Goal: Information Seeking & Learning: Find contact information

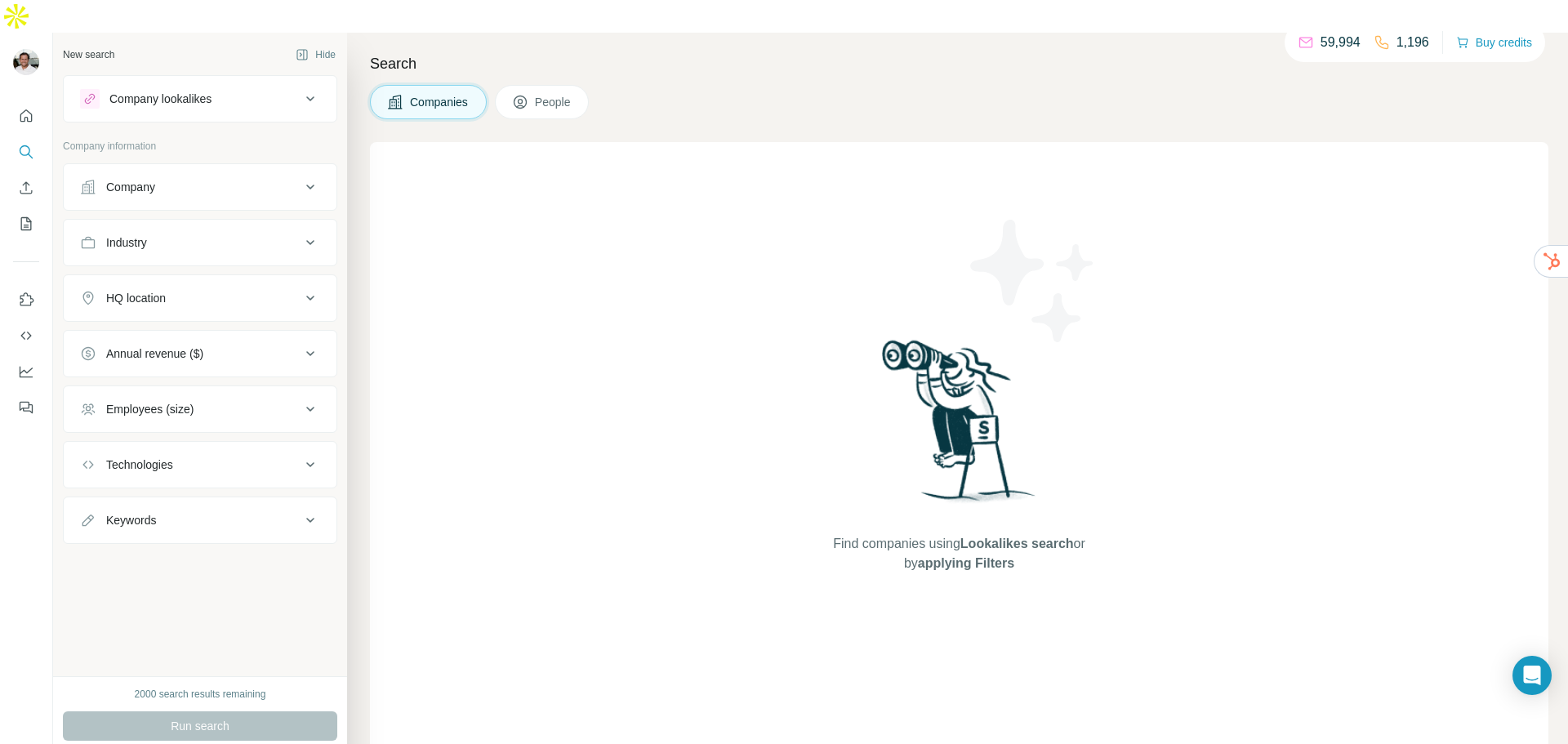
click at [549, 85] on button "People" at bounding box center [542, 102] width 95 height 35
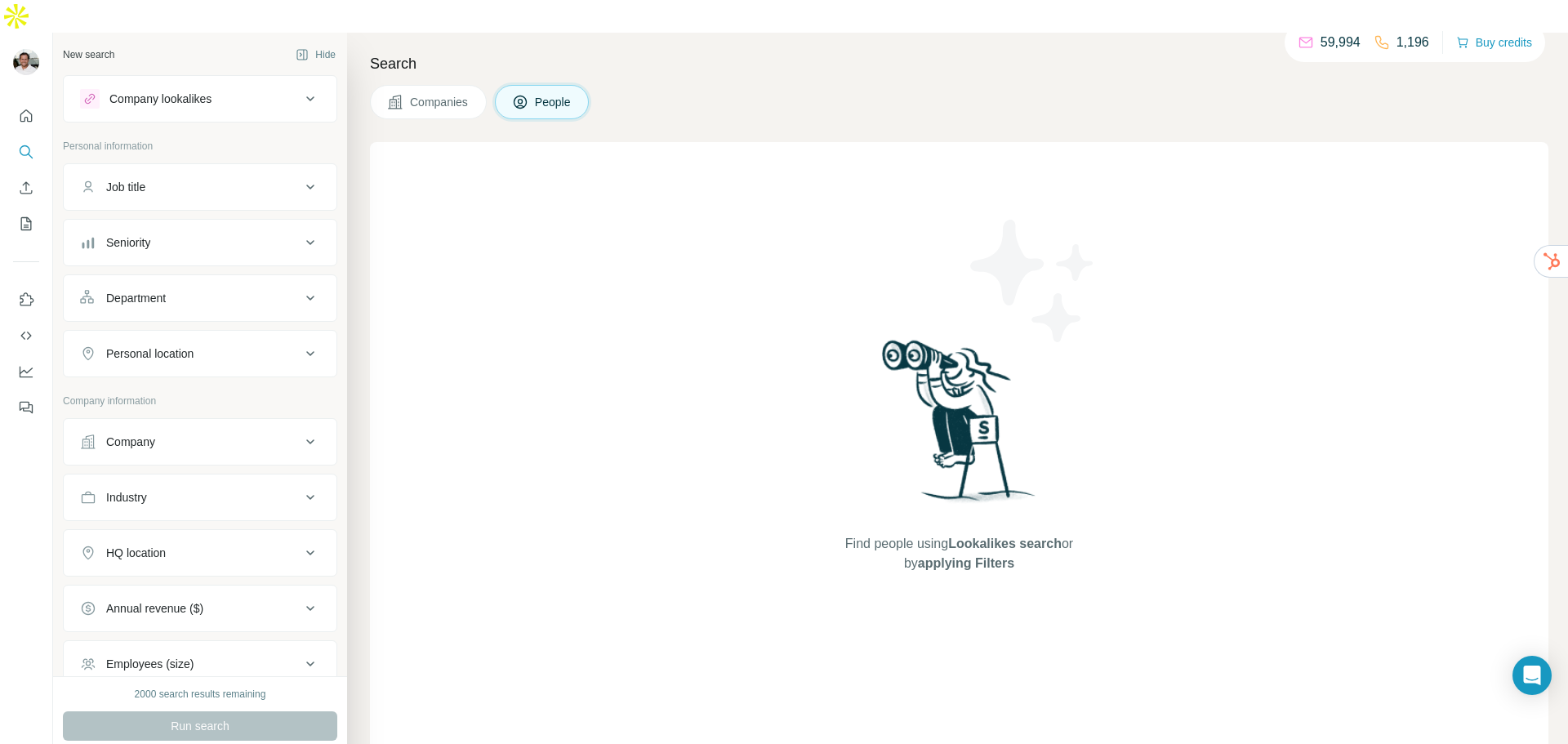
click at [176, 278] on button "Department" at bounding box center [200, 297] width 273 height 39
click at [181, 330] on input at bounding box center [191, 339] width 201 height 18
type input "*"
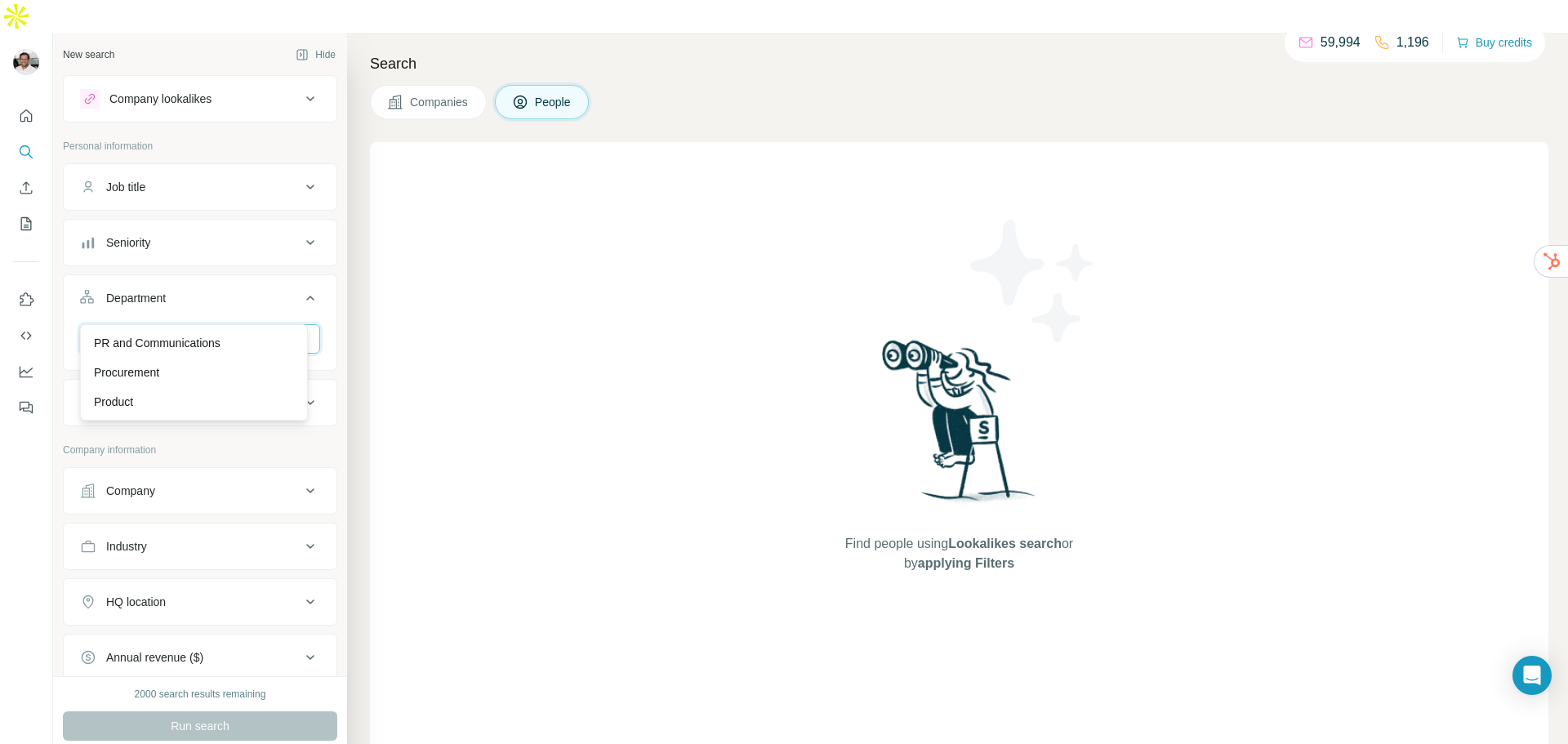
type input "**"
click at [179, 405] on p "PR and Communications" at bounding box center [157, 405] width 127 height 16
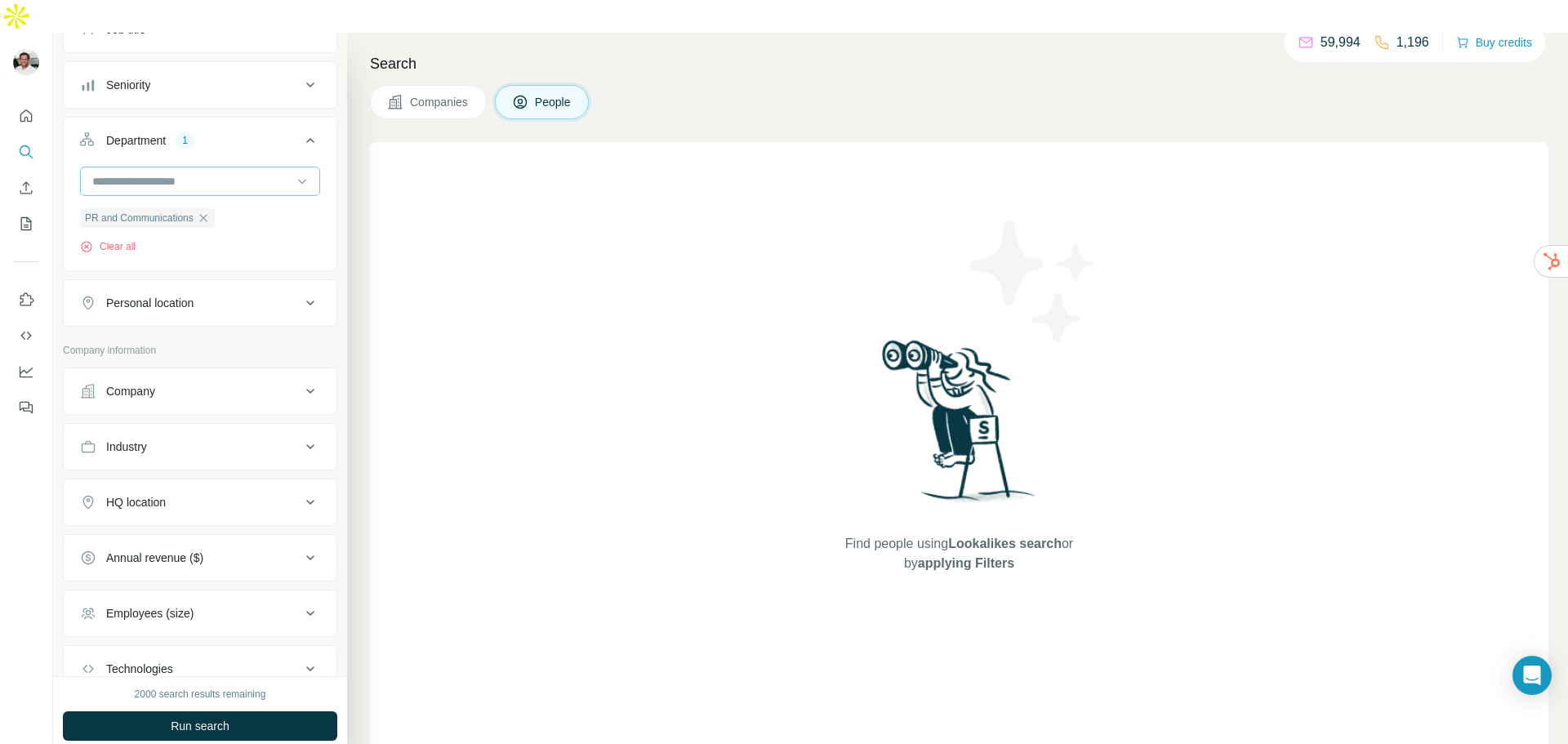
scroll to position [163, 0]
click at [301, 278] on button "Personal location" at bounding box center [200, 297] width 273 height 39
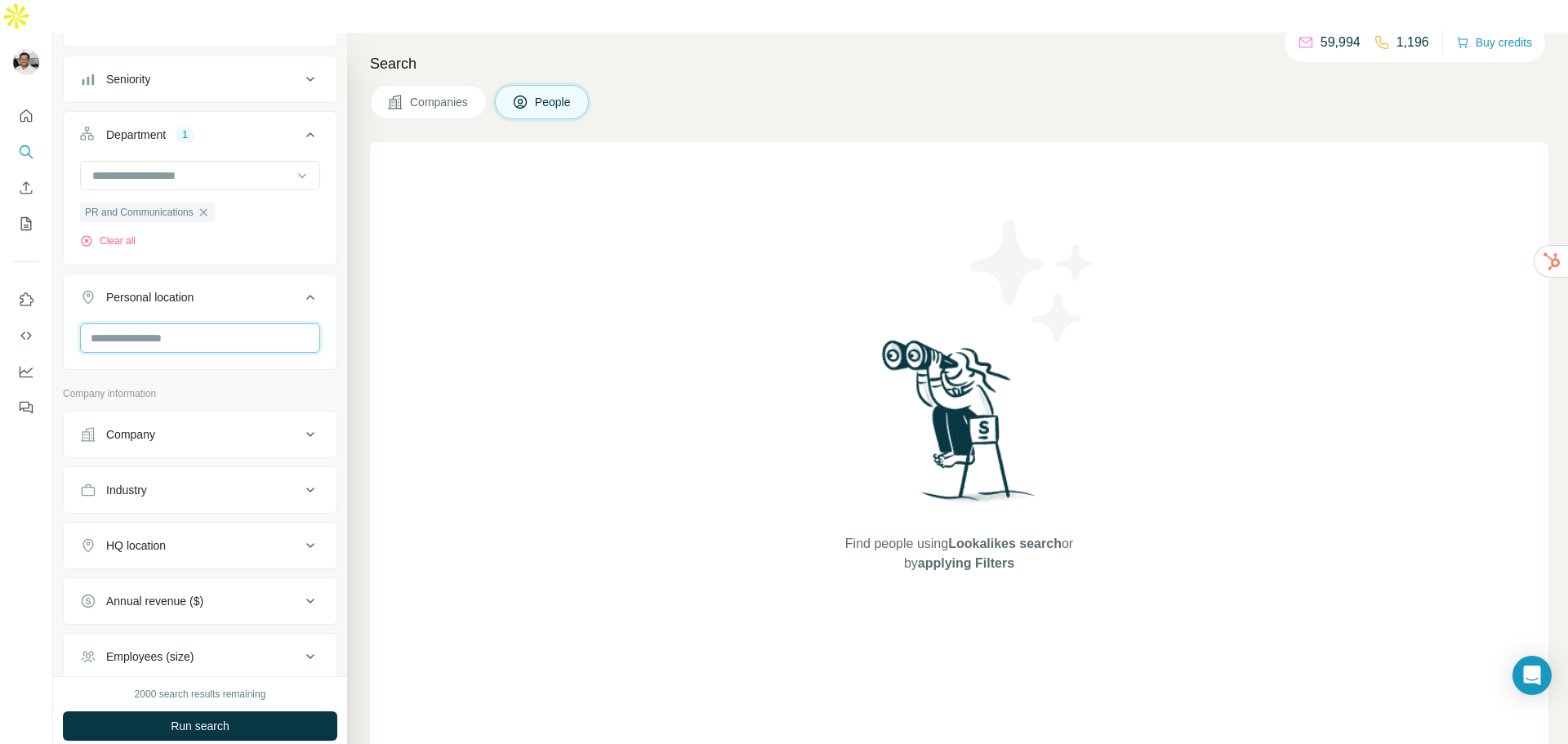
click at [227, 324] on input "text" at bounding box center [200, 338] width 240 height 29
type input "***"
click at [550, 370] on div "Find people using Lookalikes search or by applying Filters" at bounding box center [959, 454] width 1178 height 625
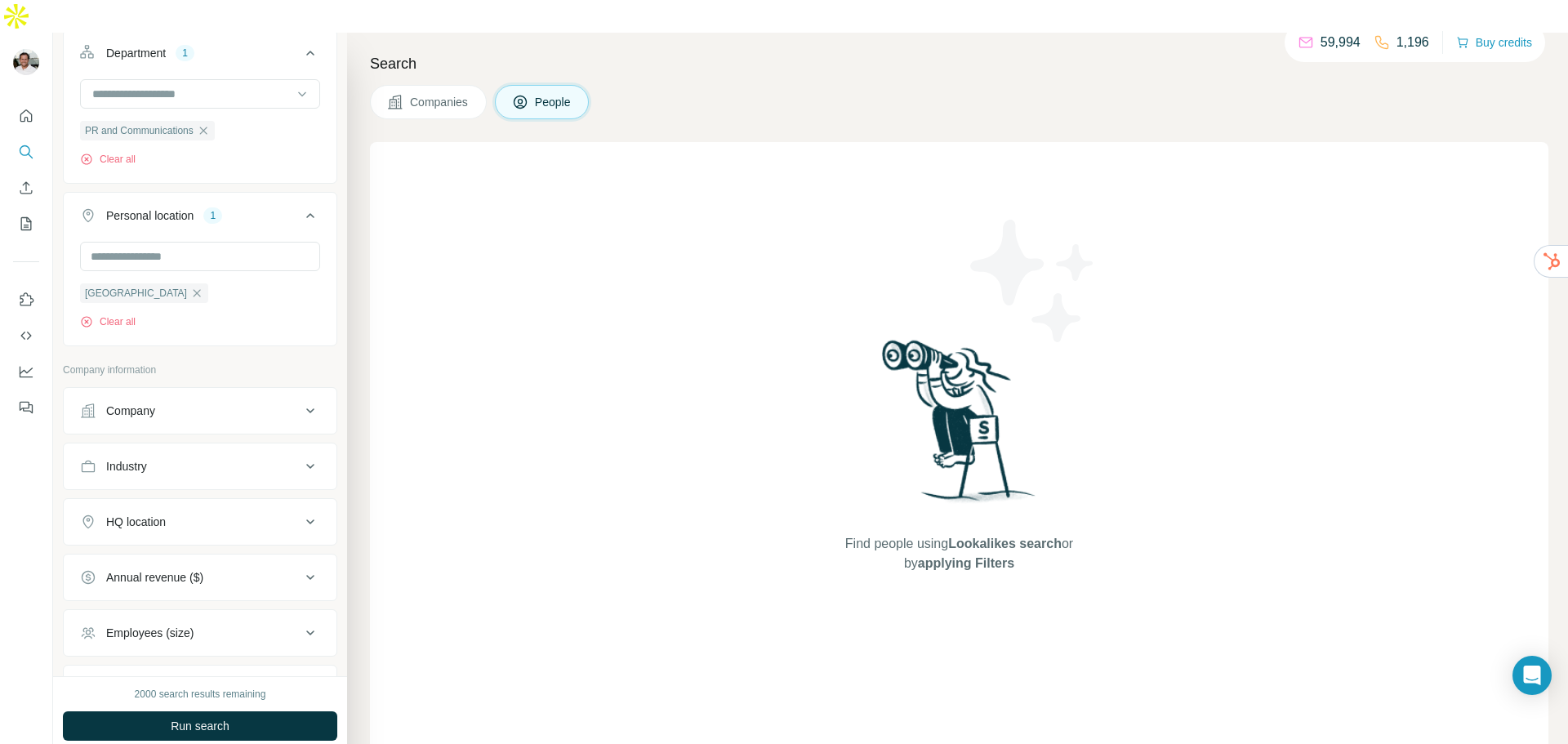
click at [155, 458] on div "Industry" at bounding box center [191, 466] width 221 height 16
click at [129, 493] on div at bounding box center [191, 507] width 201 height 27
type input "****"
click at [146, 523] on div "Banking" at bounding box center [193, 512] width 220 height 29
click at [161, 498] on input at bounding box center [191, 507] width 201 height 18
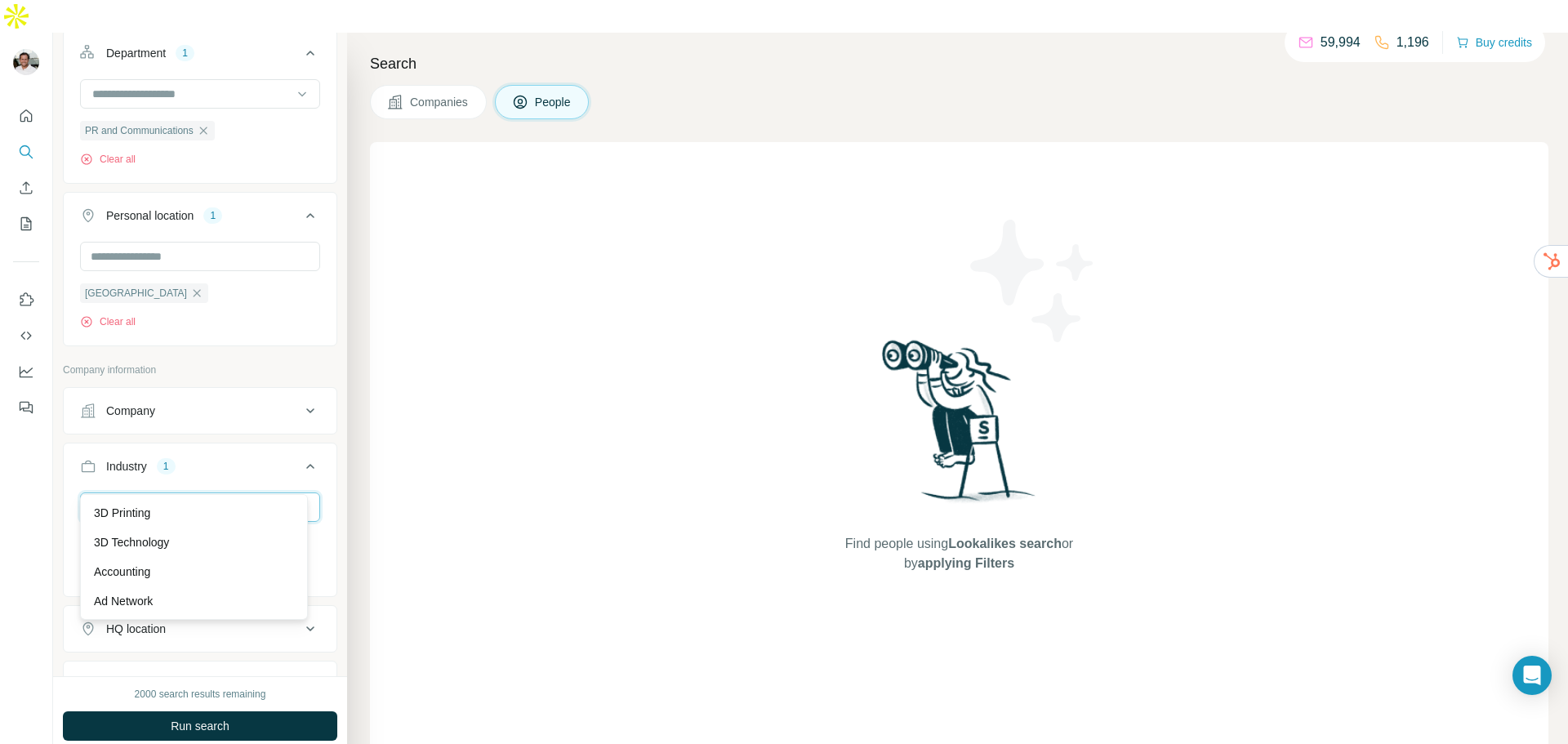
click at [135, 498] on input at bounding box center [191, 507] width 201 height 18
click at [521, 489] on div "Find people using Lookalikes search or by applying Filters" at bounding box center [959, 454] width 1178 height 625
click at [98, 498] on input at bounding box center [191, 507] width 201 height 18
type input "***"
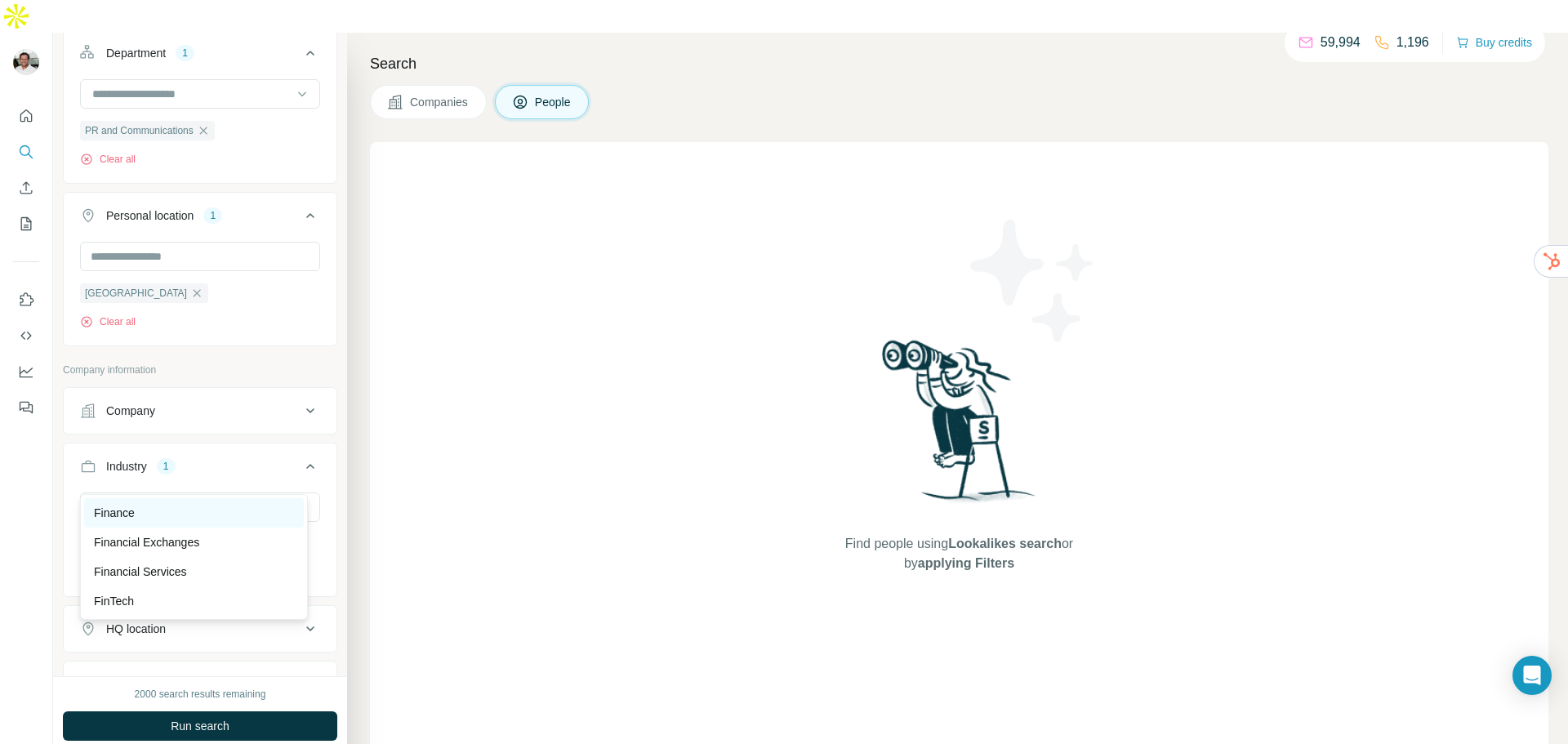
click at [143, 507] on div "Finance" at bounding box center [193, 512] width 200 height 16
click at [203, 537] on icon "button" at bounding box center [199, 543] width 13 height 13
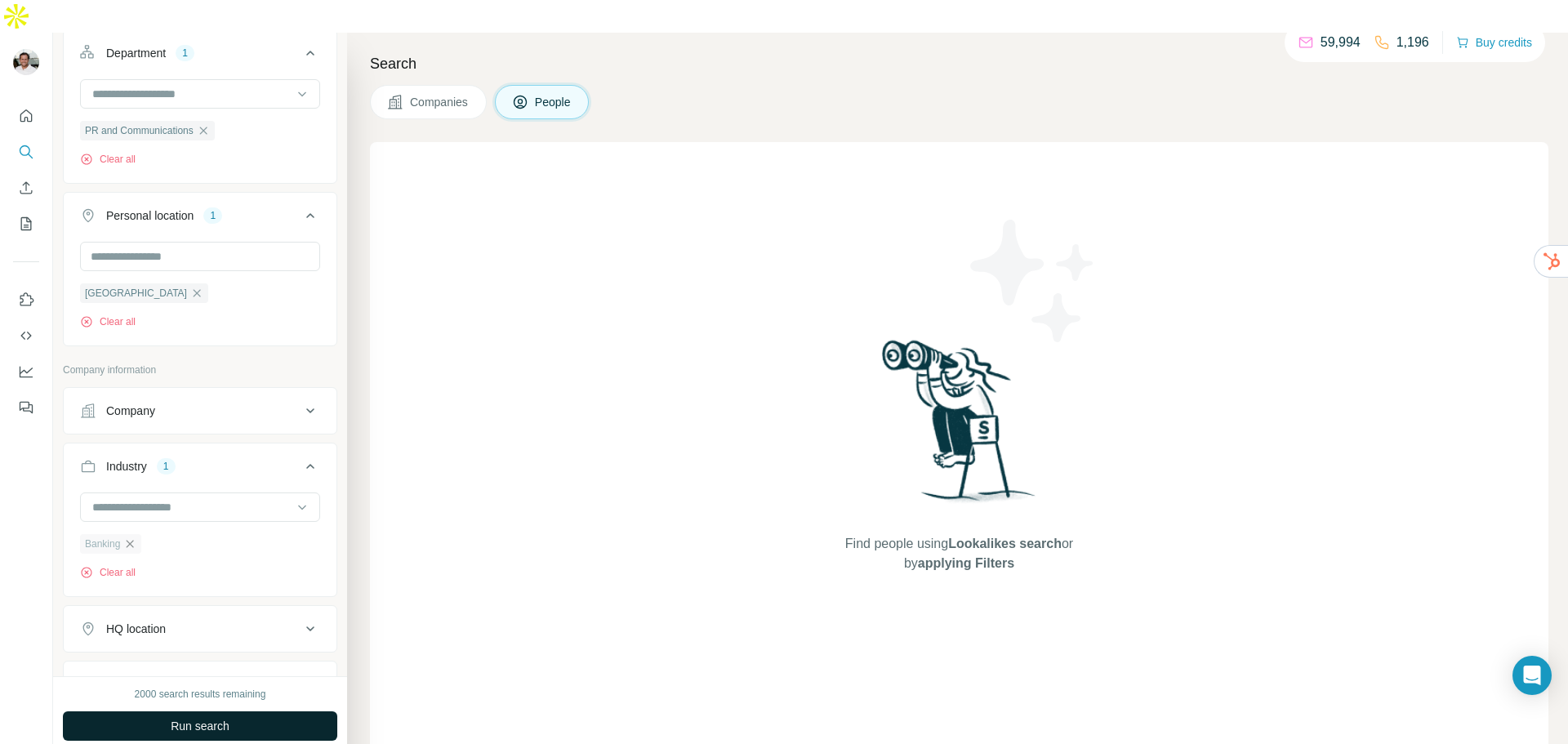
click at [208, 718] on span "Run search" at bounding box center [200, 726] width 58 height 16
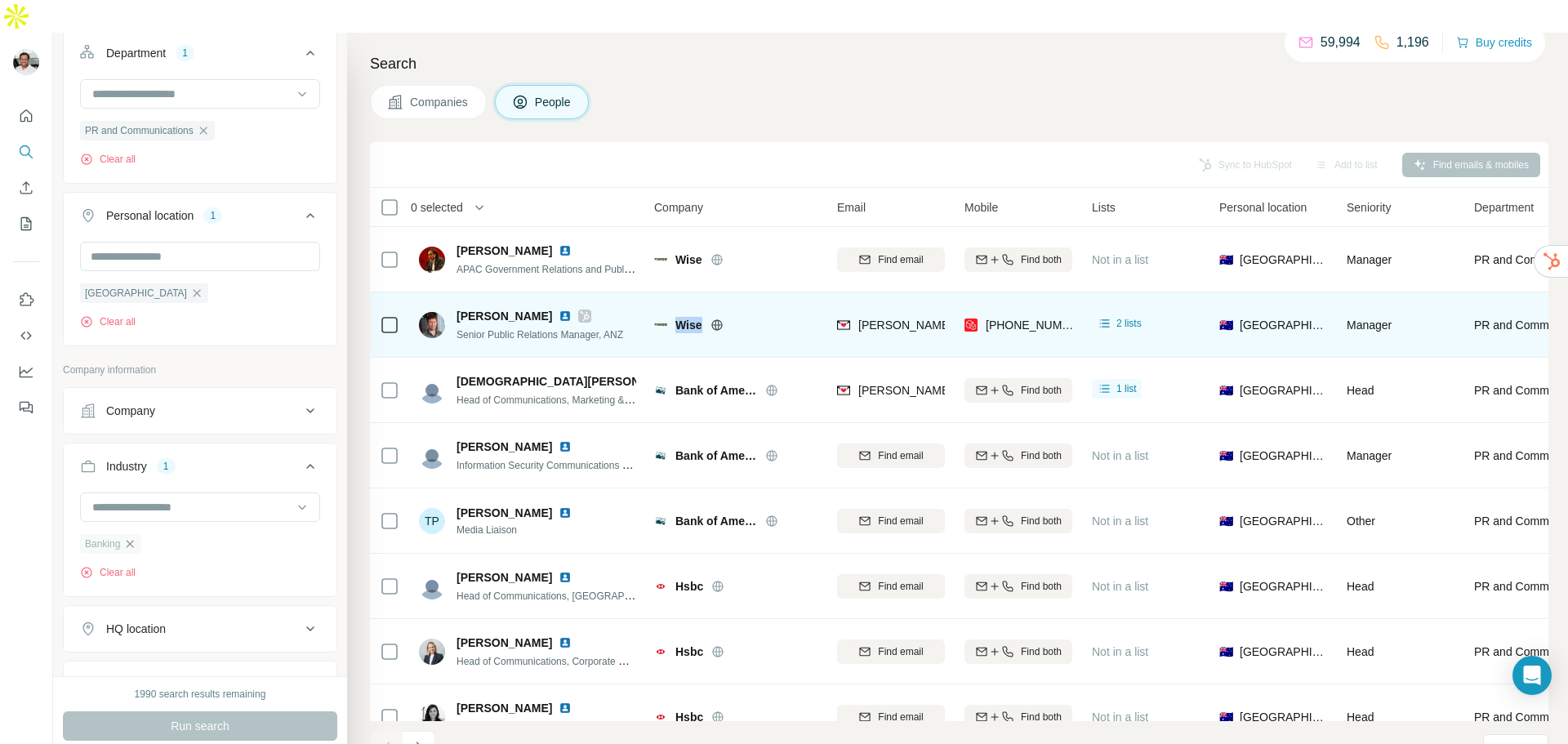
drag, startPoint x: 676, startPoint y: 290, endPoint x: 700, endPoint y: 293, distance: 24.2
click at [700, 316] on span "Wise" at bounding box center [689, 325] width 27 height 16
copy span "Wise"
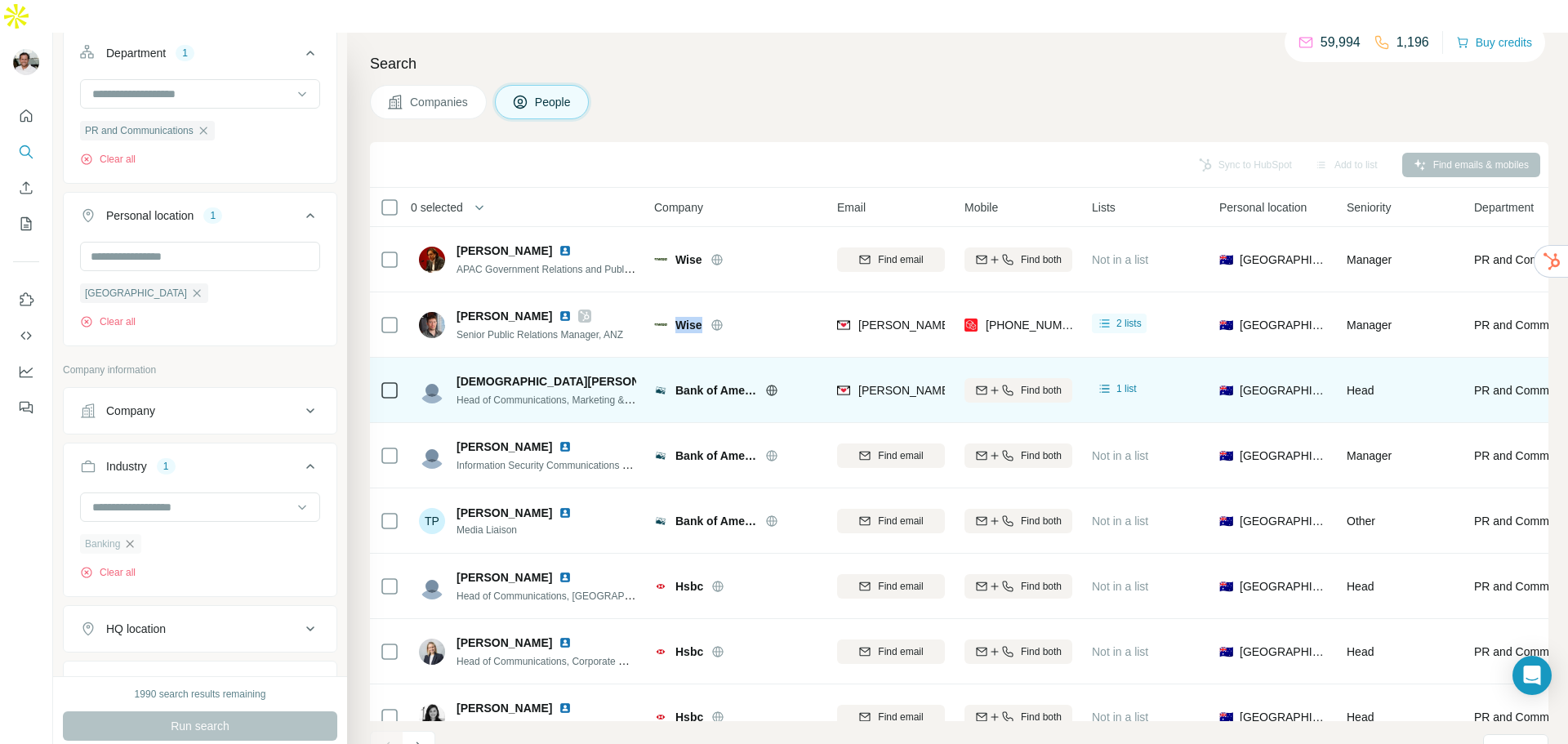
scroll to position [82, 0]
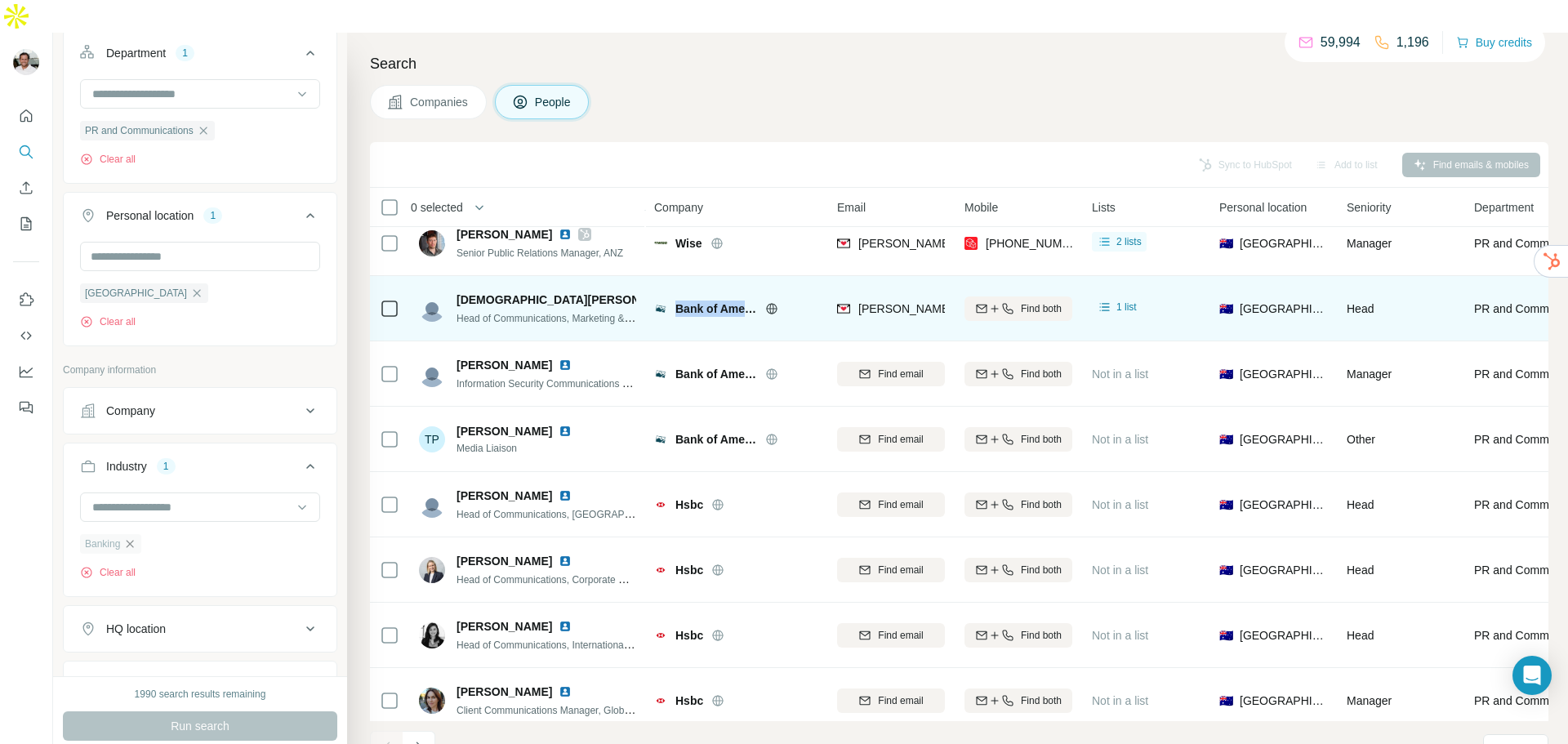
drag, startPoint x: 677, startPoint y: 273, endPoint x: 744, endPoint y: 279, distance: 67.3
click at [744, 301] on span "Bank of America" at bounding box center [717, 309] width 82 height 16
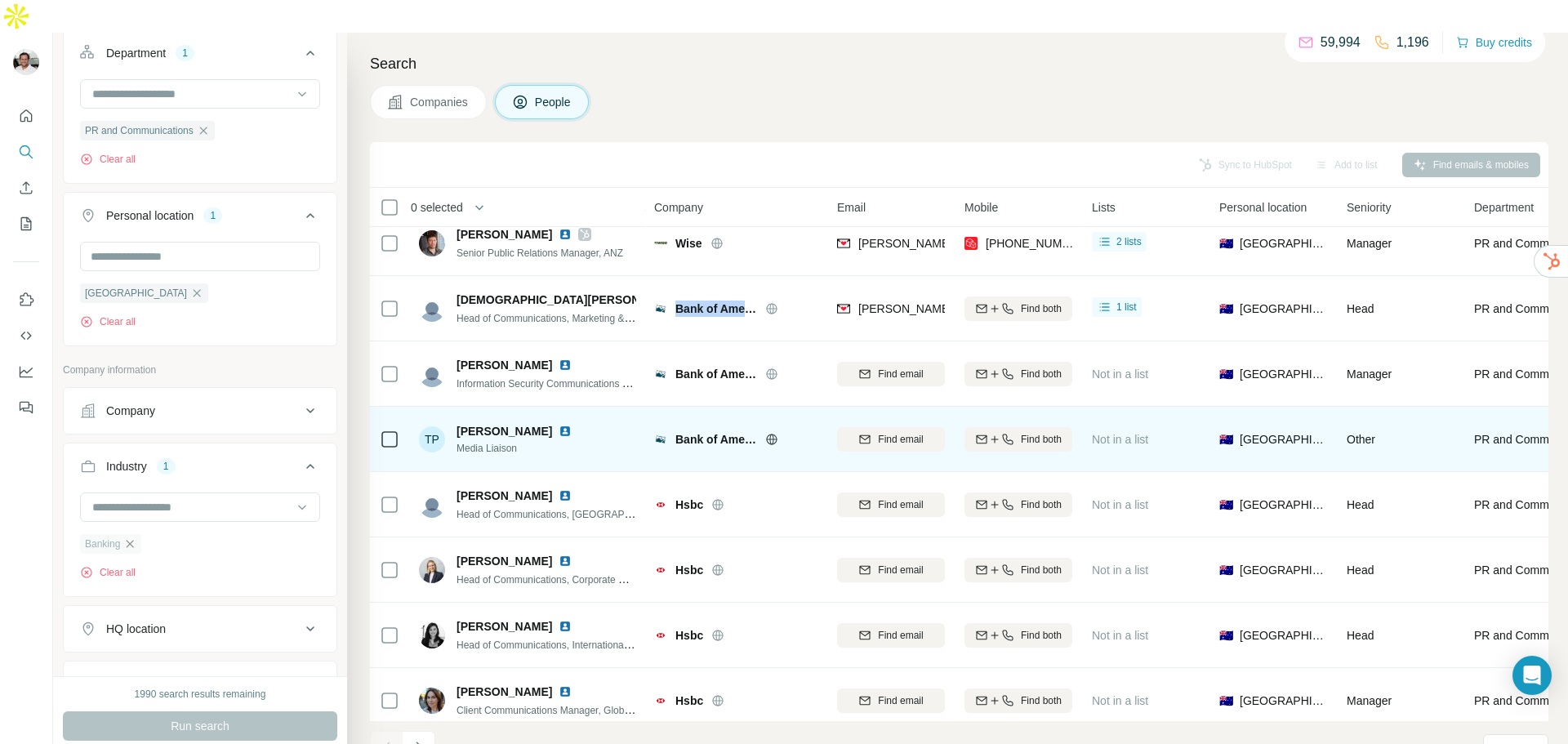
copy span "Bank of Ame"
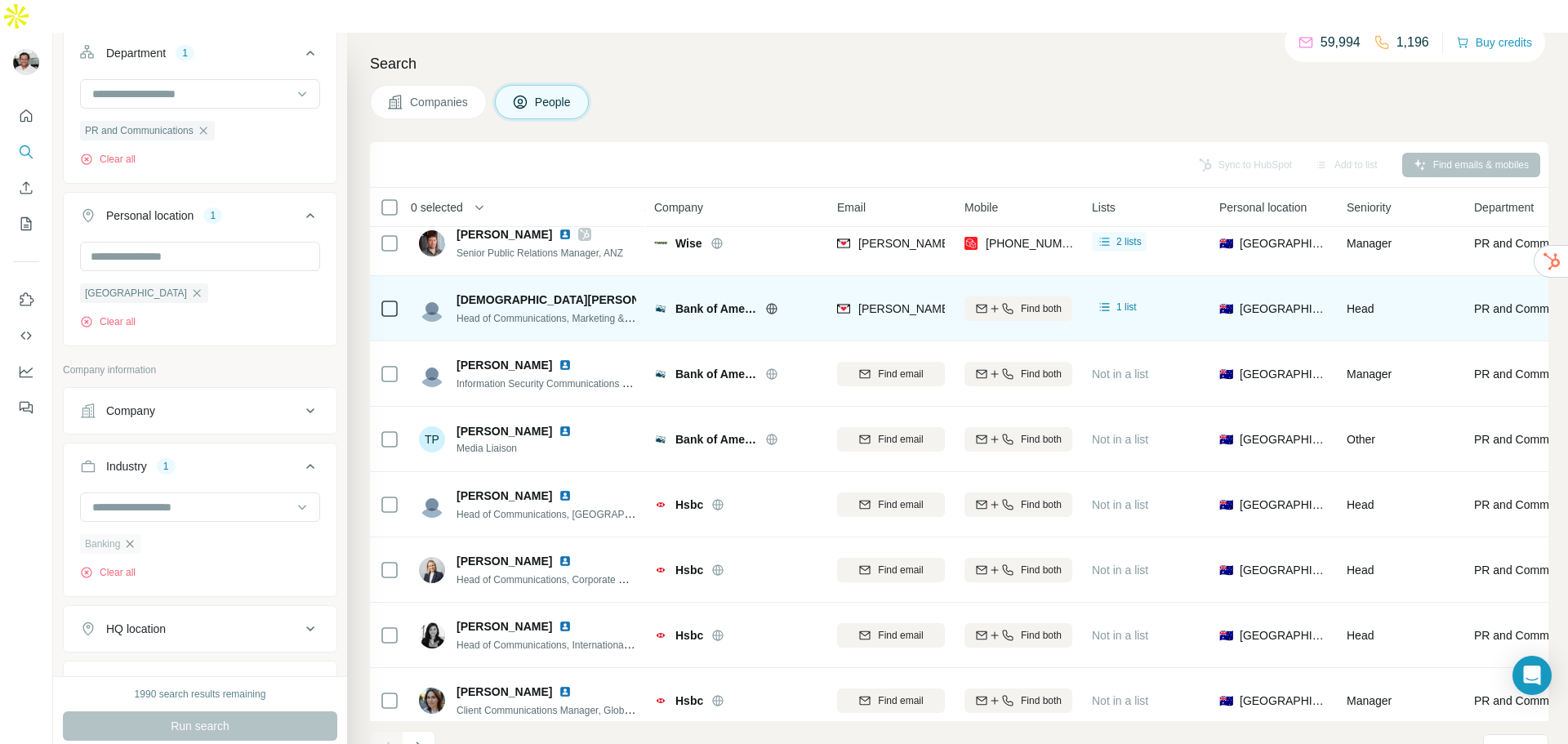
click at [773, 303] on icon at bounding box center [771, 308] width 4 height 11
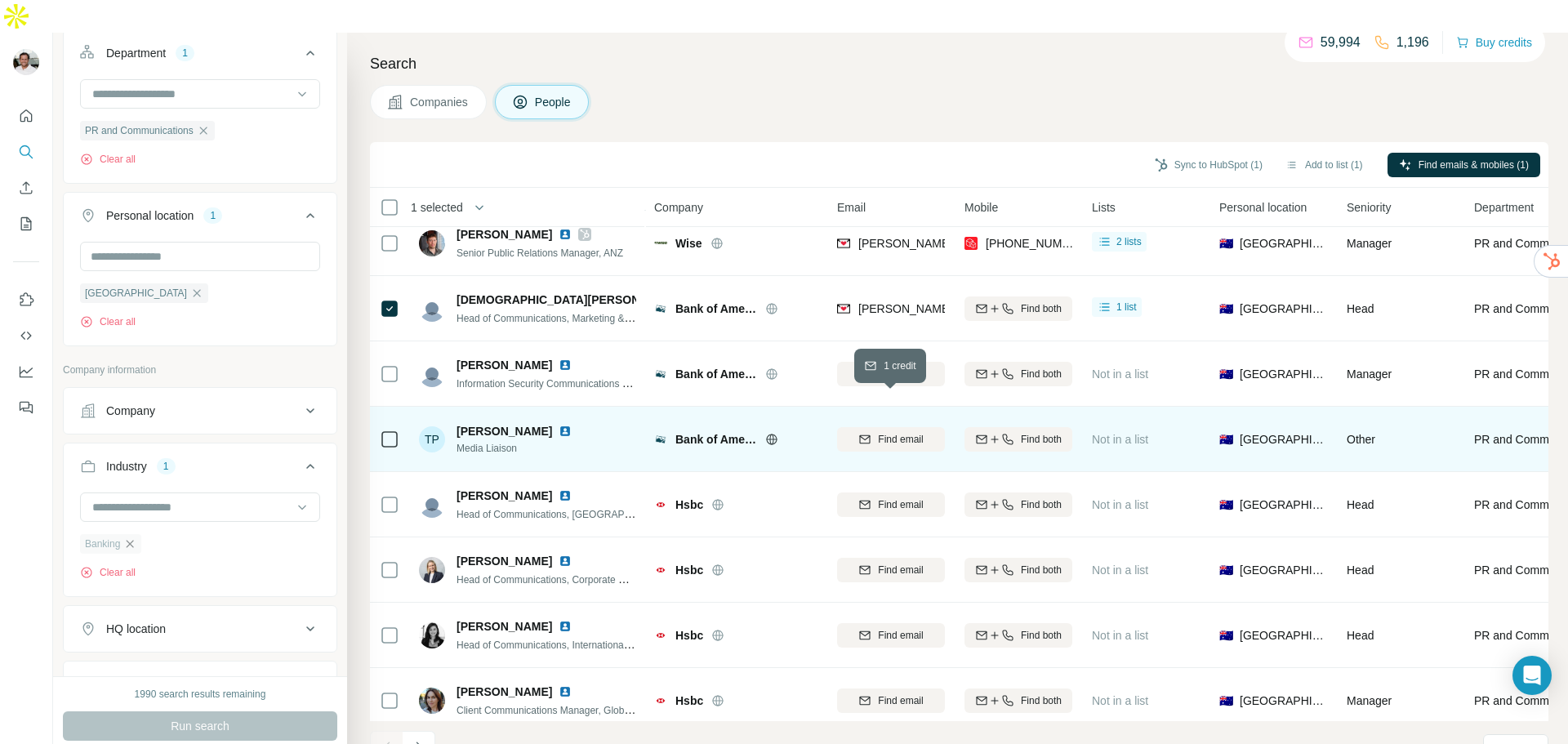
click at [922, 432] on span "Find email" at bounding box center [900, 439] width 45 height 15
click at [769, 417] on div "Bank of America" at bounding box center [735, 439] width 163 height 45
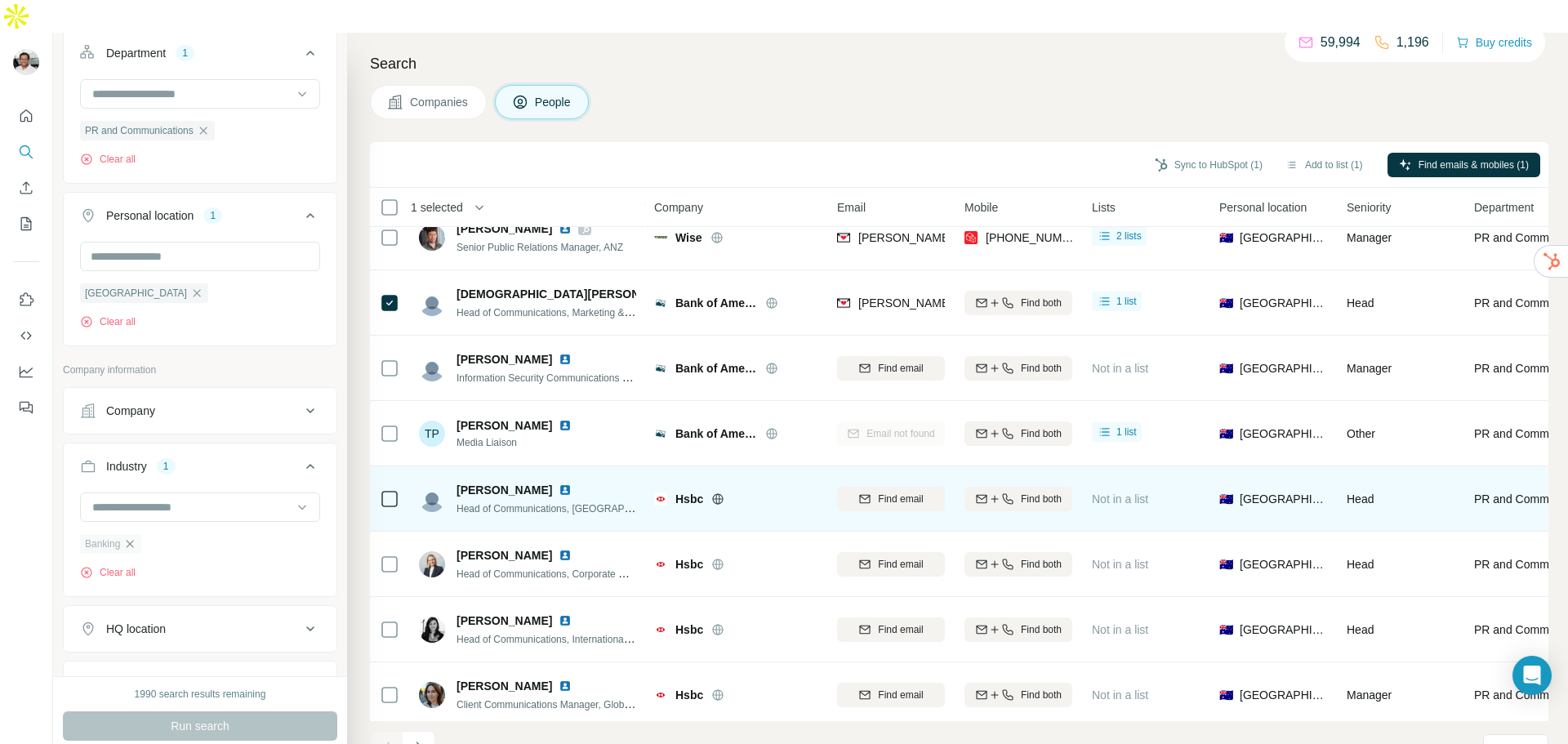
scroll to position [168, 0]
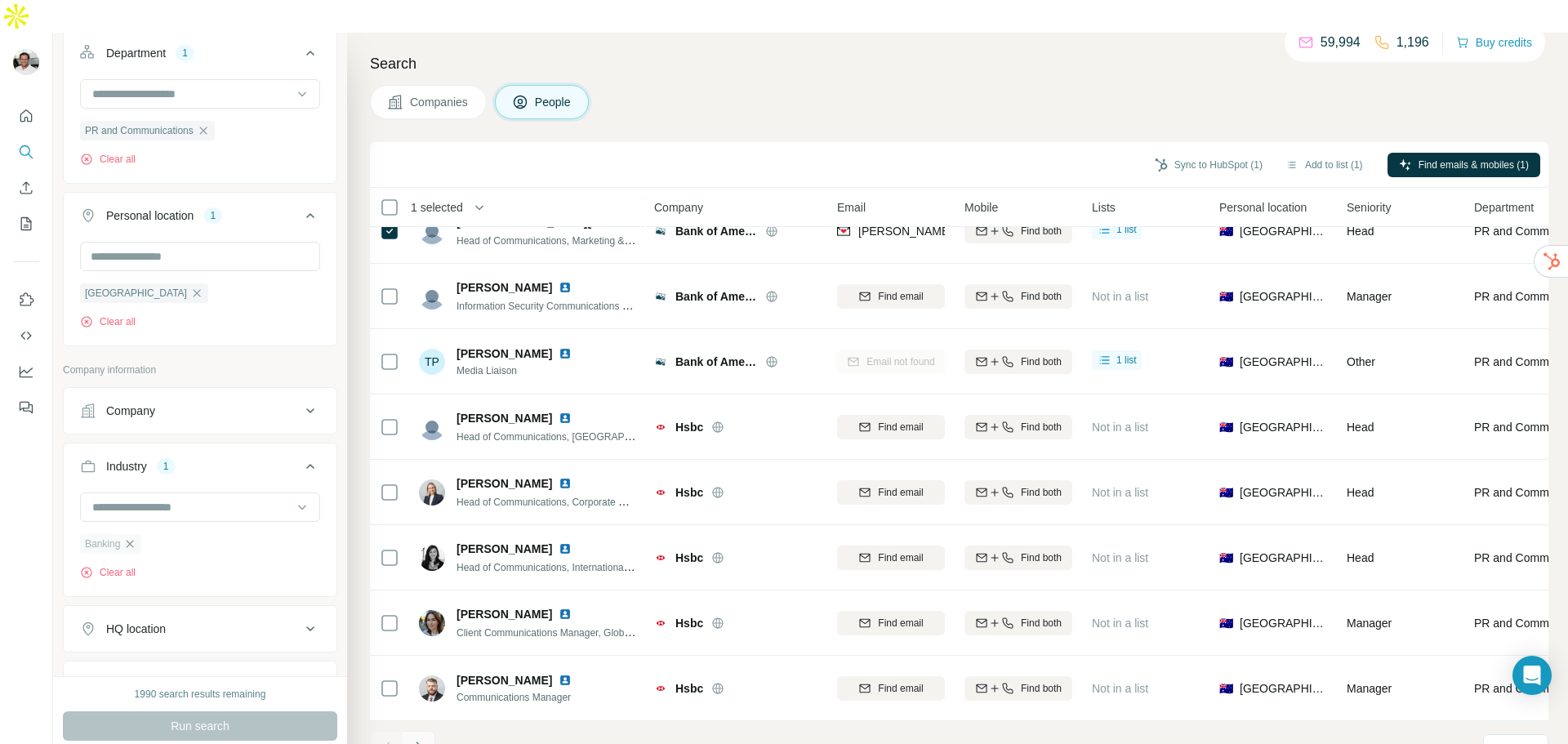
click at [420, 739] on icon "Navigate to next page" at bounding box center [418, 748] width 16 height 16
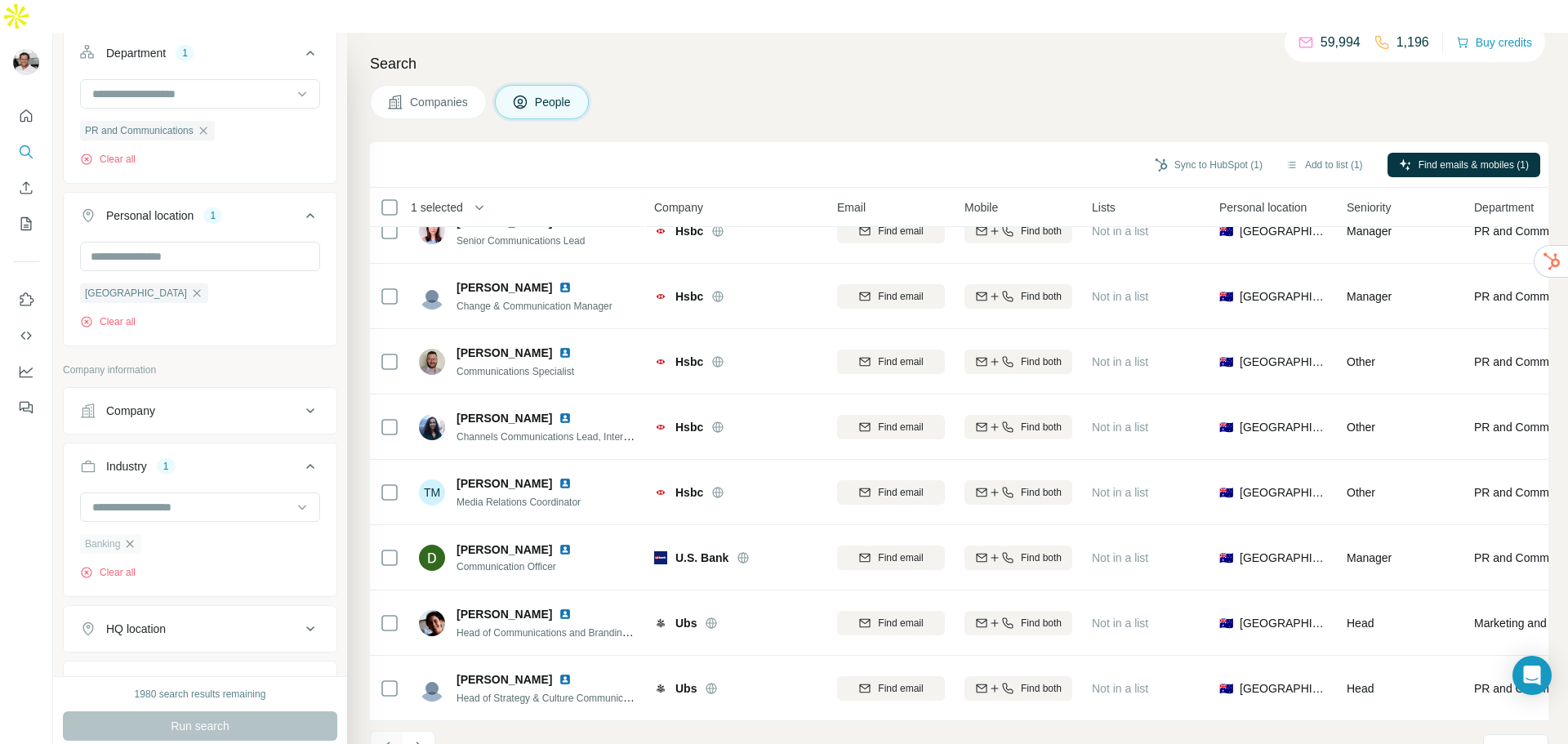
click at [380, 739] on icon "Navigate to previous page" at bounding box center [387, 748] width 16 height 16
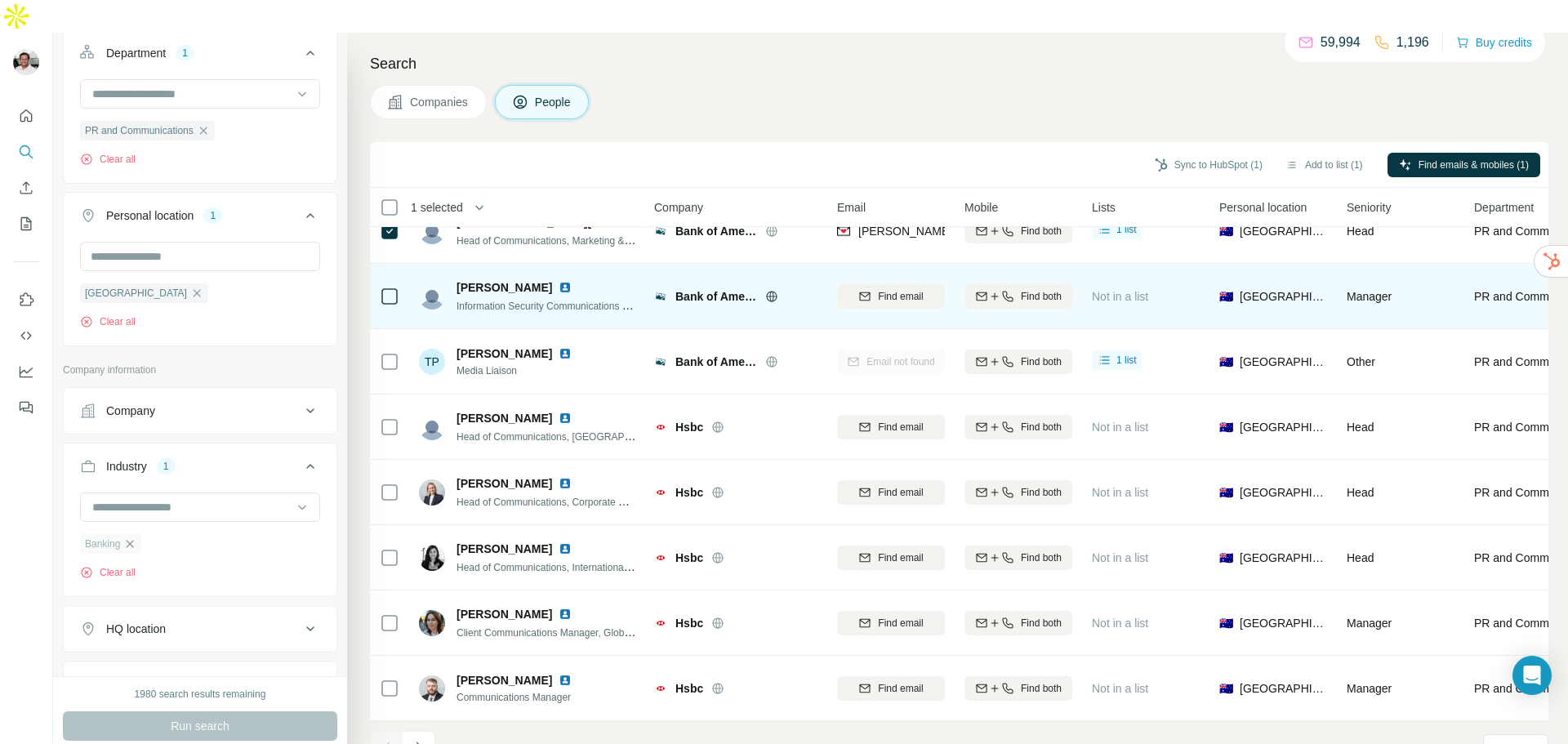
scroll to position [0, 0]
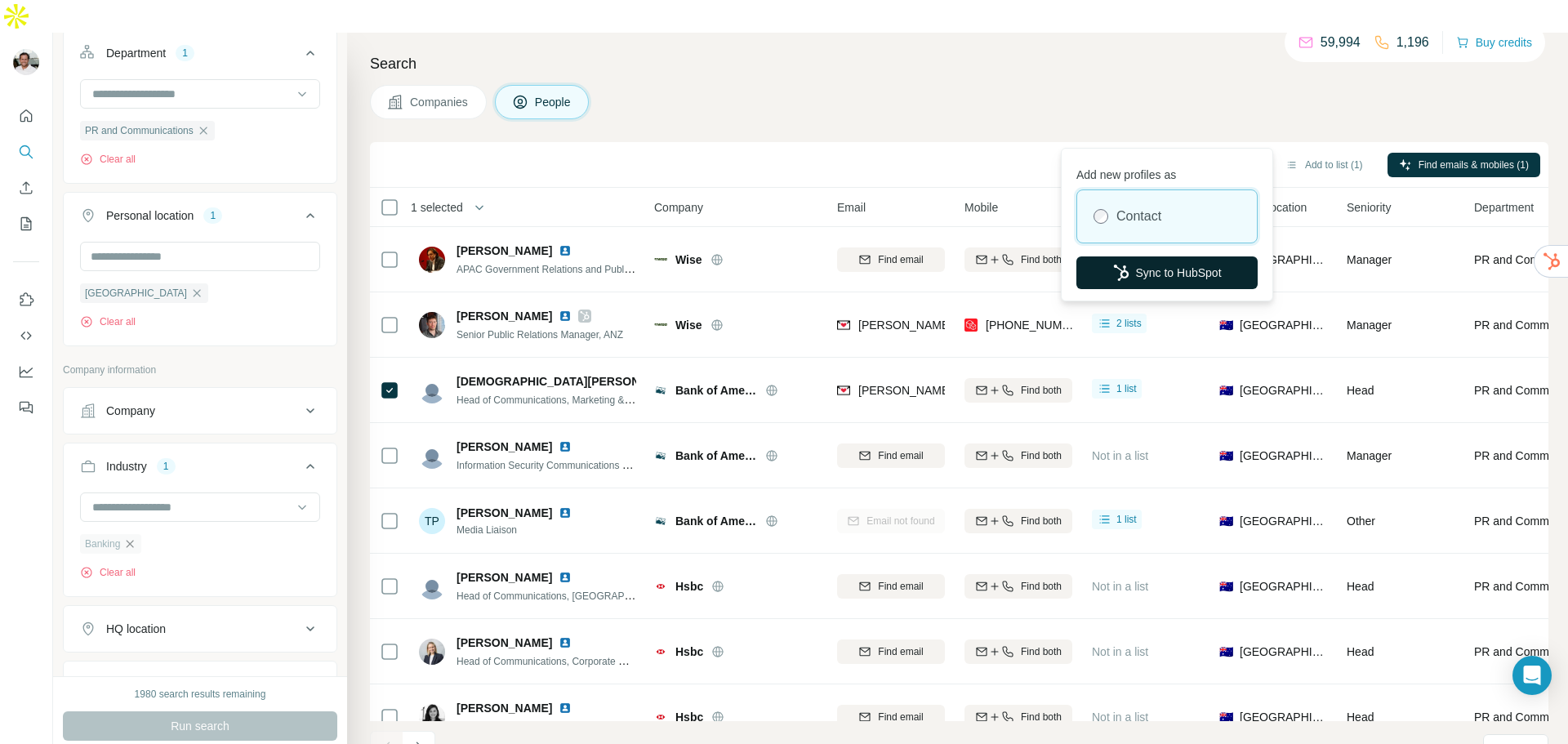
click at [1140, 268] on button "Sync to HubSpot" at bounding box center [1166, 273] width 181 height 33
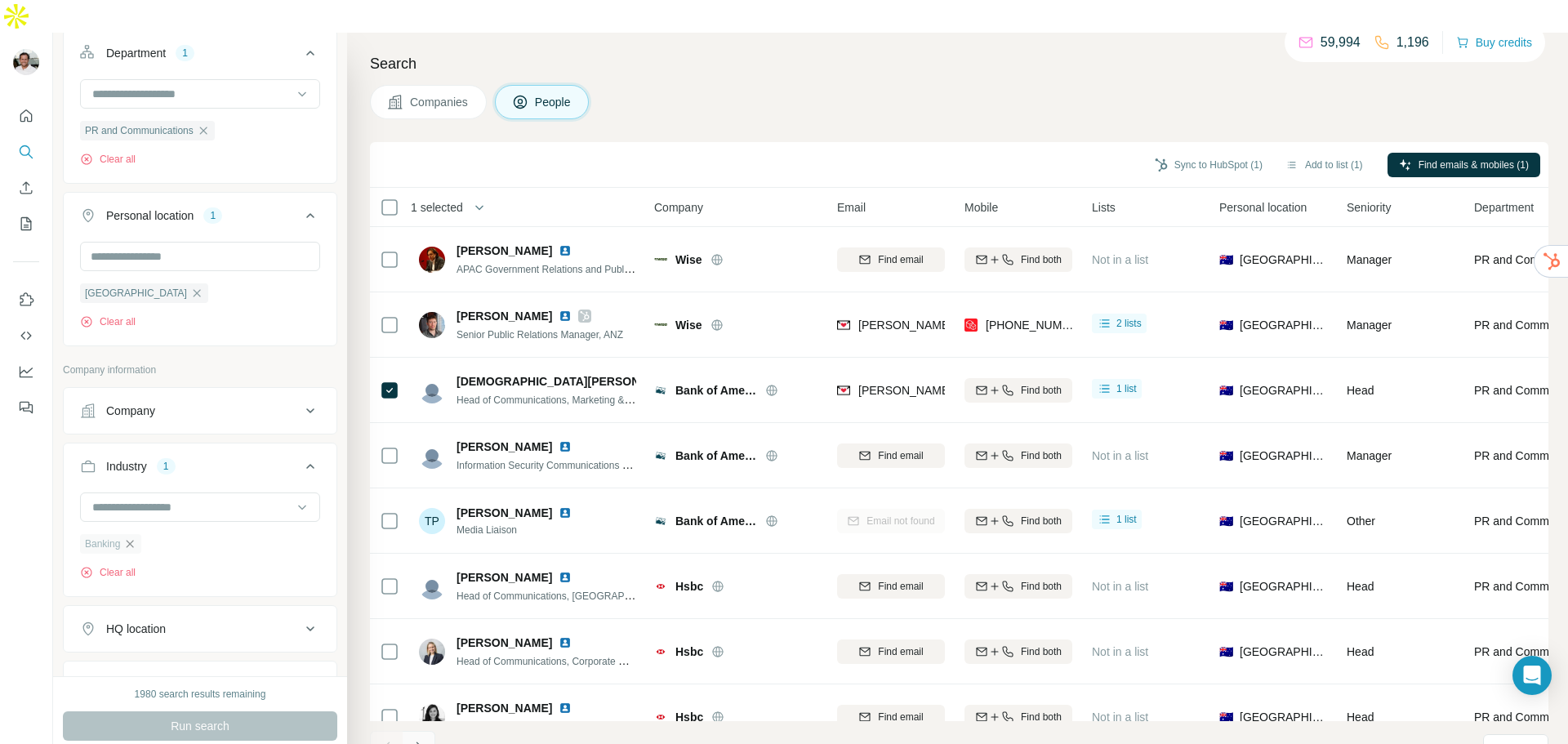
click at [427, 731] on button "Navigate to next page" at bounding box center [419, 748] width 33 height 33
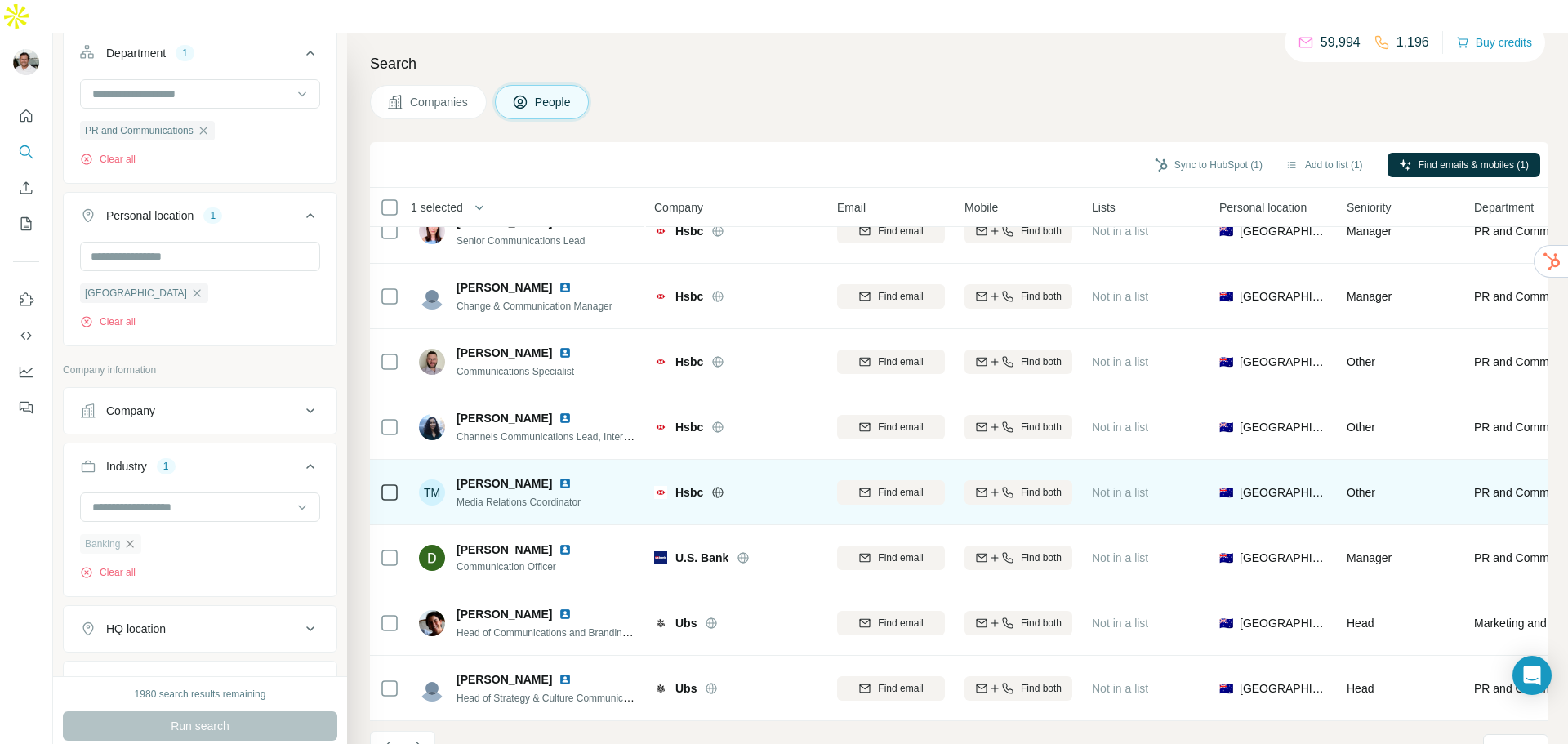
scroll to position [168, 0]
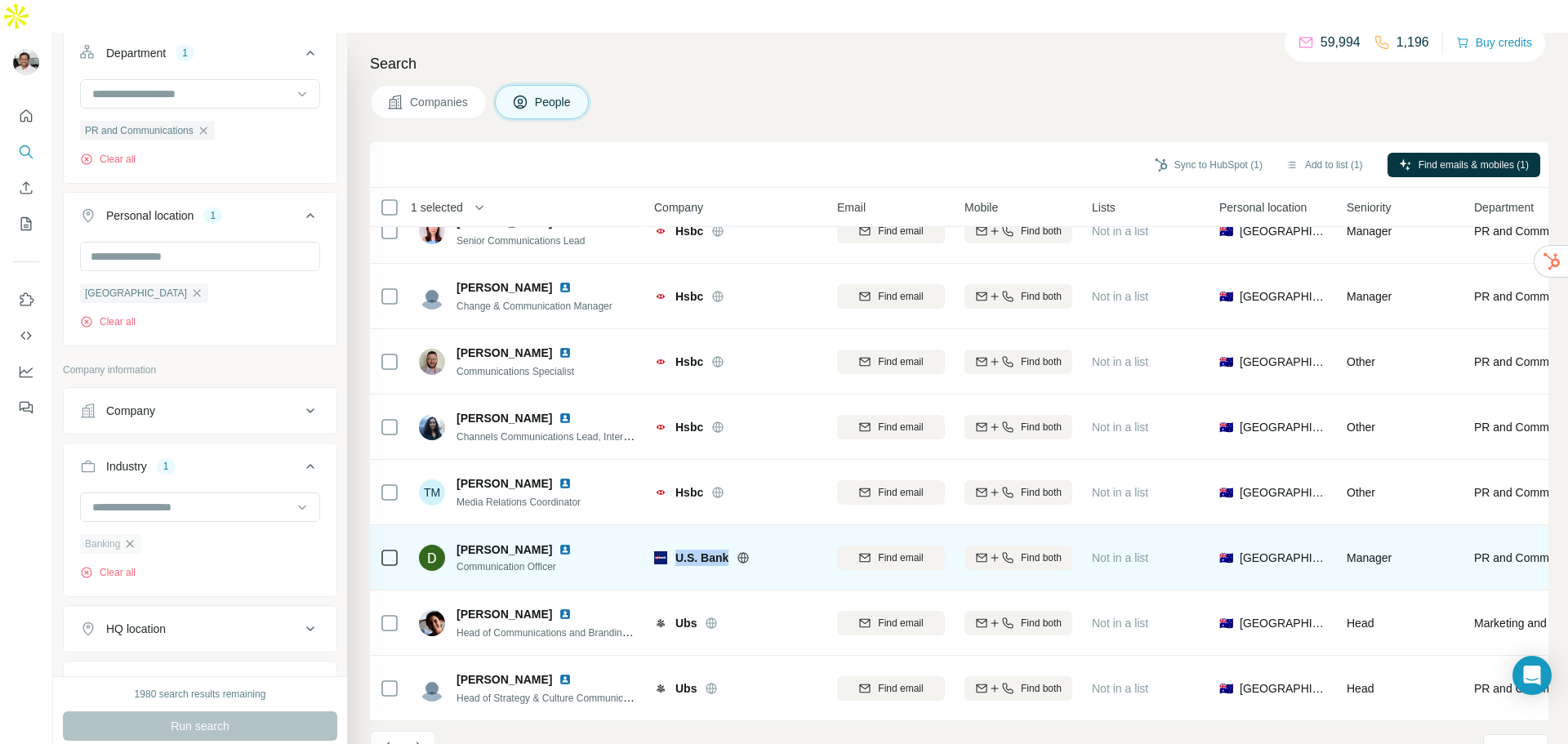
drag, startPoint x: 675, startPoint y: 512, endPoint x: 725, endPoint y: 522, distance: 51.0
click at [725, 550] on div "U.S. Bank" at bounding box center [735, 558] width 163 height 16
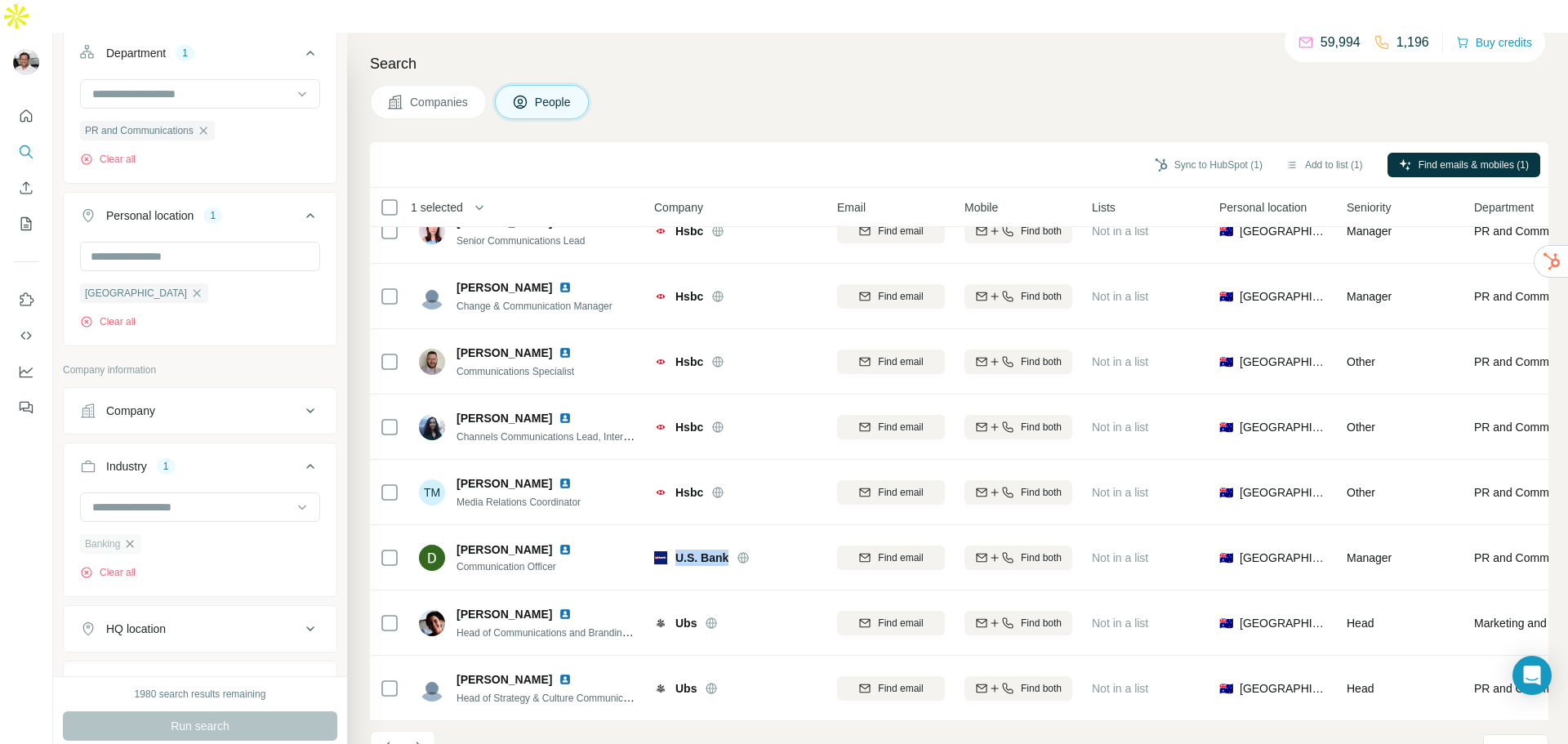
copy span "U.S. Bank"
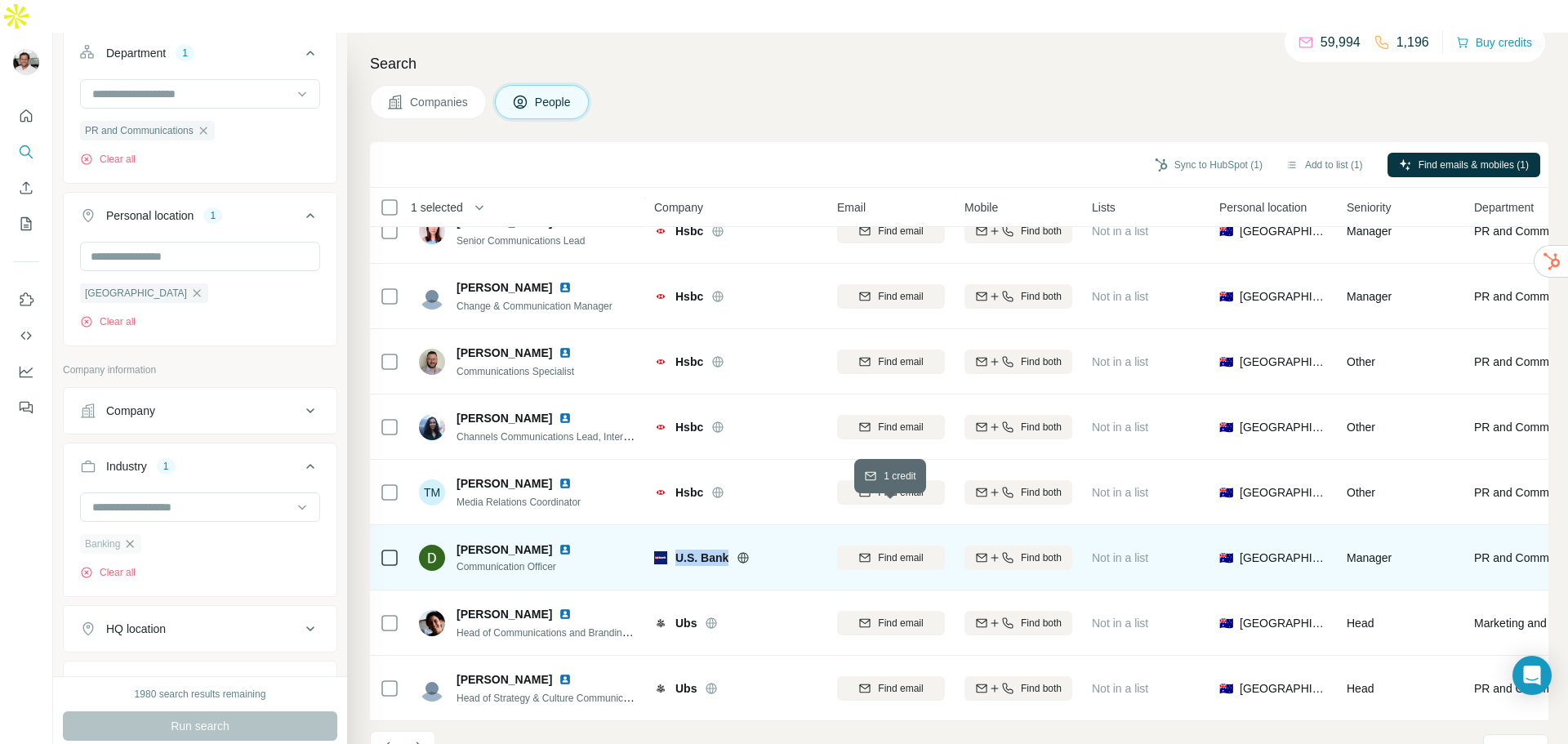
click at [867, 552] on icon "button" at bounding box center [864, 558] width 13 height 13
click at [455, 542] on div "[PERSON_NAME] Communication Officer" at bounding box center [504, 558] width 172 height 33
drag, startPoint x: 458, startPoint y: 505, endPoint x: 511, endPoint y: 504, distance: 53.0
click at [511, 542] on span "[PERSON_NAME]" at bounding box center [504, 550] width 96 height 16
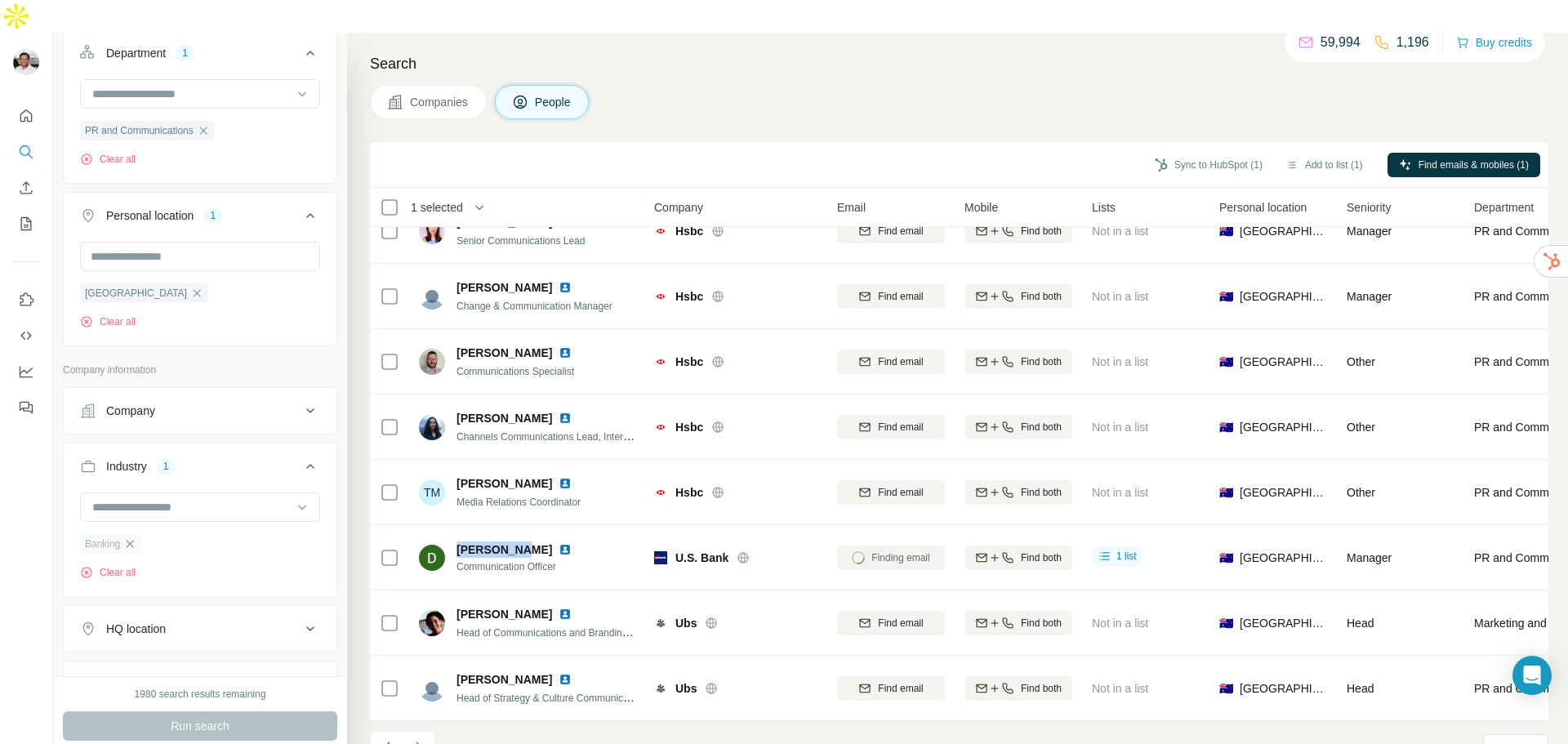
copy span "[PERSON_NAME]"
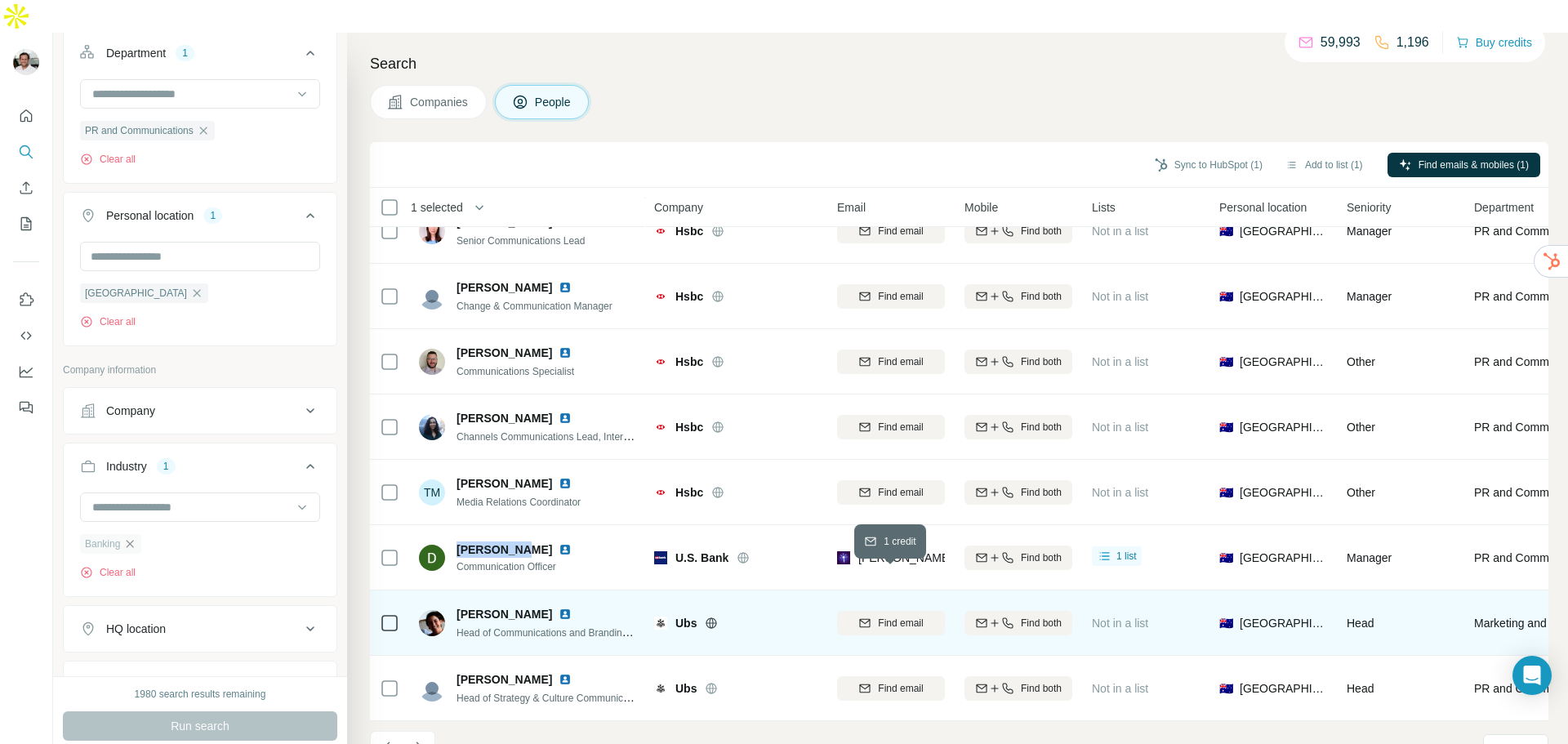
click at [891, 615] on span "Find email" at bounding box center [900, 623] width 45 height 15
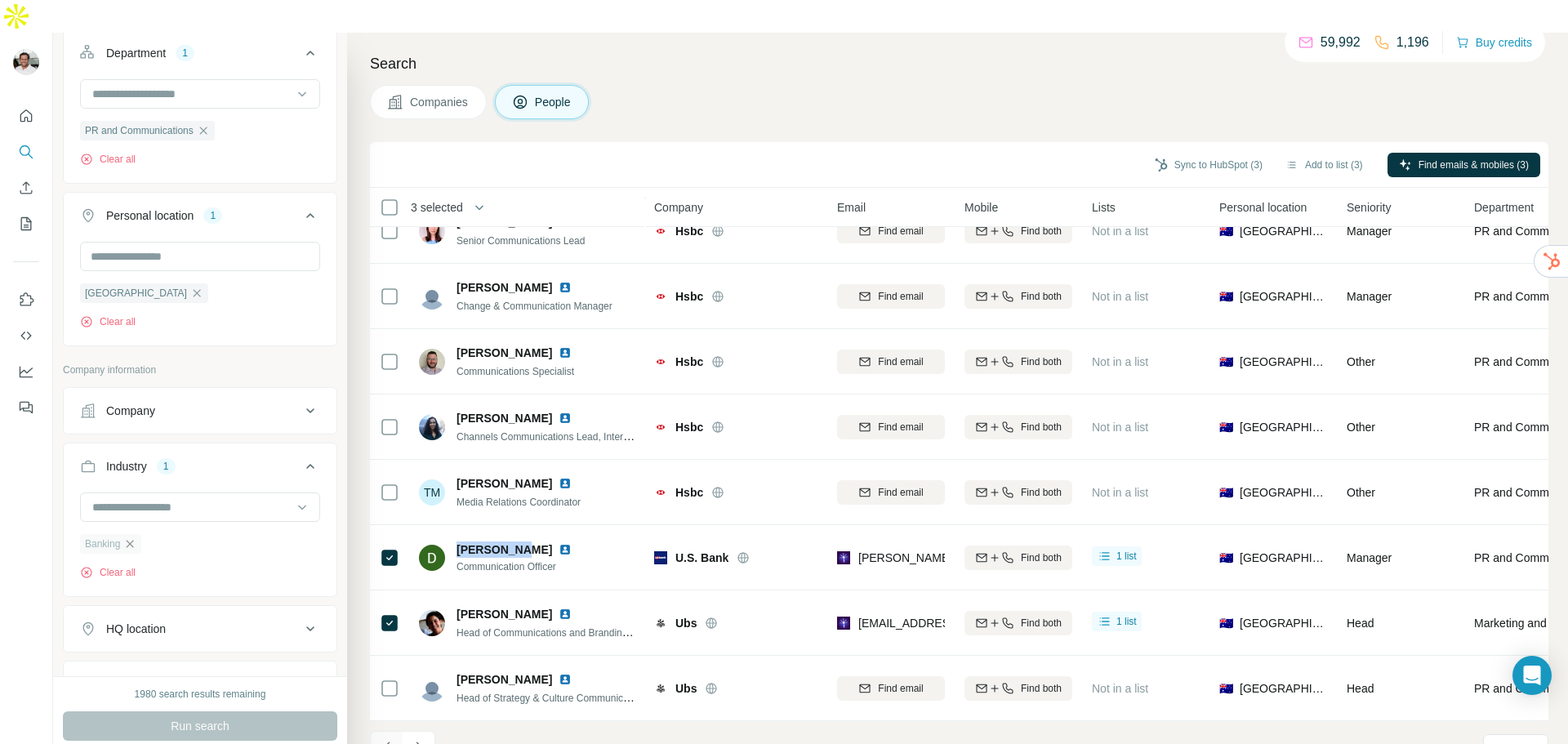
click at [387, 739] on icon "Navigate to previous page" at bounding box center [387, 748] width 16 height 16
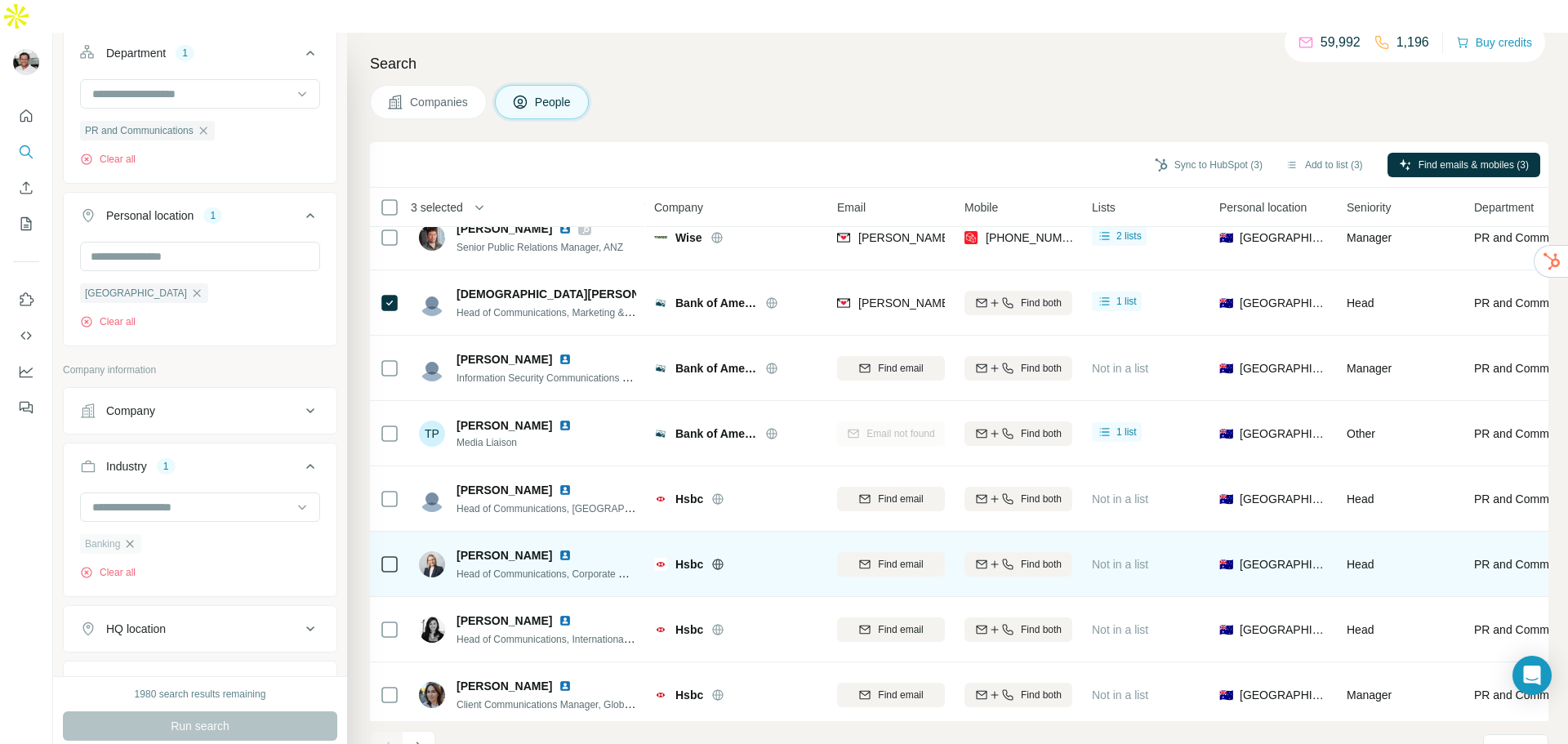
scroll to position [0, 0]
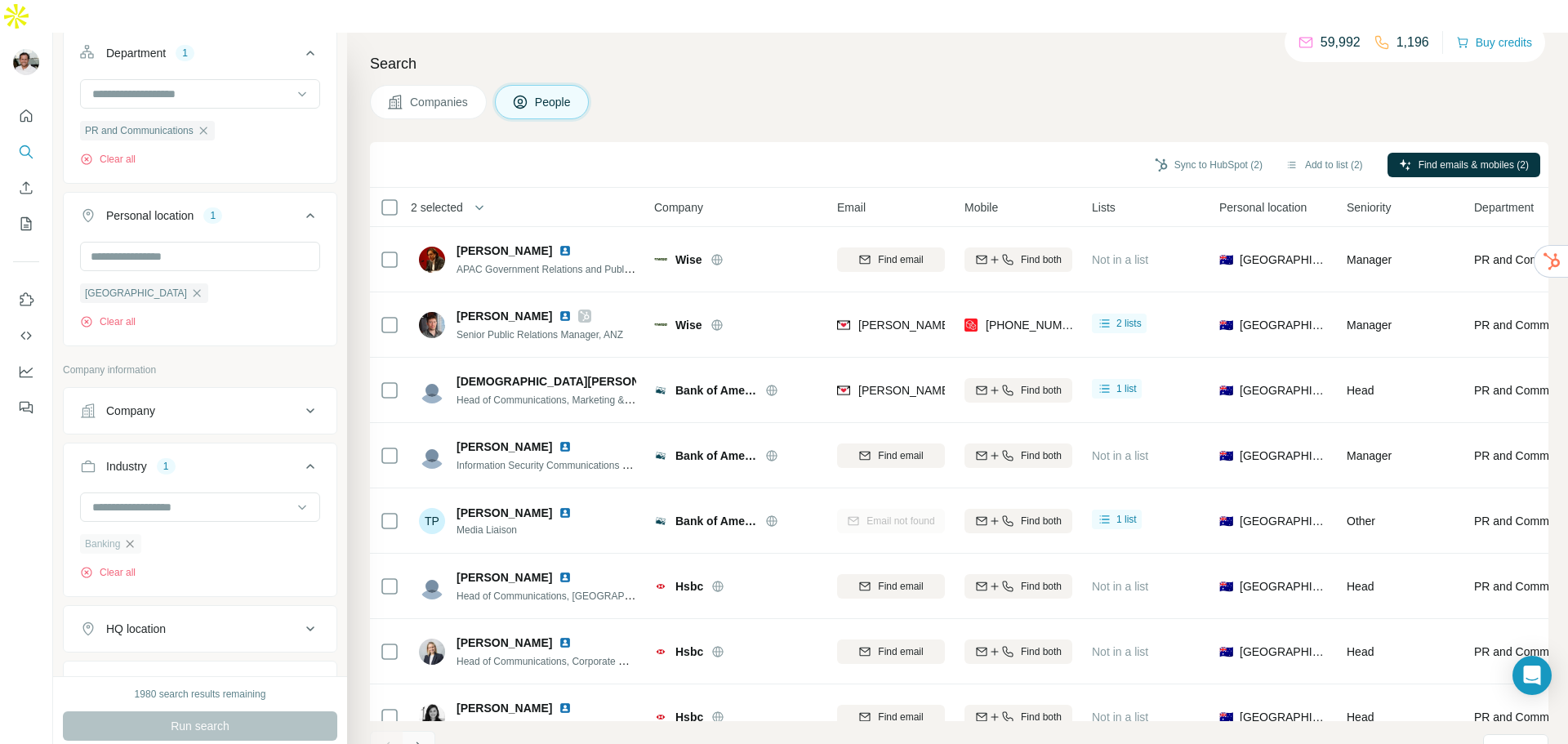
click at [424, 731] on button "Navigate to next page" at bounding box center [419, 748] width 33 height 33
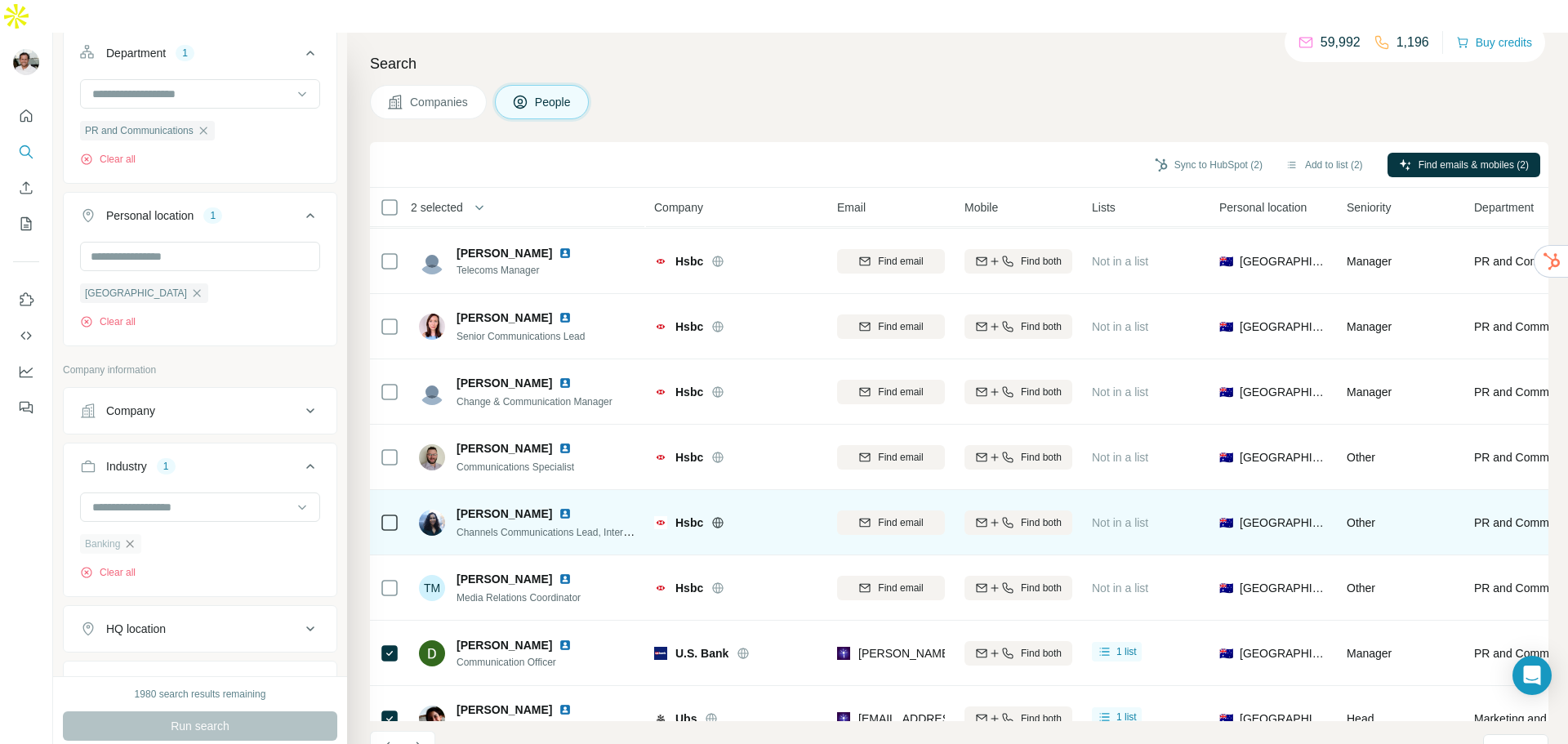
scroll to position [168, 0]
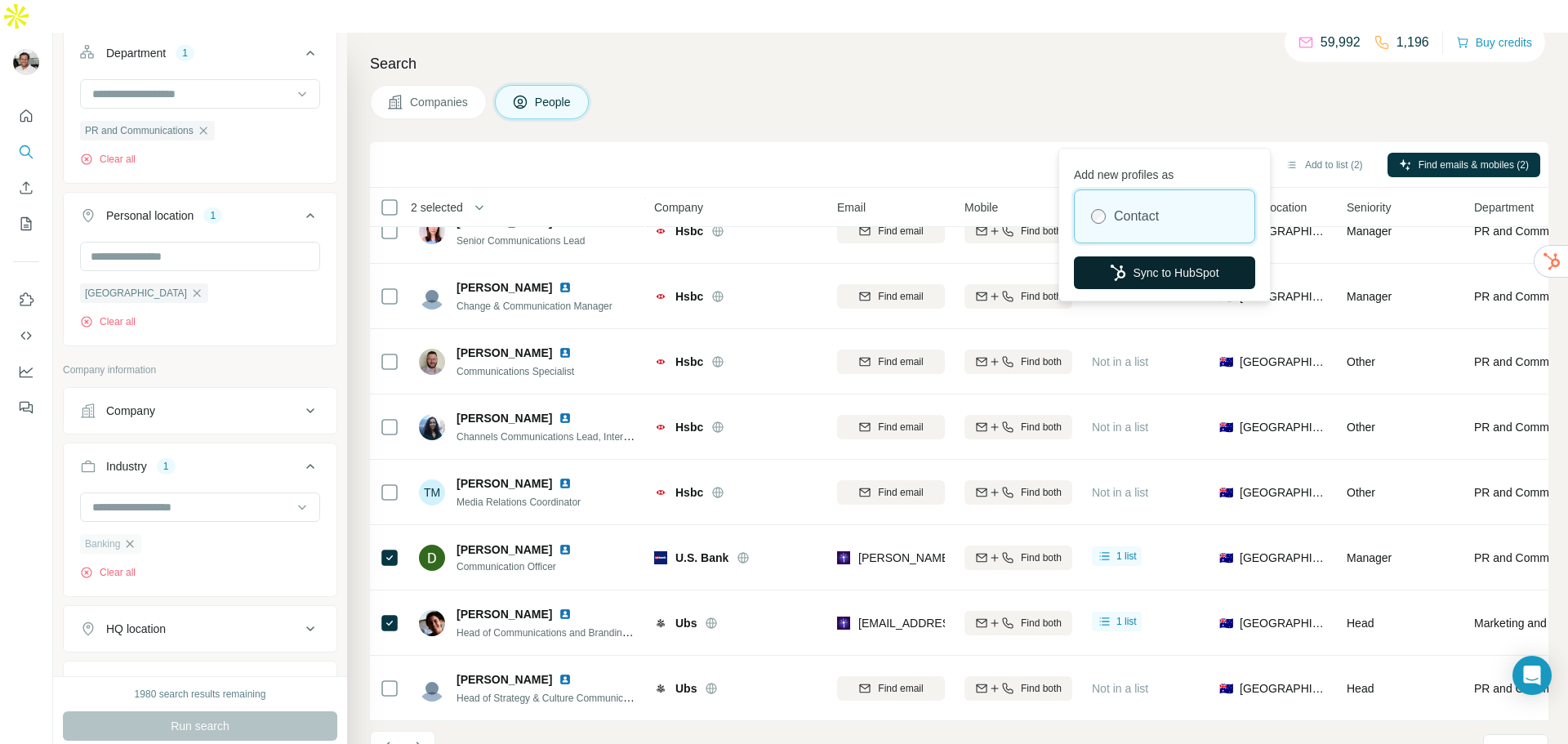
click at [1151, 264] on button "Sync to HubSpot" at bounding box center [1164, 273] width 181 height 33
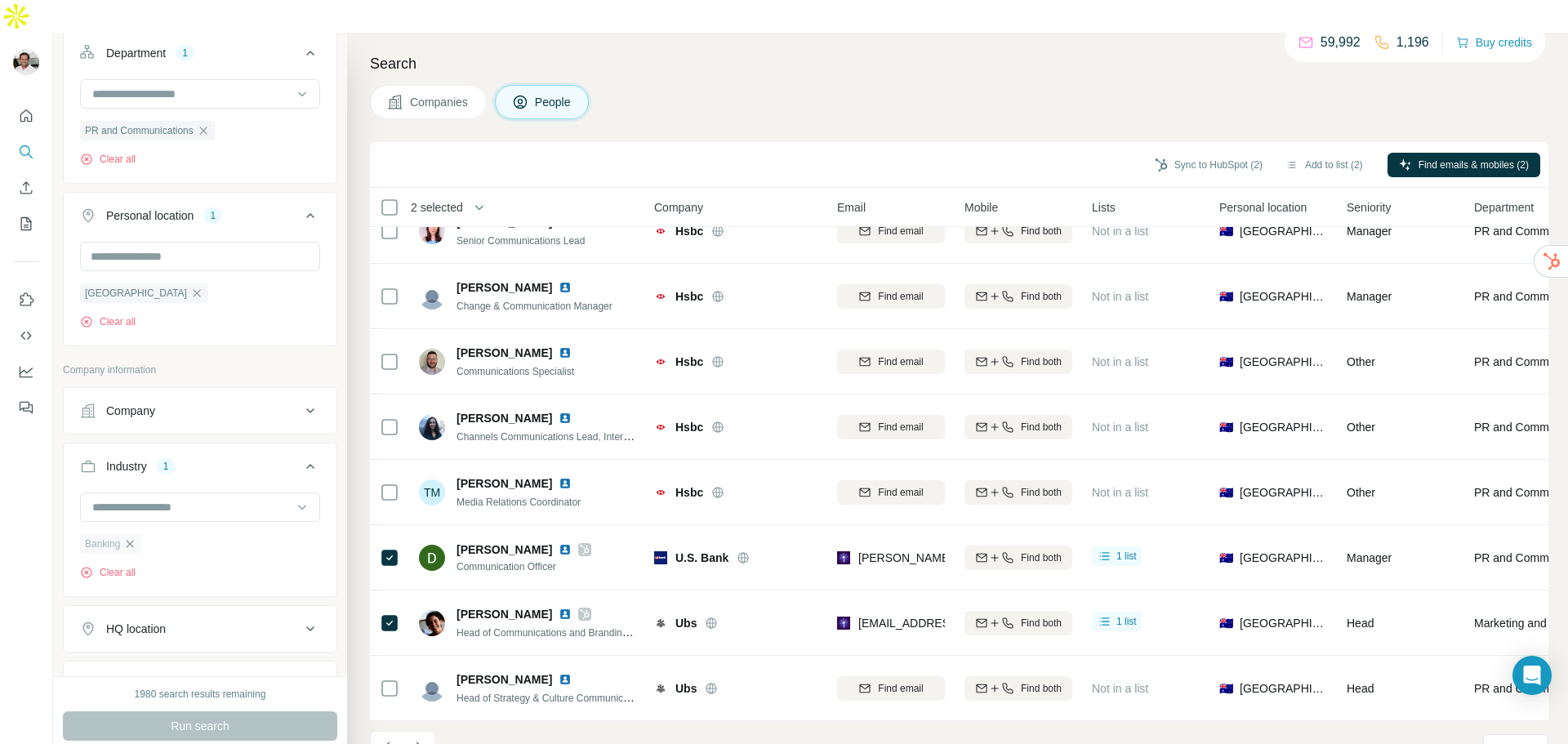
click at [861, 52] on h4 "Search" at bounding box center [959, 63] width 1178 height 23
click at [414, 739] on icon "Navigate to next page" at bounding box center [418, 748] width 16 height 16
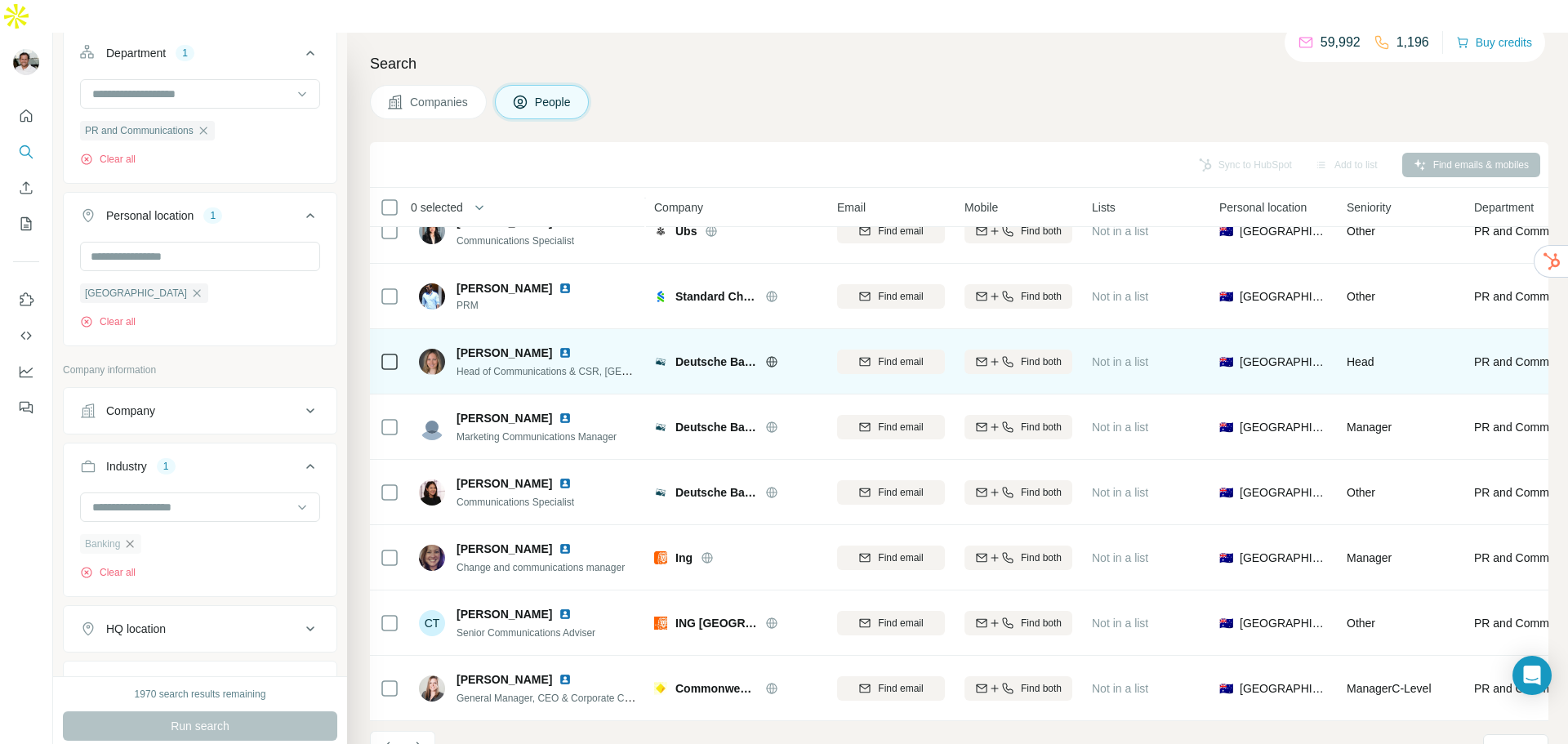
scroll to position [0, 0]
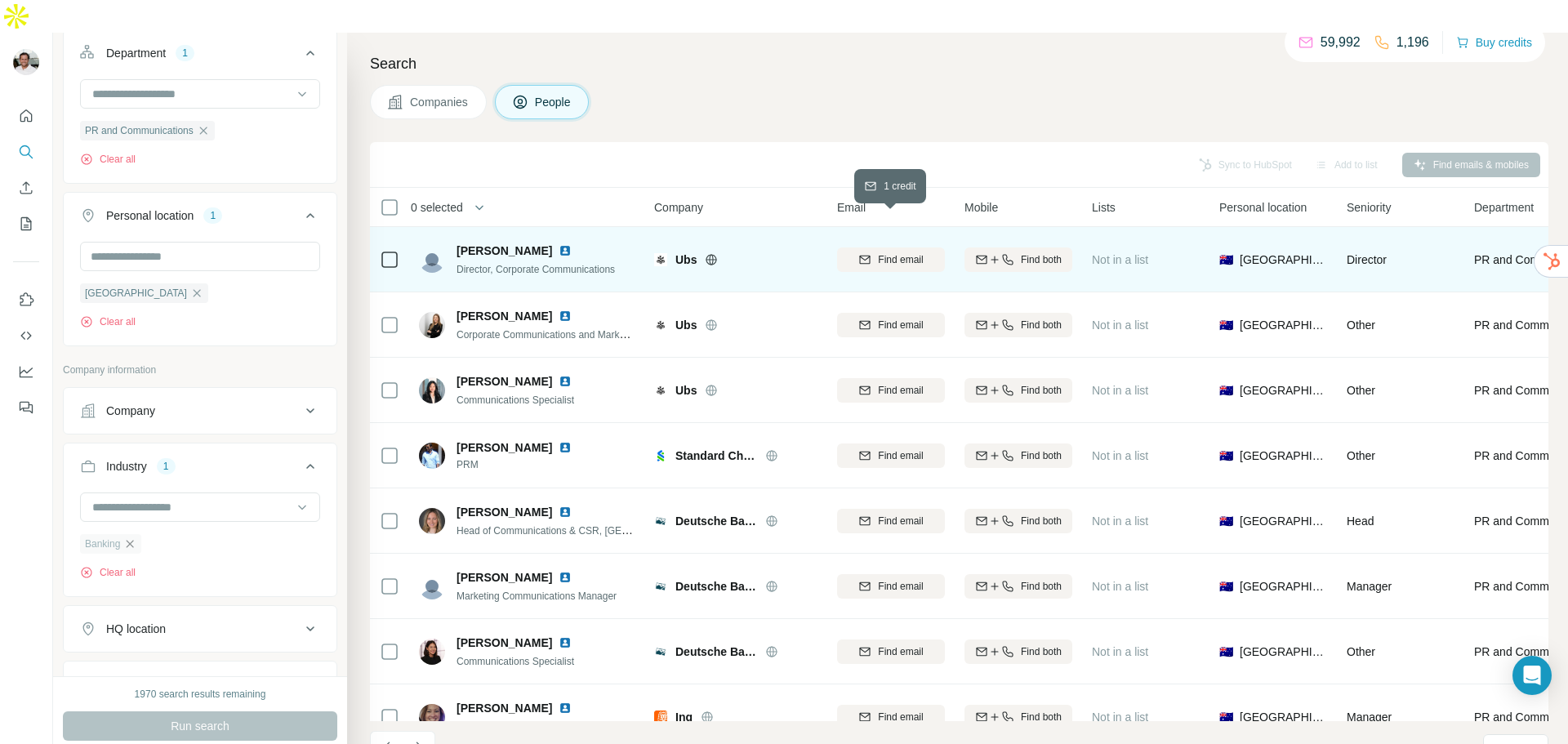
click at [901, 253] on span "Find email" at bounding box center [900, 260] width 45 height 15
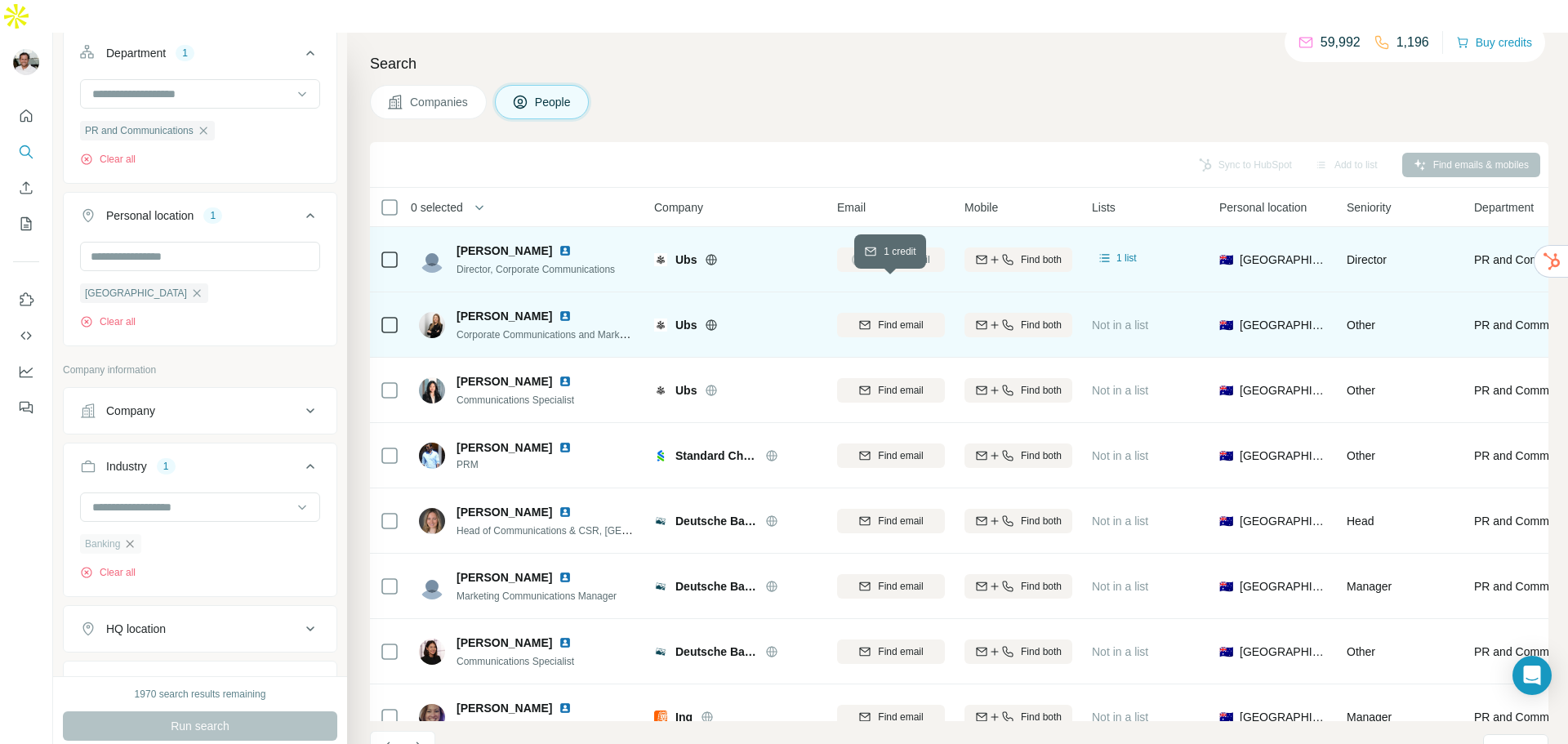
click at [905, 317] on span "Find email" at bounding box center [900, 325] width 45 height 15
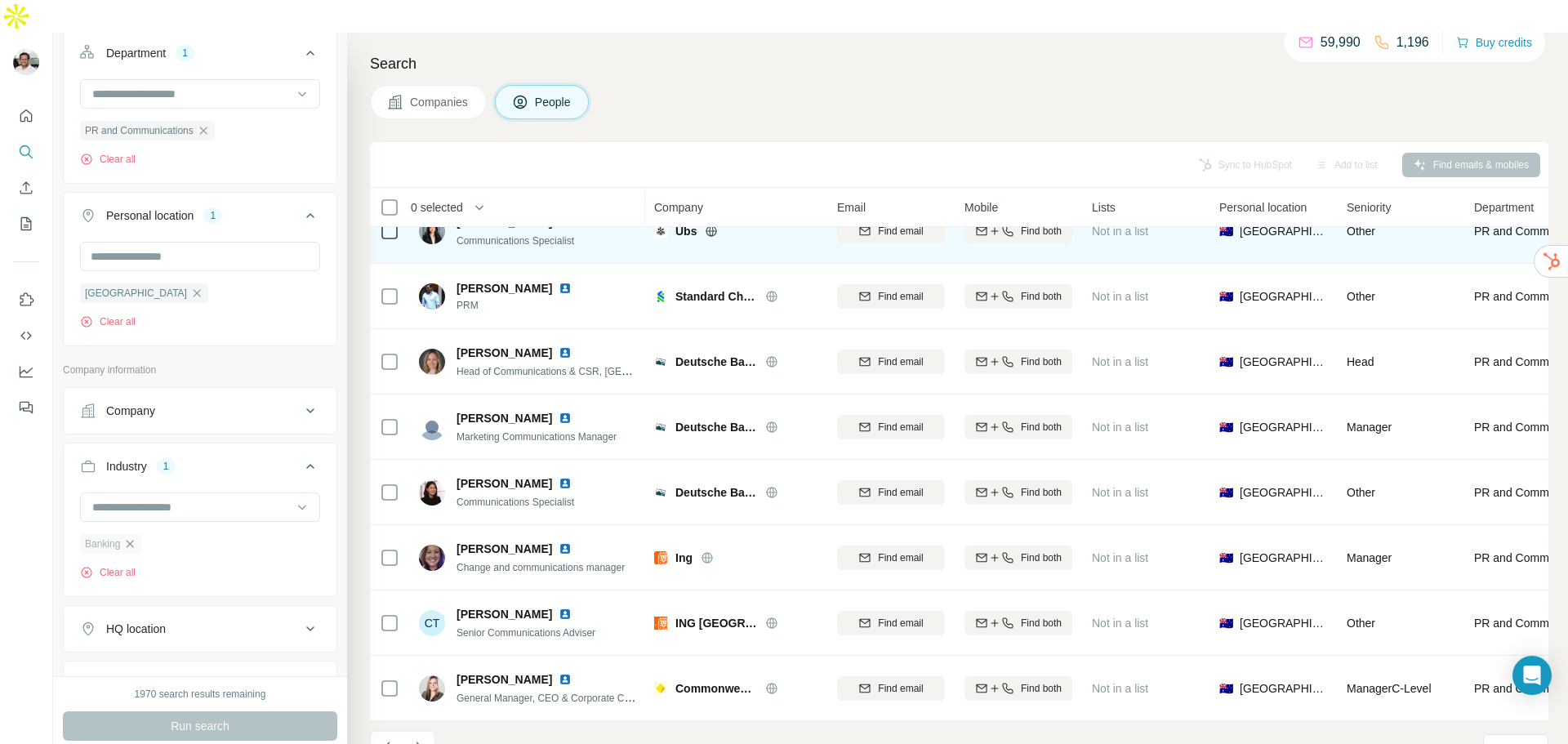
scroll to position [82, 0]
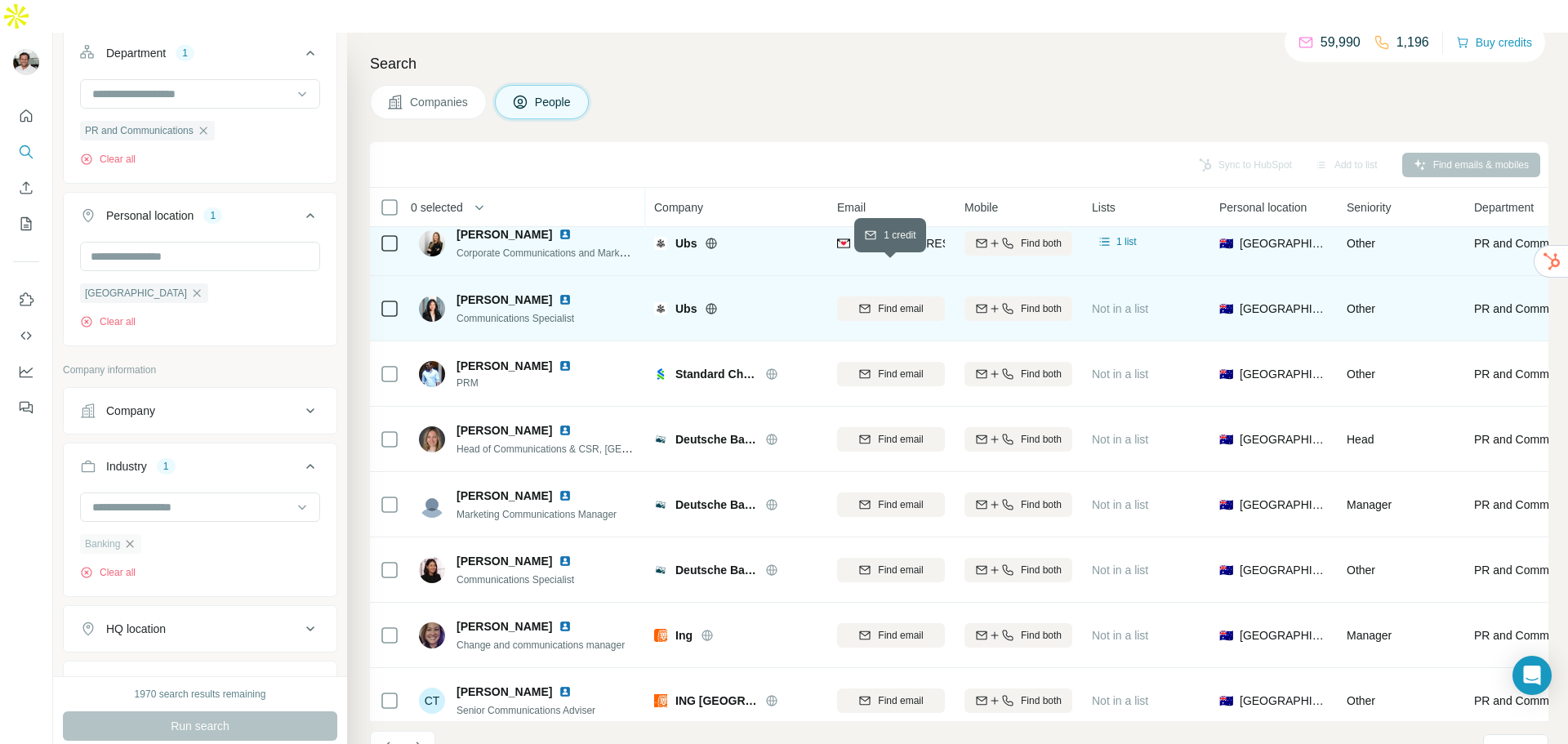
click at [895, 301] on span "Find email" at bounding box center [900, 308] width 45 height 15
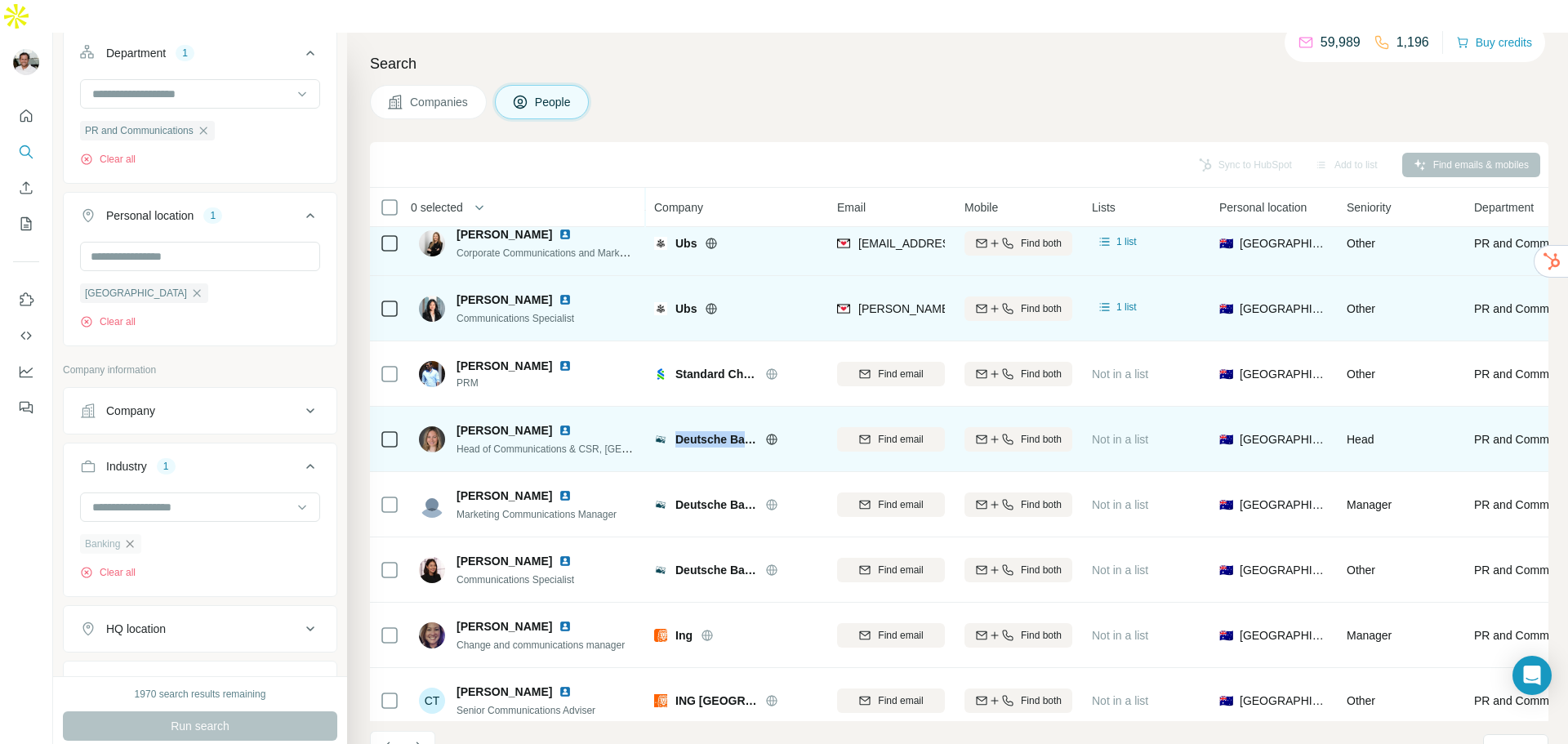
drag, startPoint x: 677, startPoint y: 406, endPoint x: 742, endPoint y: 410, distance: 65.1
click at [742, 431] on span "Deutsche Bank" at bounding box center [717, 439] width 82 height 16
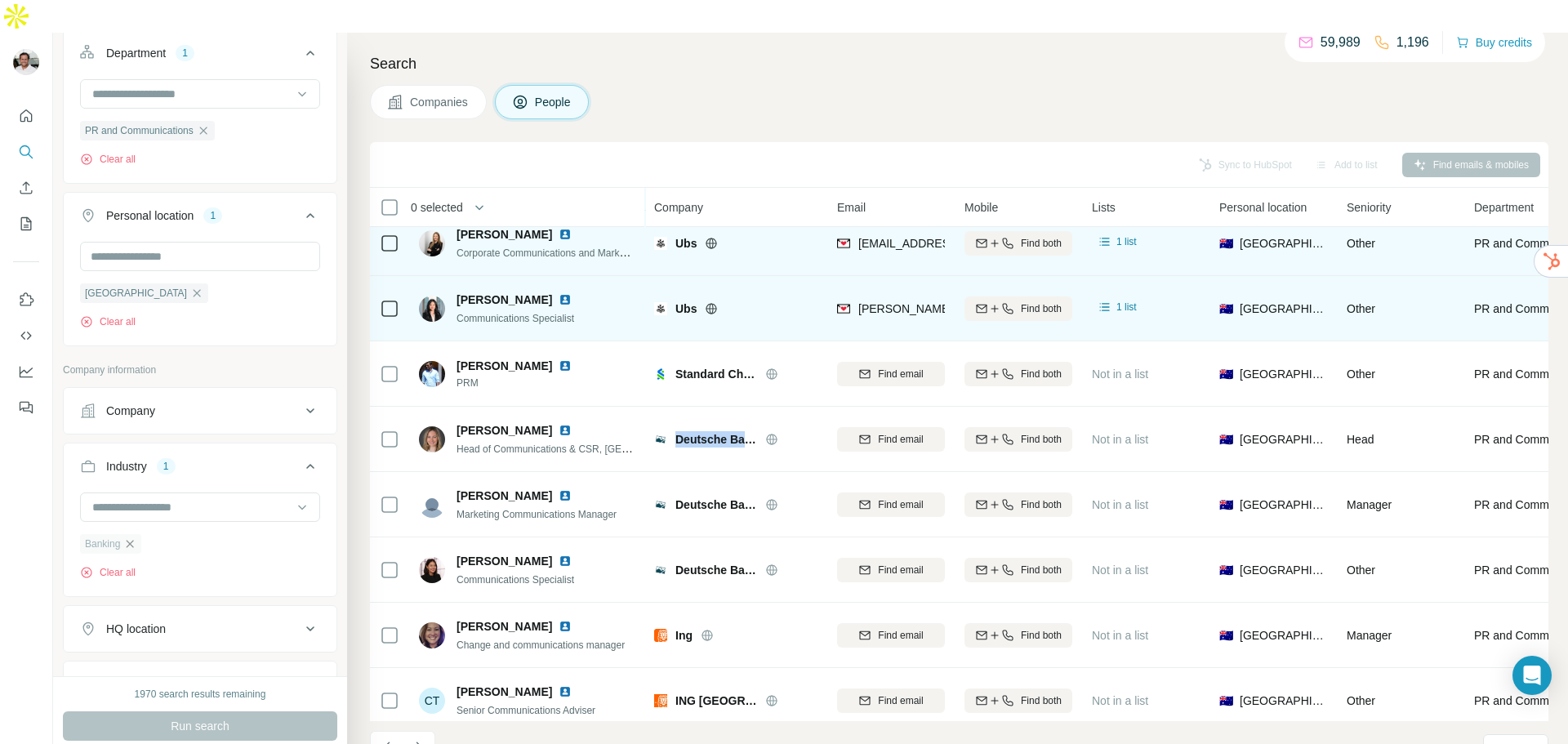
copy span "Deutsche Ba"
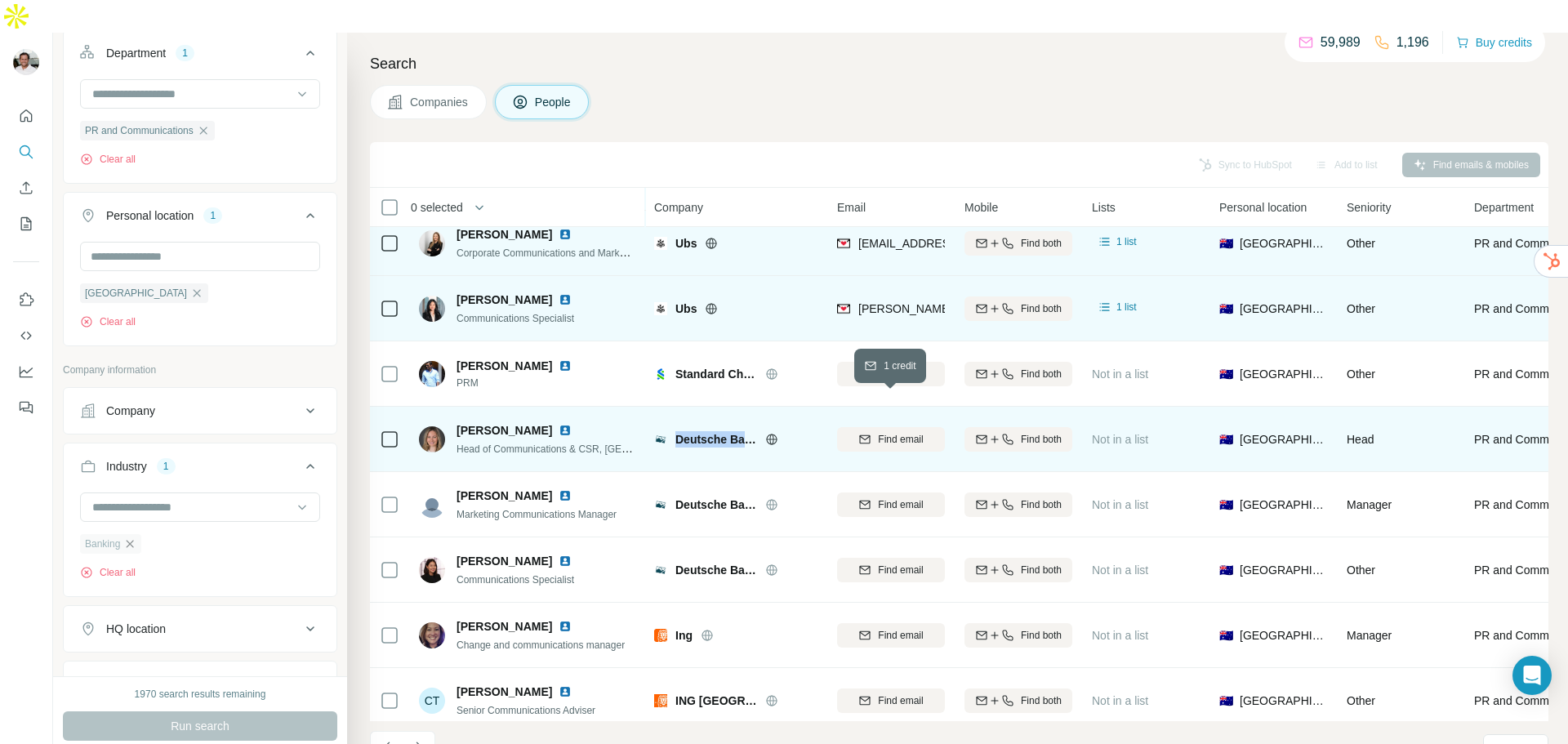
click at [909, 432] on span "Find email" at bounding box center [900, 439] width 45 height 15
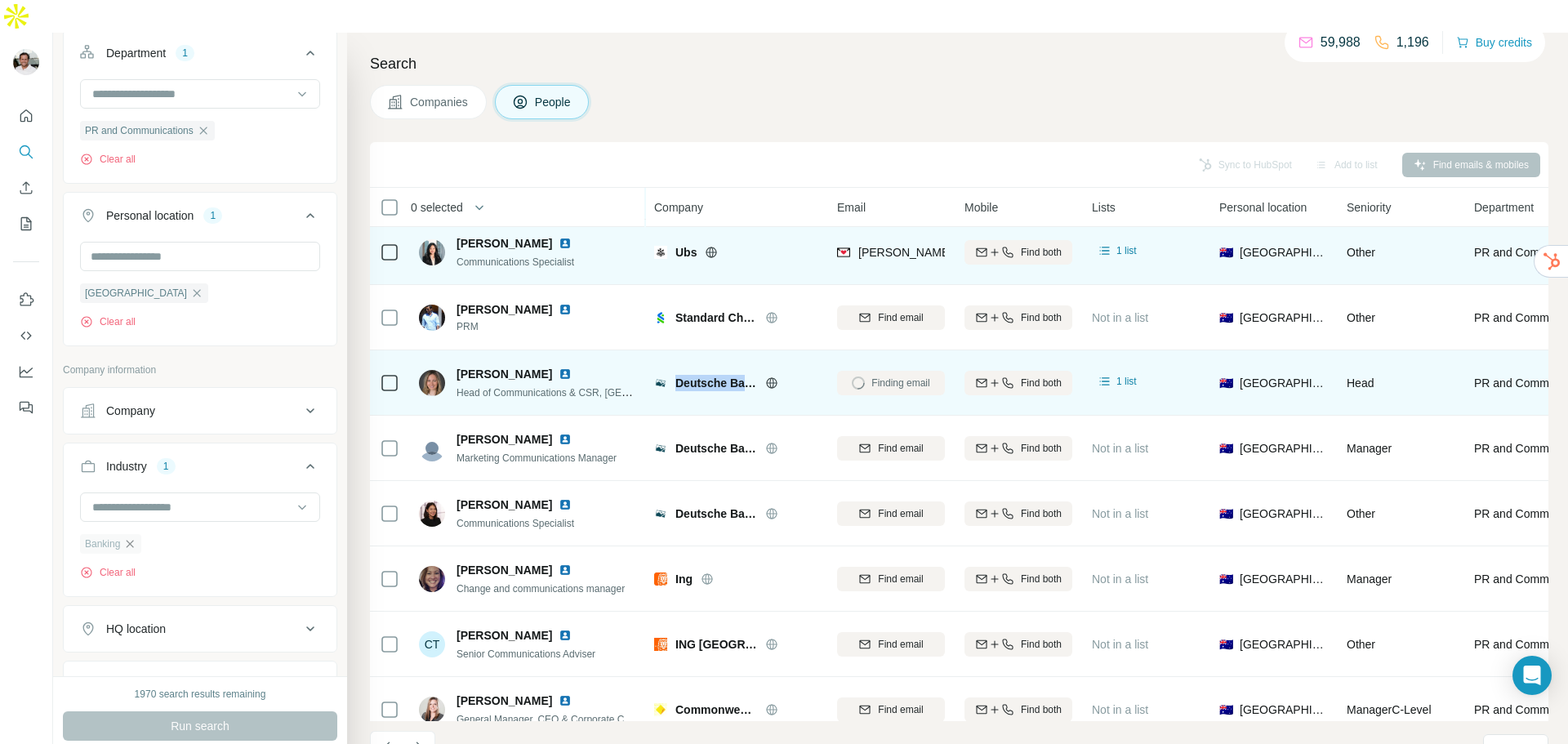
scroll to position [163, 0]
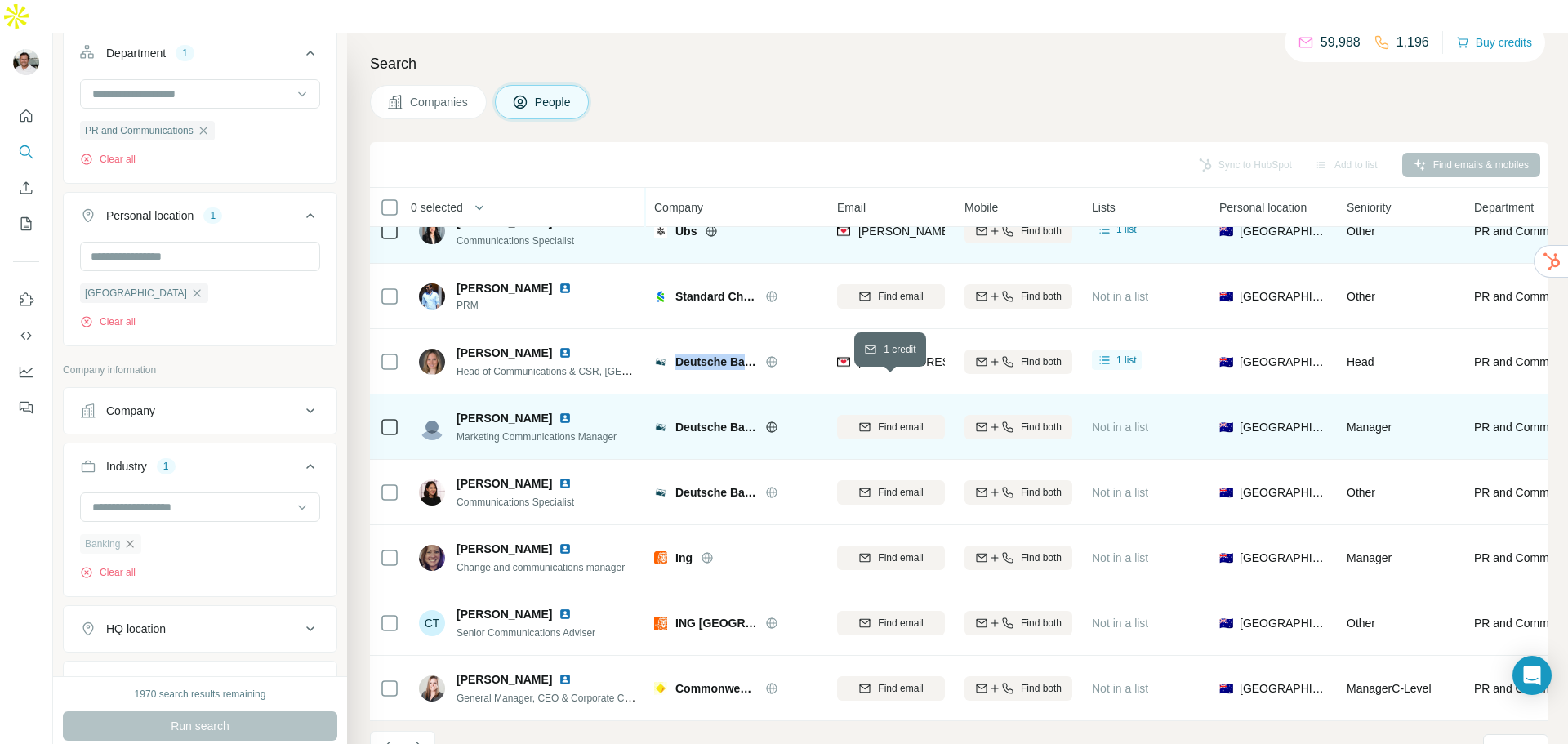
click at [884, 419] on span "Find email" at bounding box center [900, 427] width 45 height 15
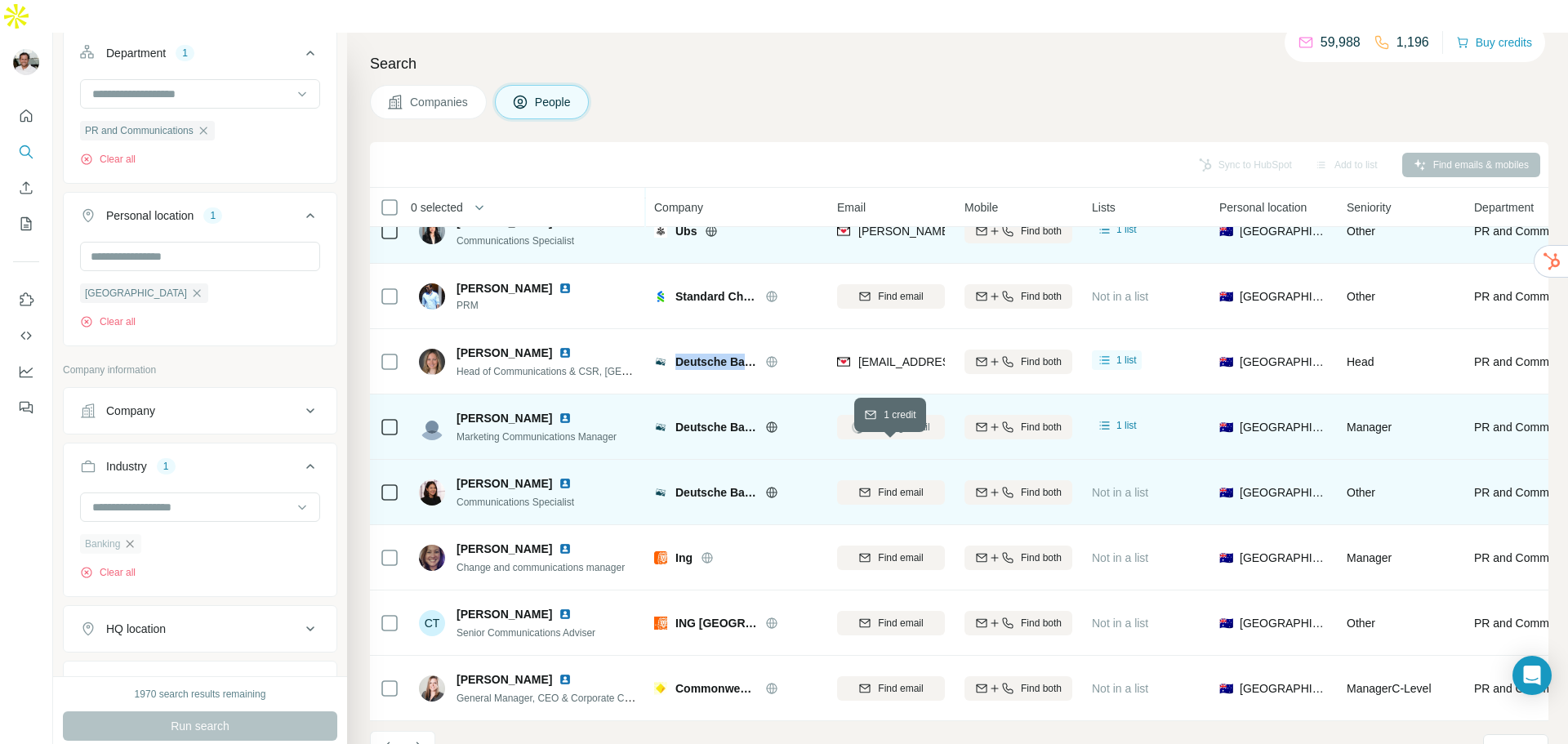
click at [888, 485] on span "Find email" at bounding box center [900, 492] width 45 height 15
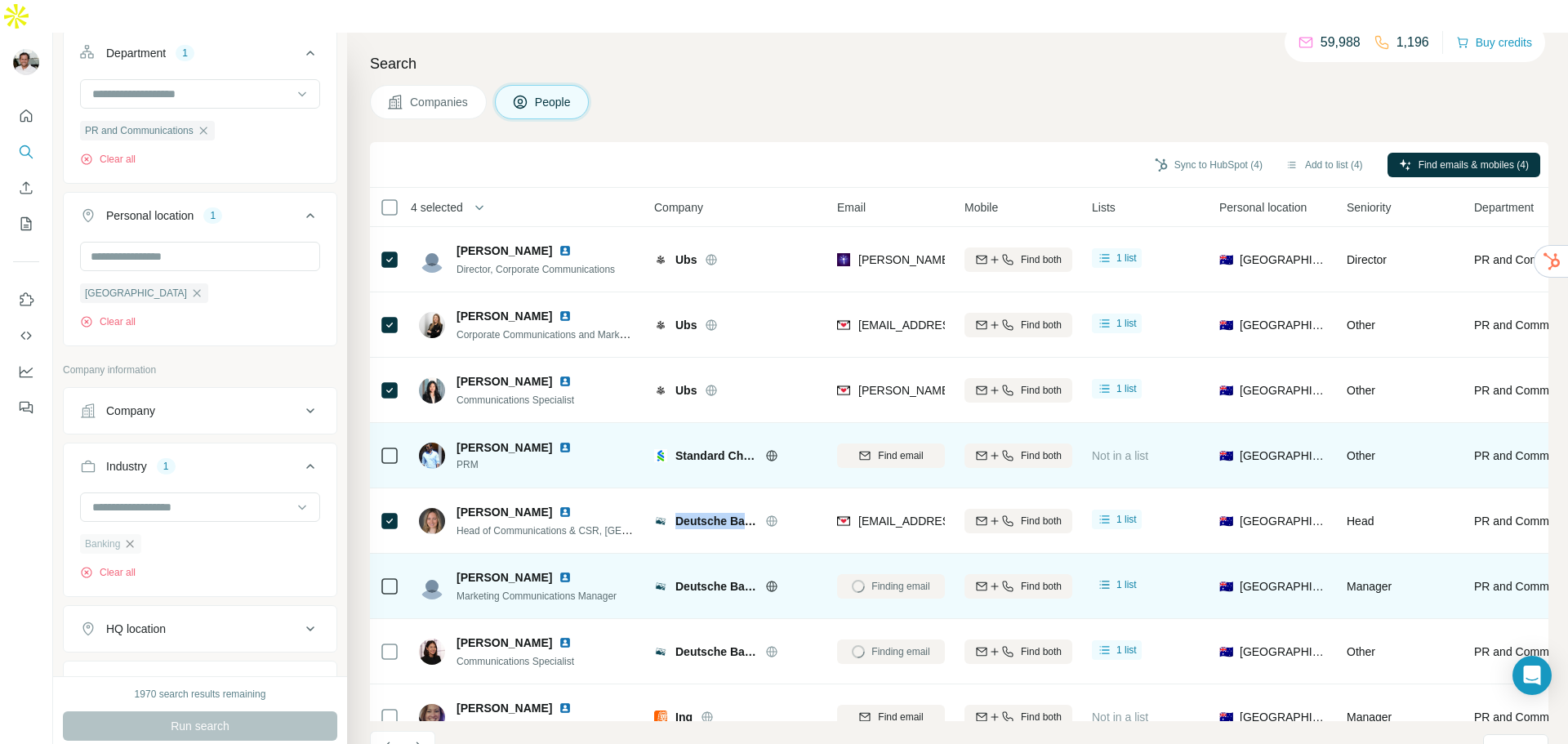
scroll to position [82, 0]
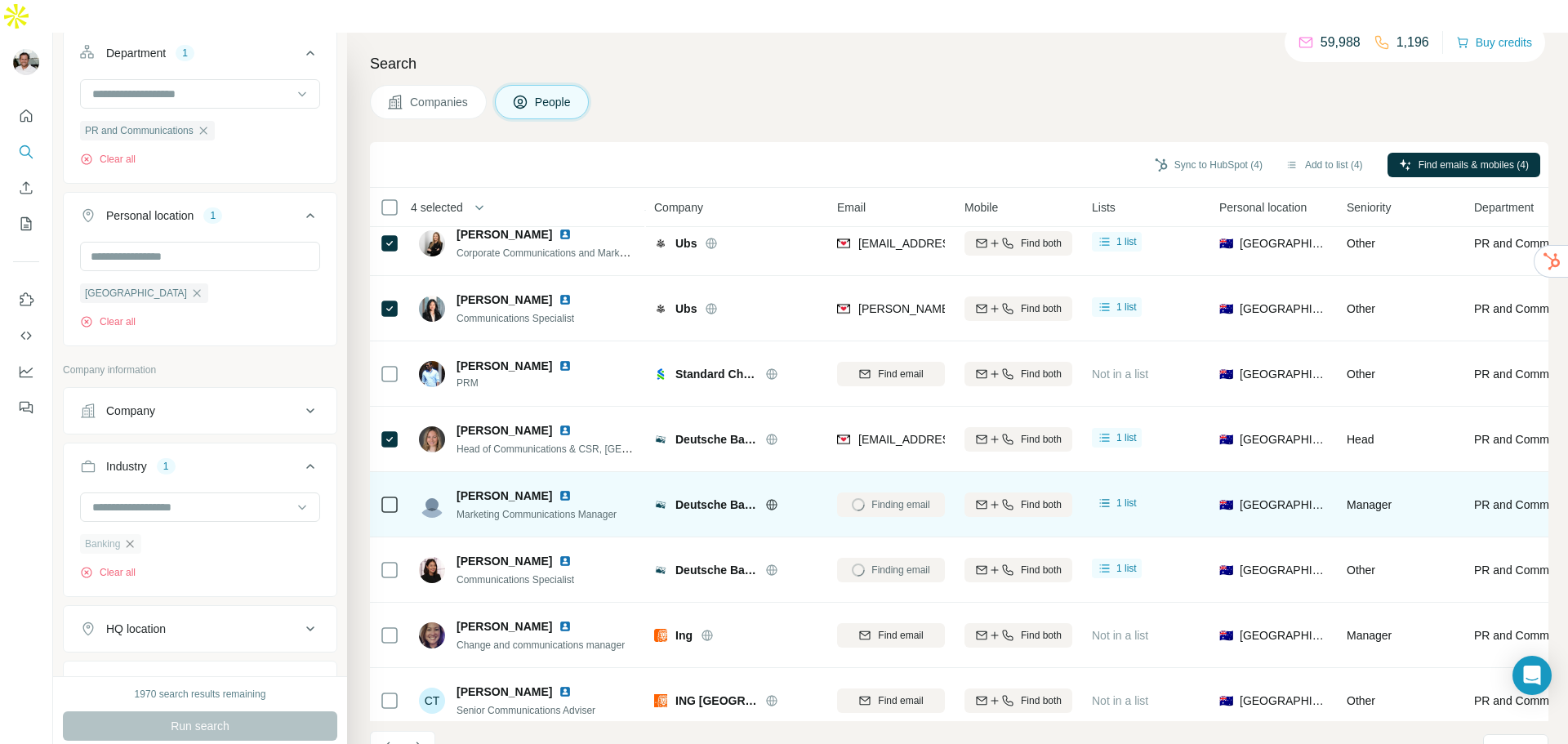
click at [740, 85] on div "Companies People" at bounding box center [959, 102] width 1178 height 35
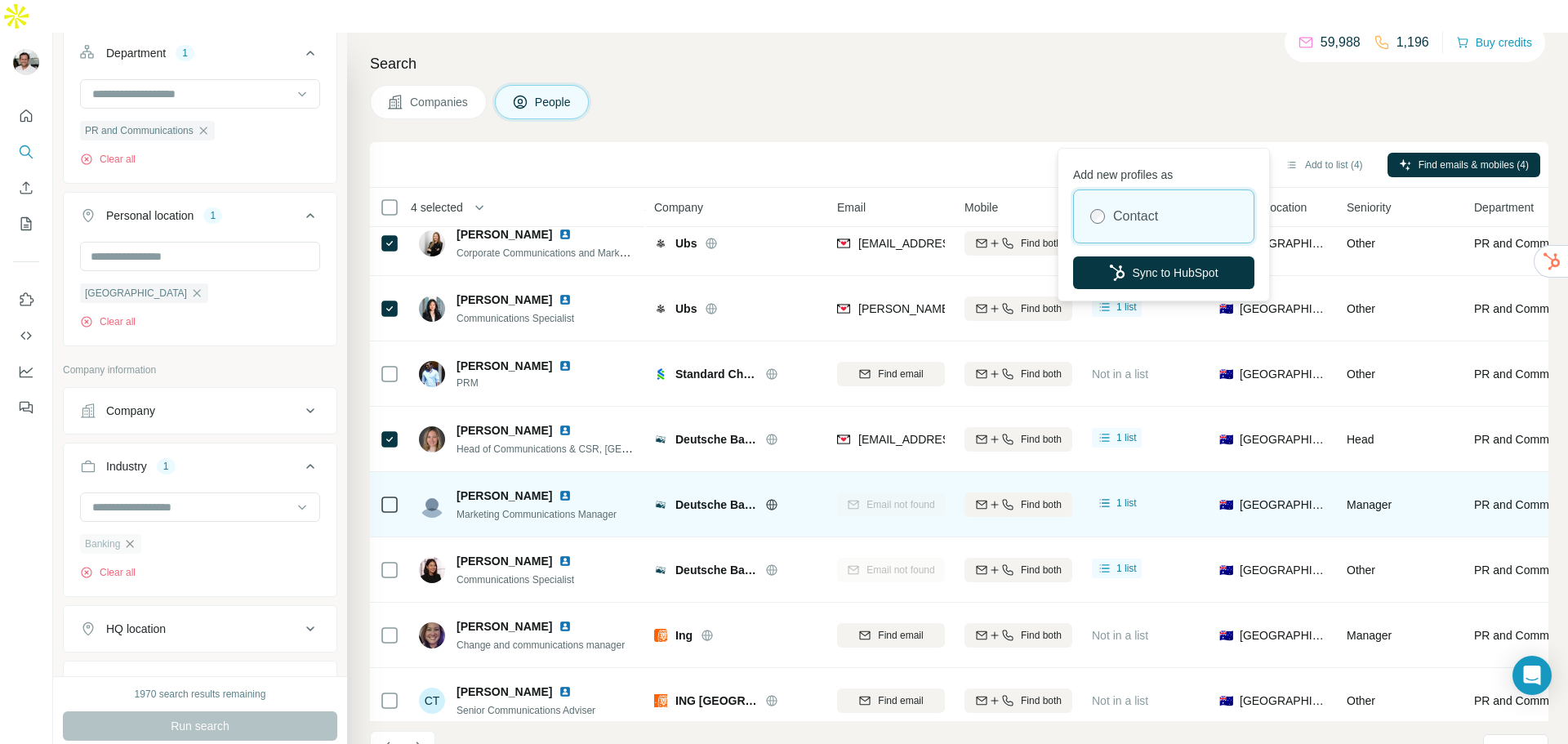
click at [1172, 152] on button "Sync to HubSpot (4)" at bounding box center [1208, 164] width 130 height 25
click at [1138, 272] on button "Sync to HubSpot" at bounding box center [1163, 273] width 181 height 33
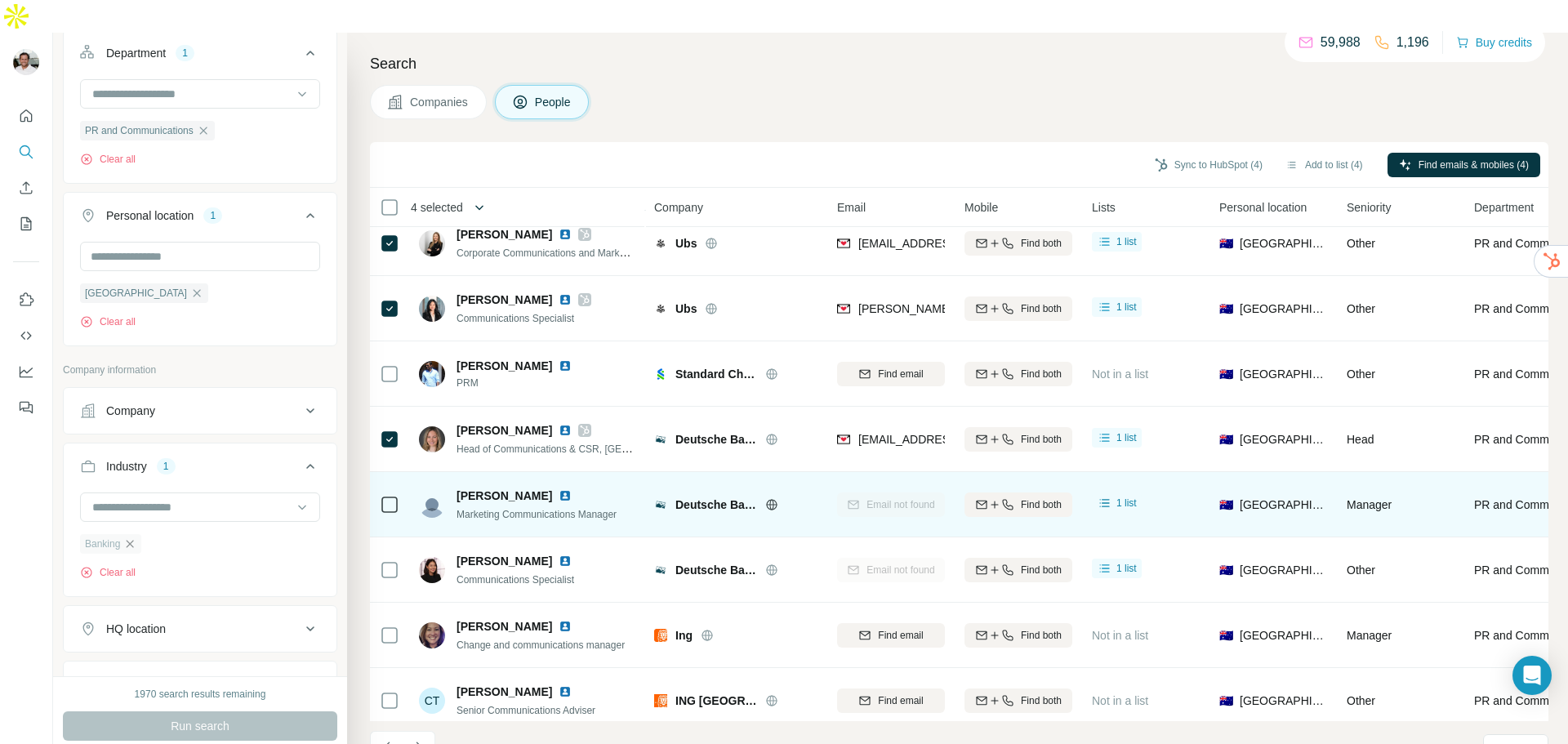
click at [473, 191] on button "button" at bounding box center [480, 208] width 33 height 33
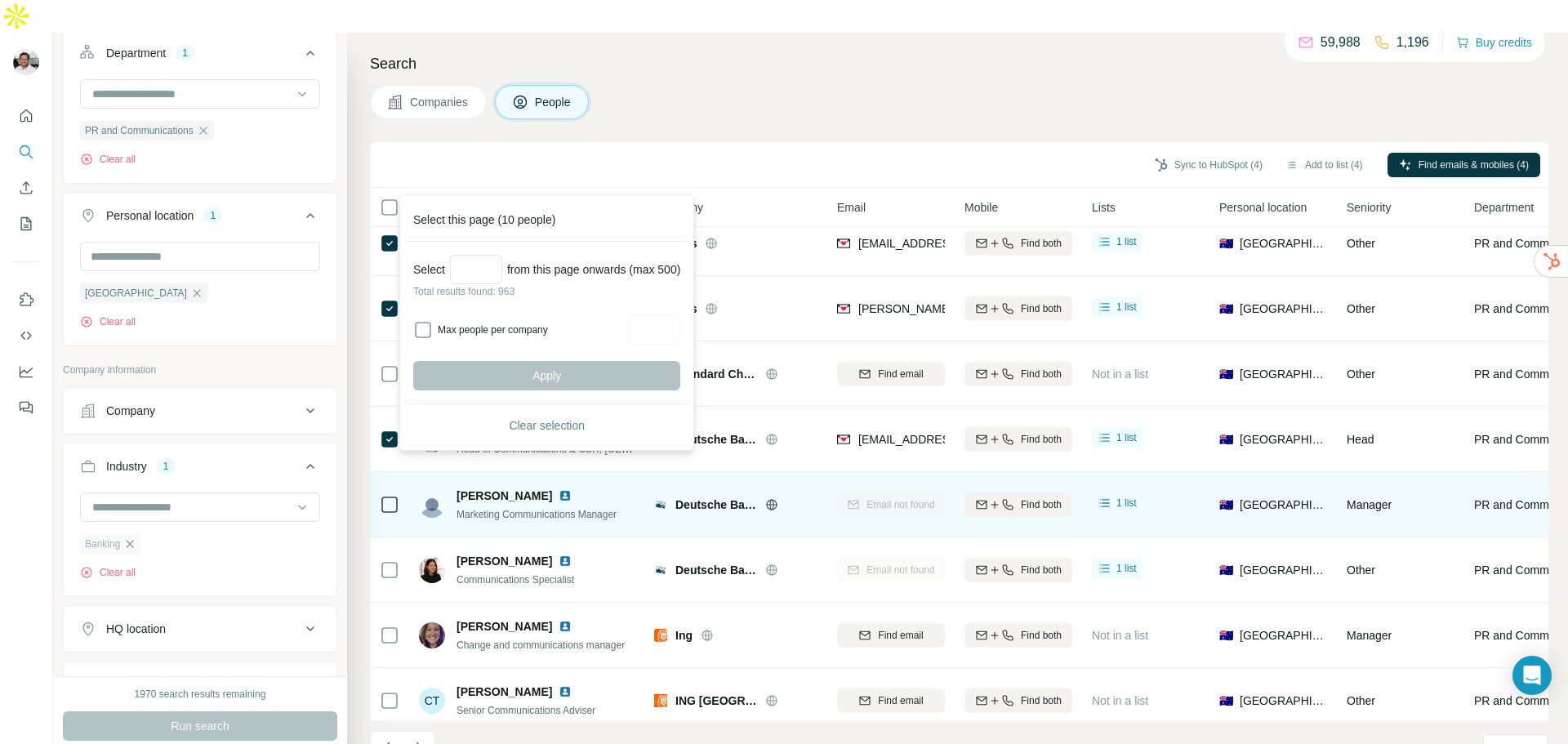
click at [473, 191] on button "button" at bounding box center [480, 208] width 33 height 33
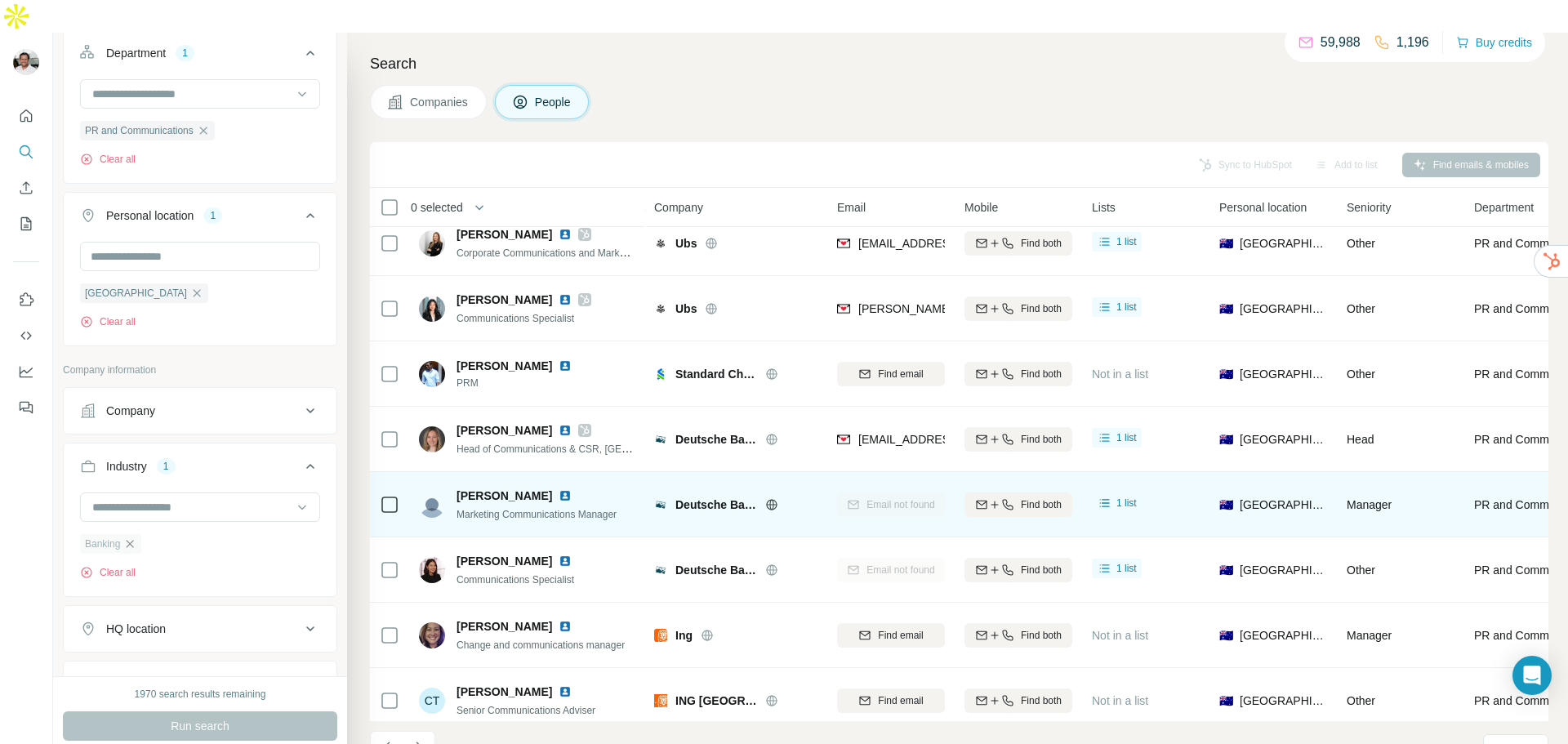
click at [763, 150] on div "Sync to HubSpot Add to list Find emails & mobiles" at bounding box center [959, 164] width 1161 height 28
click at [418, 739] on icon "Navigate to next page" at bounding box center [418, 748] width 16 height 16
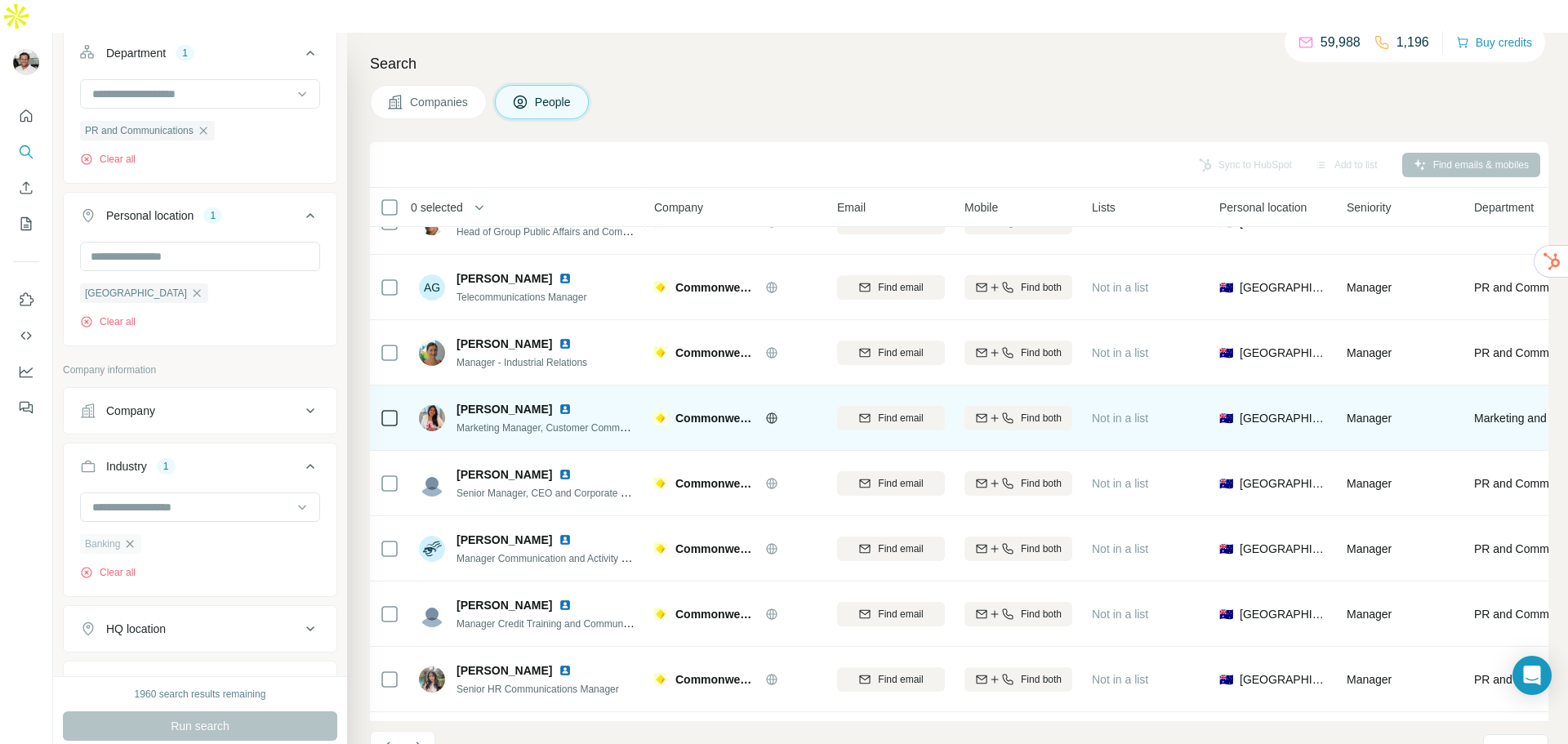
scroll to position [168, 0]
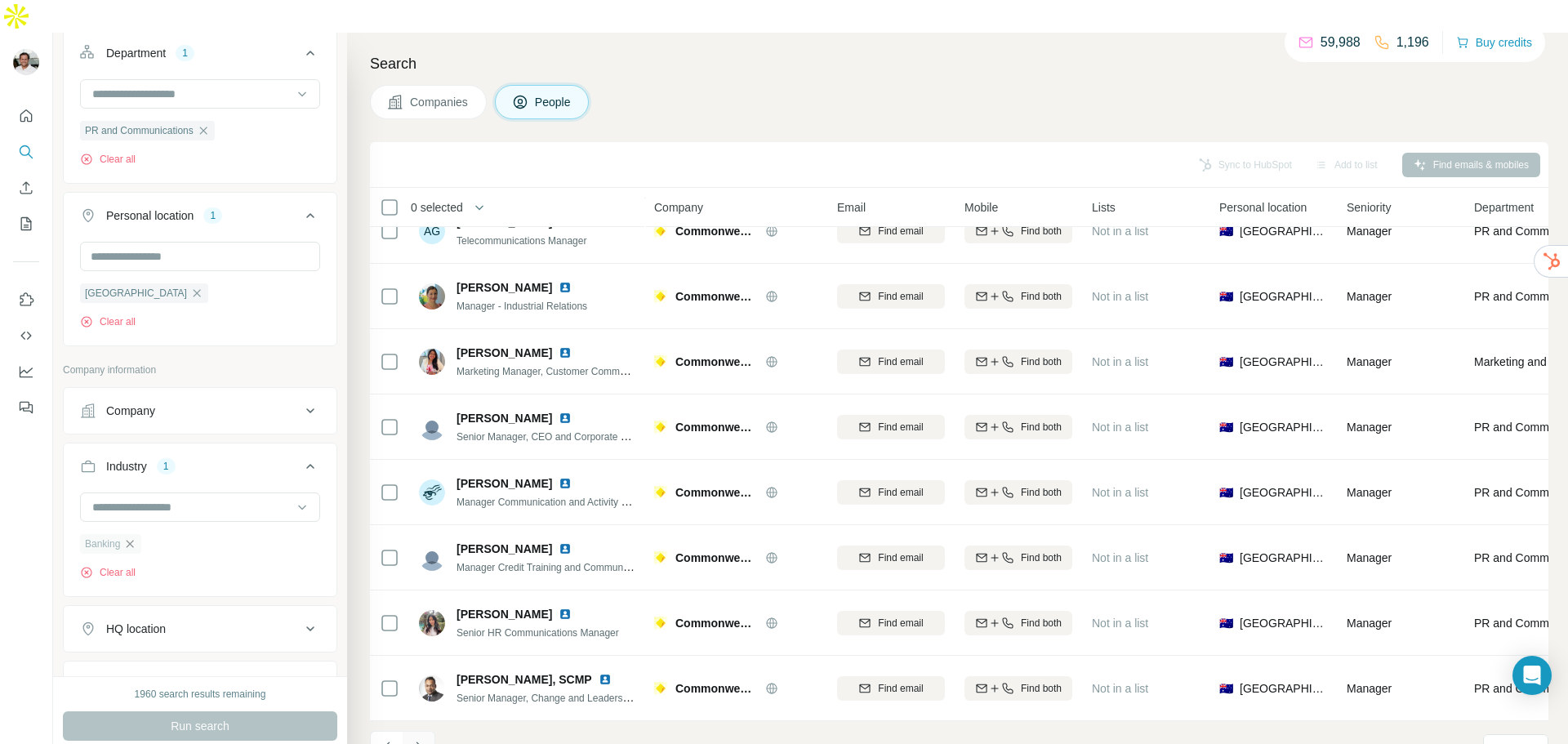
click at [425, 731] on button "Navigate to next page" at bounding box center [419, 748] width 33 height 33
click at [419, 739] on icon "Navigate to next page" at bounding box center [418, 748] width 16 height 16
click at [428, 731] on button "Navigate to next page" at bounding box center [419, 748] width 33 height 33
click at [417, 741] on icon "Navigate to next page" at bounding box center [418, 747] width 5 height 11
click at [415, 739] on icon "Navigate to next page" at bounding box center [418, 748] width 16 height 16
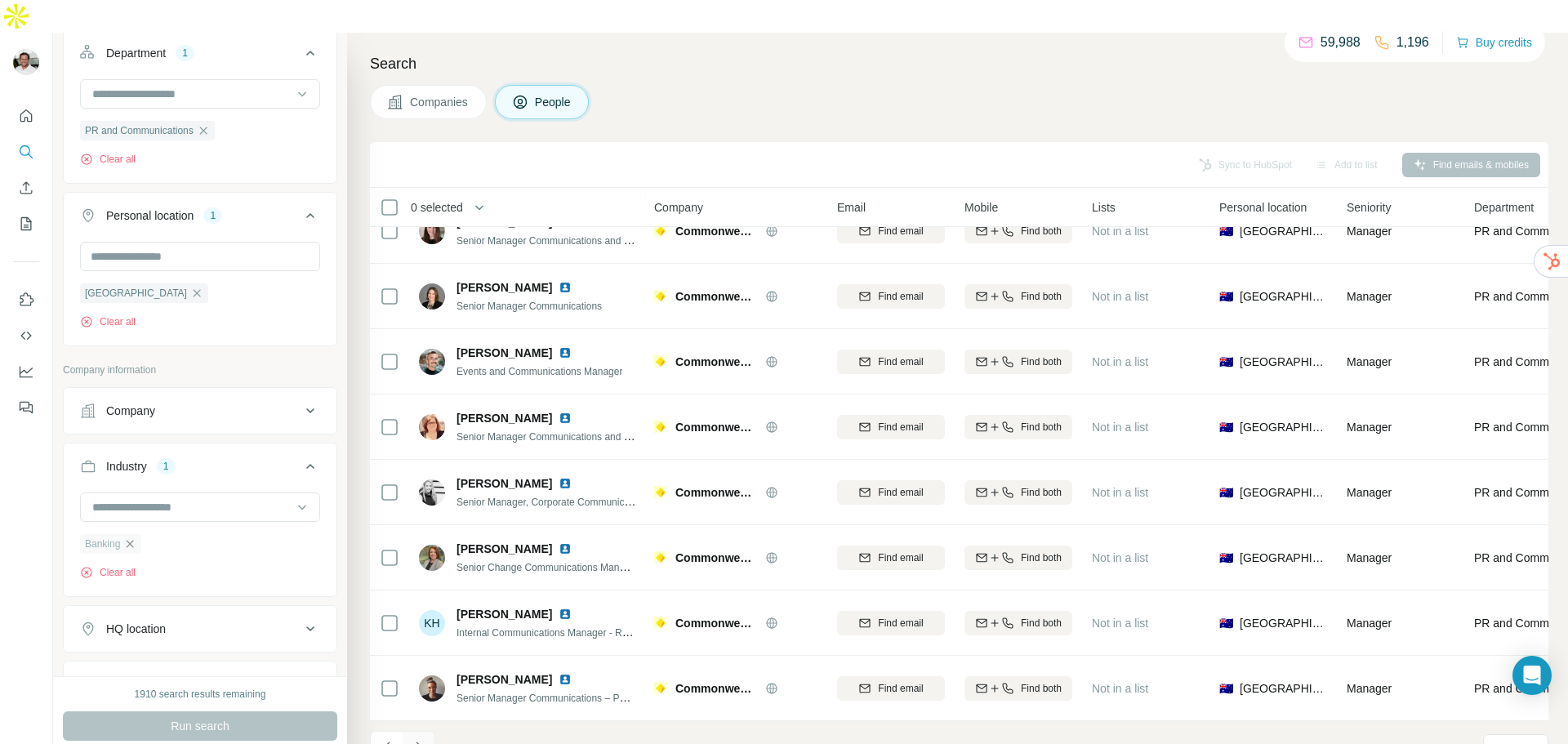
click at [422, 739] on icon "Navigate to next page" at bounding box center [418, 748] width 16 height 16
click at [427, 731] on button "Navigate to next page" at bounding box center [419, 748] width 33 height 33
click at [422, 739] on icon "Navigate to next page" at bounding box center [418, 748] width 16 height 16
click at [415, 739] on icon "Navigate to next page" at bounding box center [418, 748] width 16 height 16
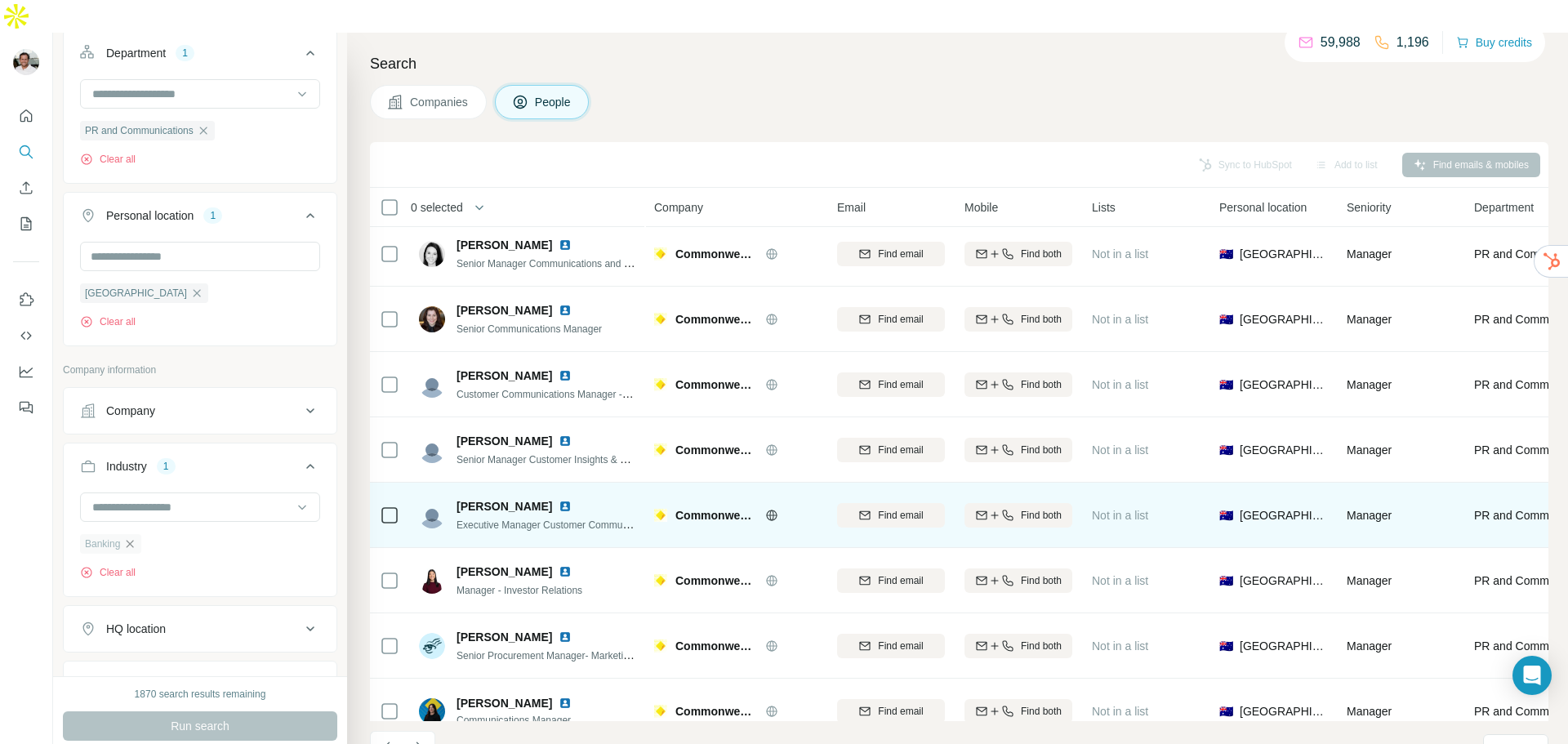
scroll to position [0, 0]
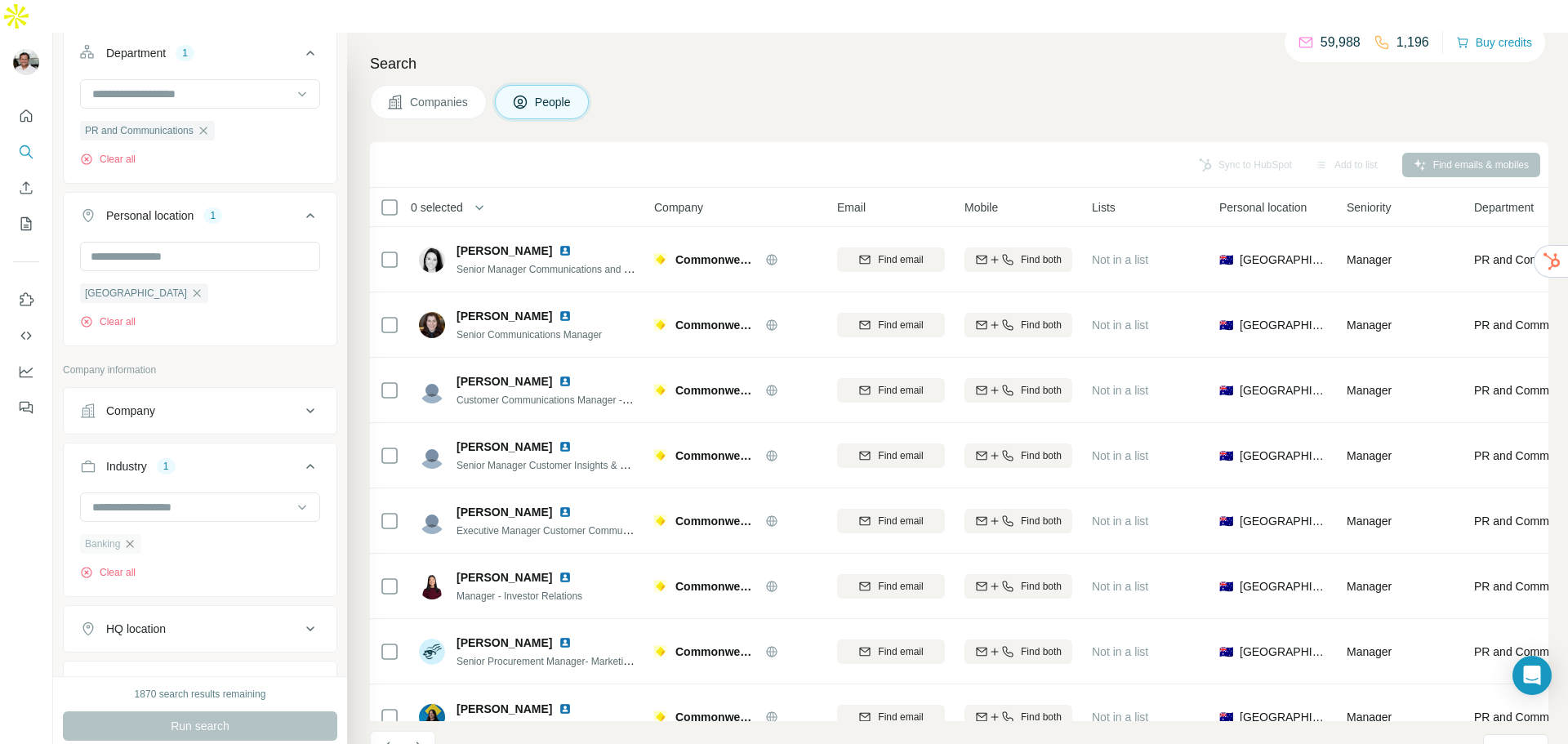
click at [418, 739] on icon "Navigate to next page" at bounding box center [418, 748] width 16 height 16
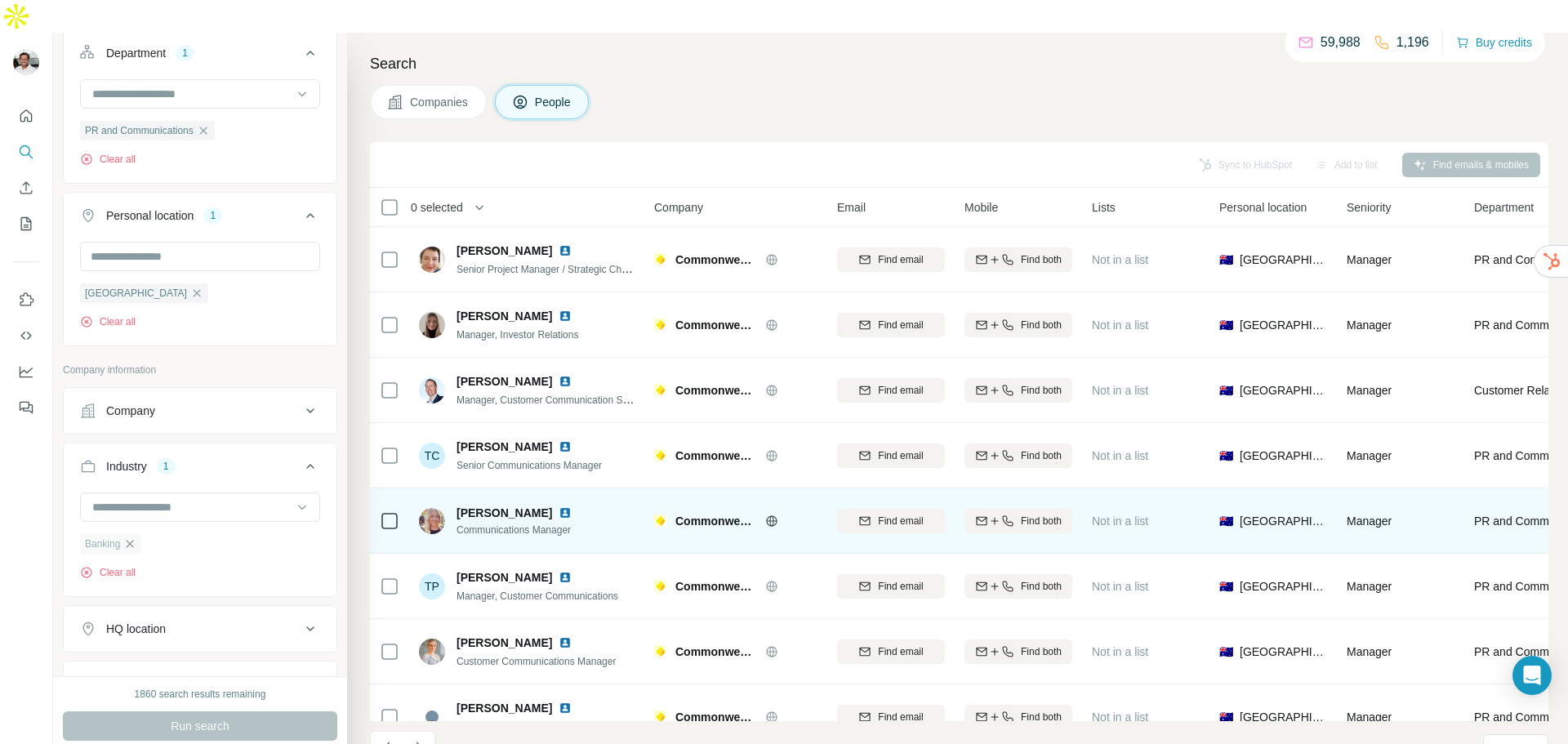
scroll to position [168, 0]
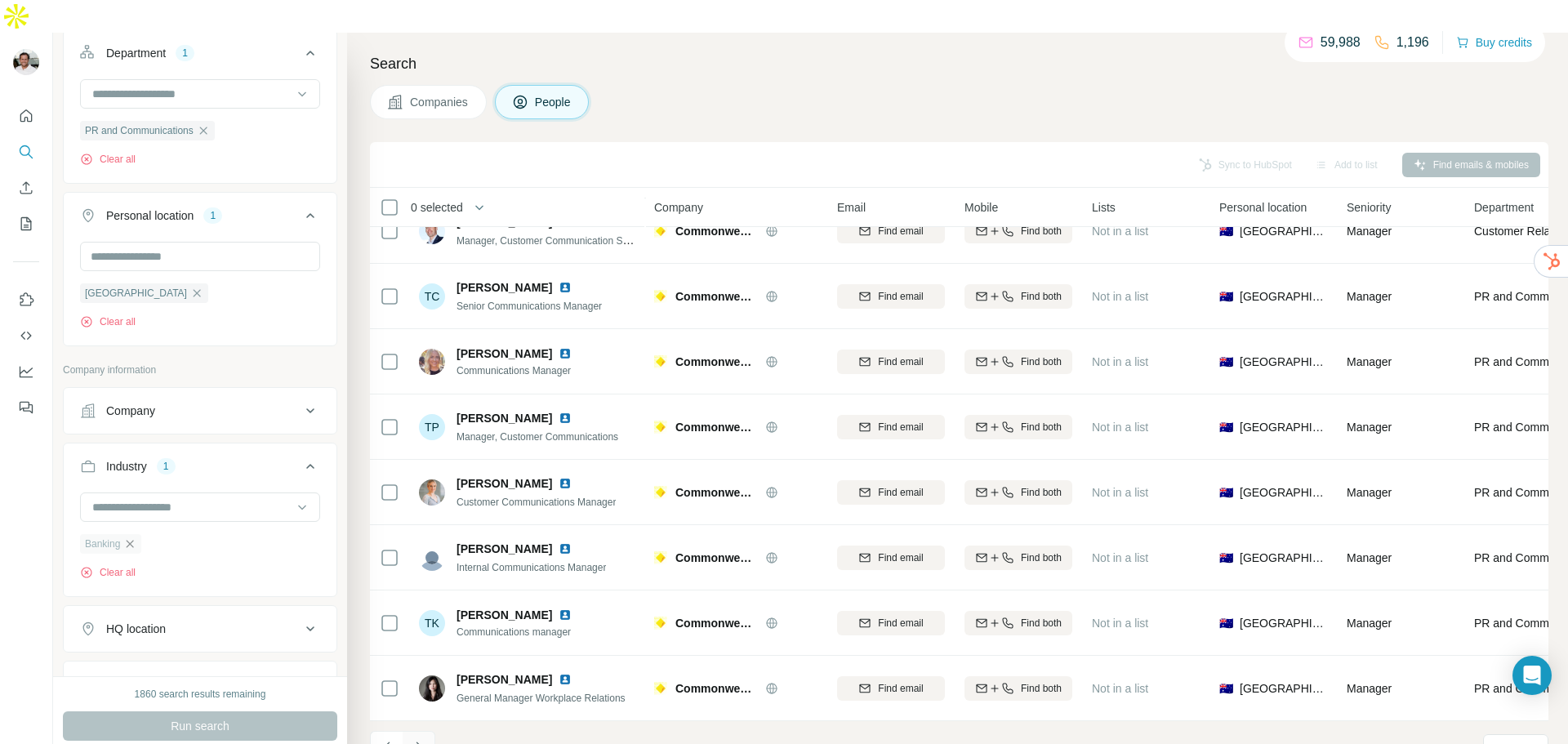
click at [420, 741] on icon "Navigate to next page" at bounding box center [418, 747] width 5 height 11
click at [426, 739] on icon "Navigate to next page" at bounding box center [418, 748] width 16 height 16
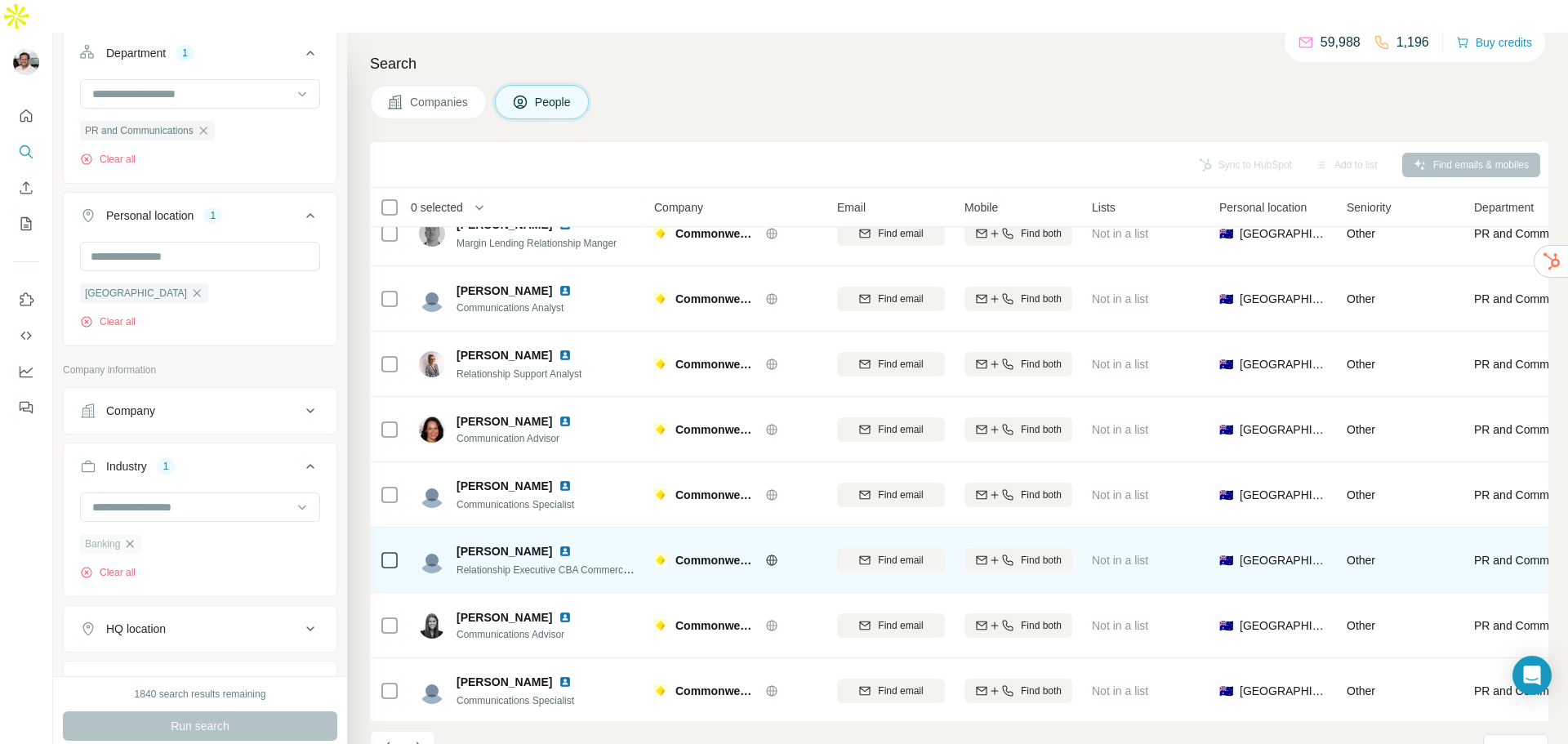
scroll to position [0, 0]
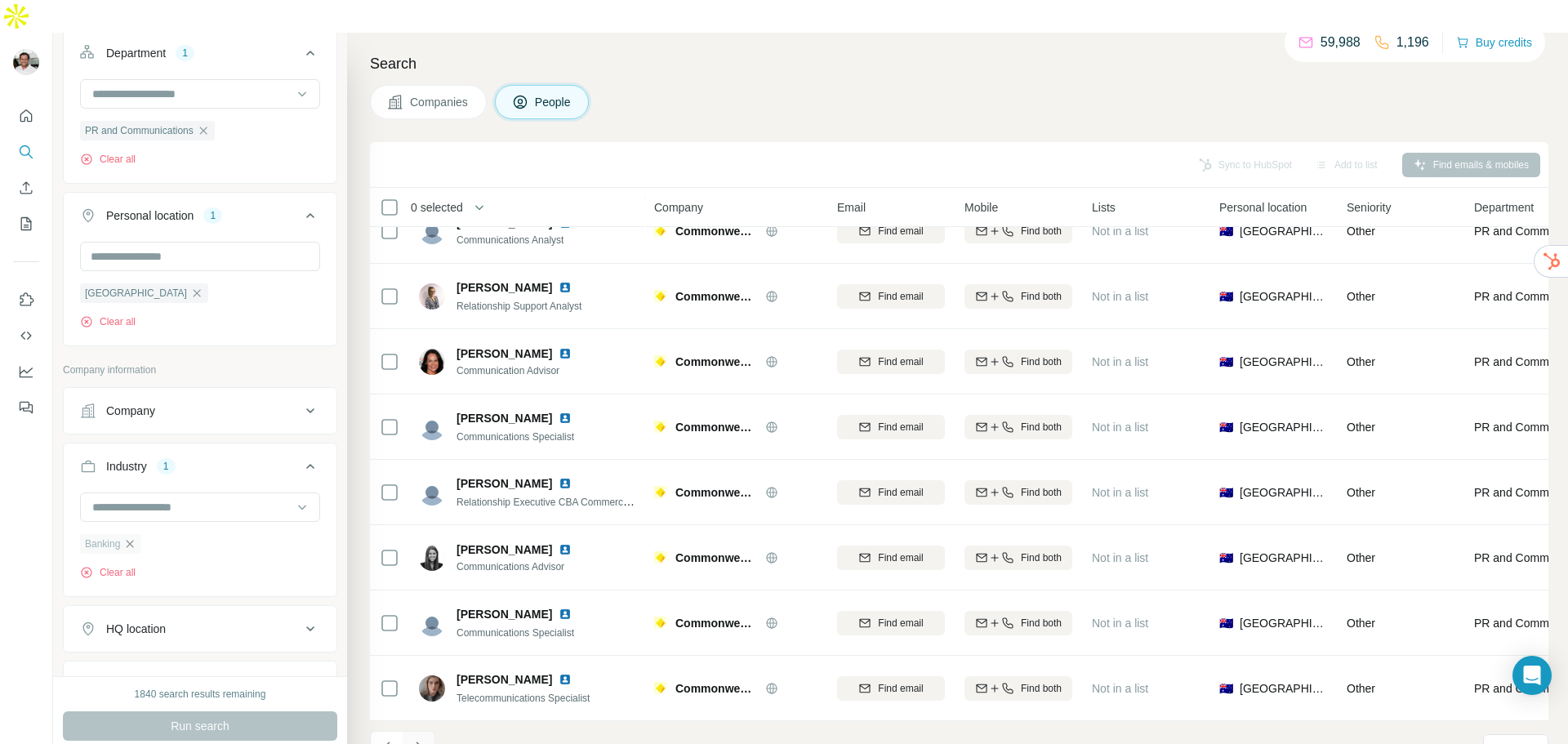
click at [423, 739] on icon "Navigate to next page" at bounding box center [418, 748] width 16 height 16
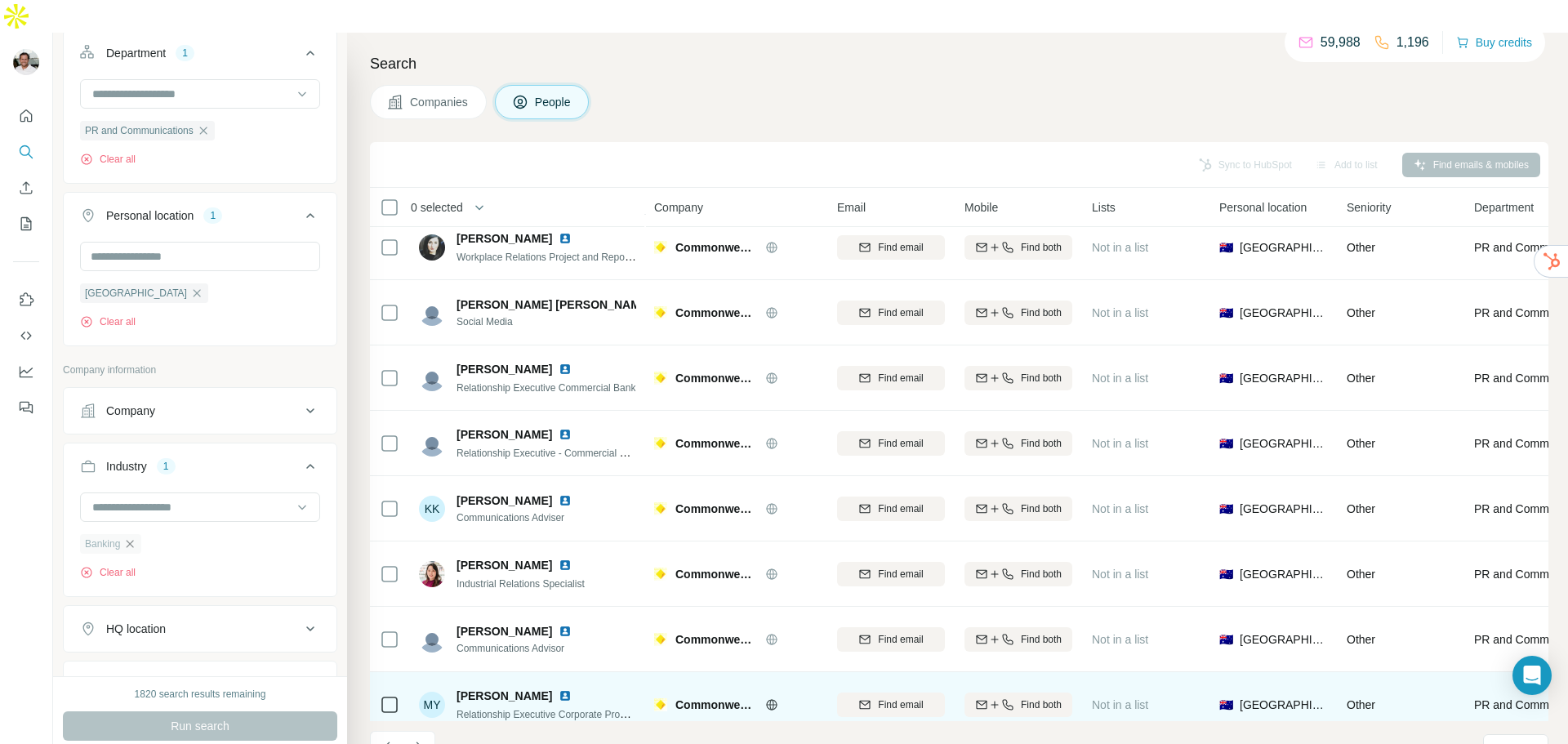
scroll to position [168, 0]
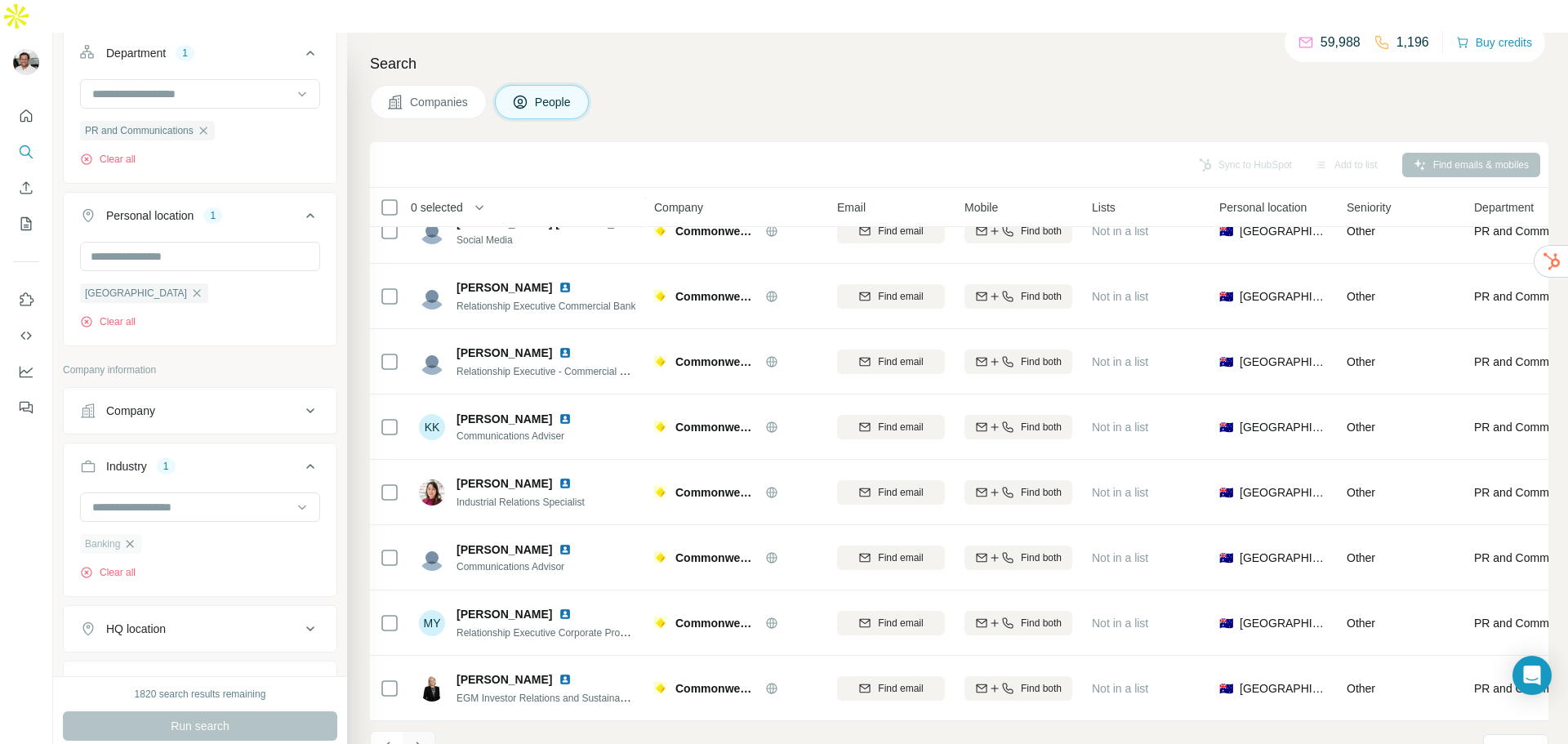
click at [431, 731] on button "Navigate to next page" at bounding box center [419, 748] width 33 height 33
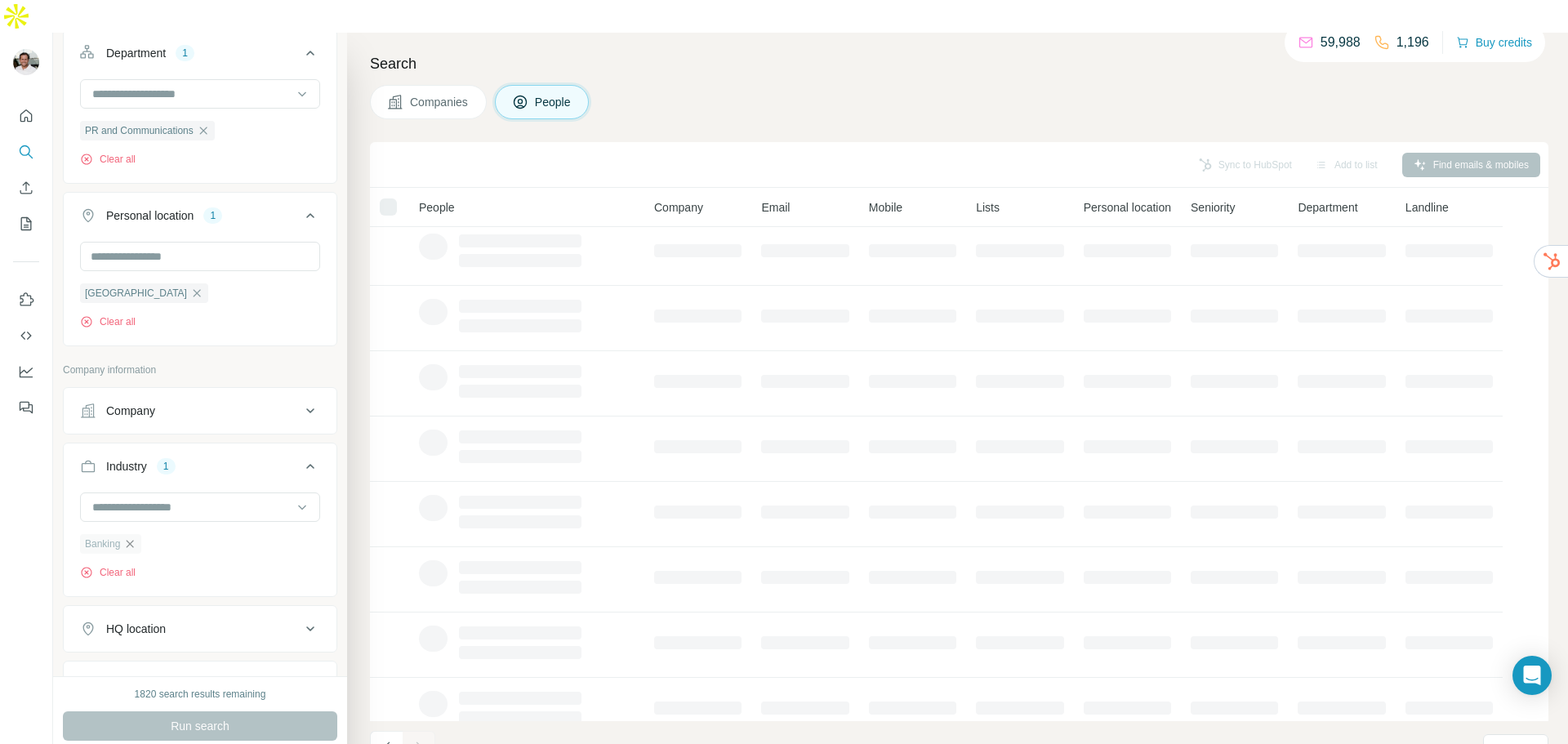
scroll to position [0, 0]
